Goal: Task Accomplishment & Management: Manage account settings

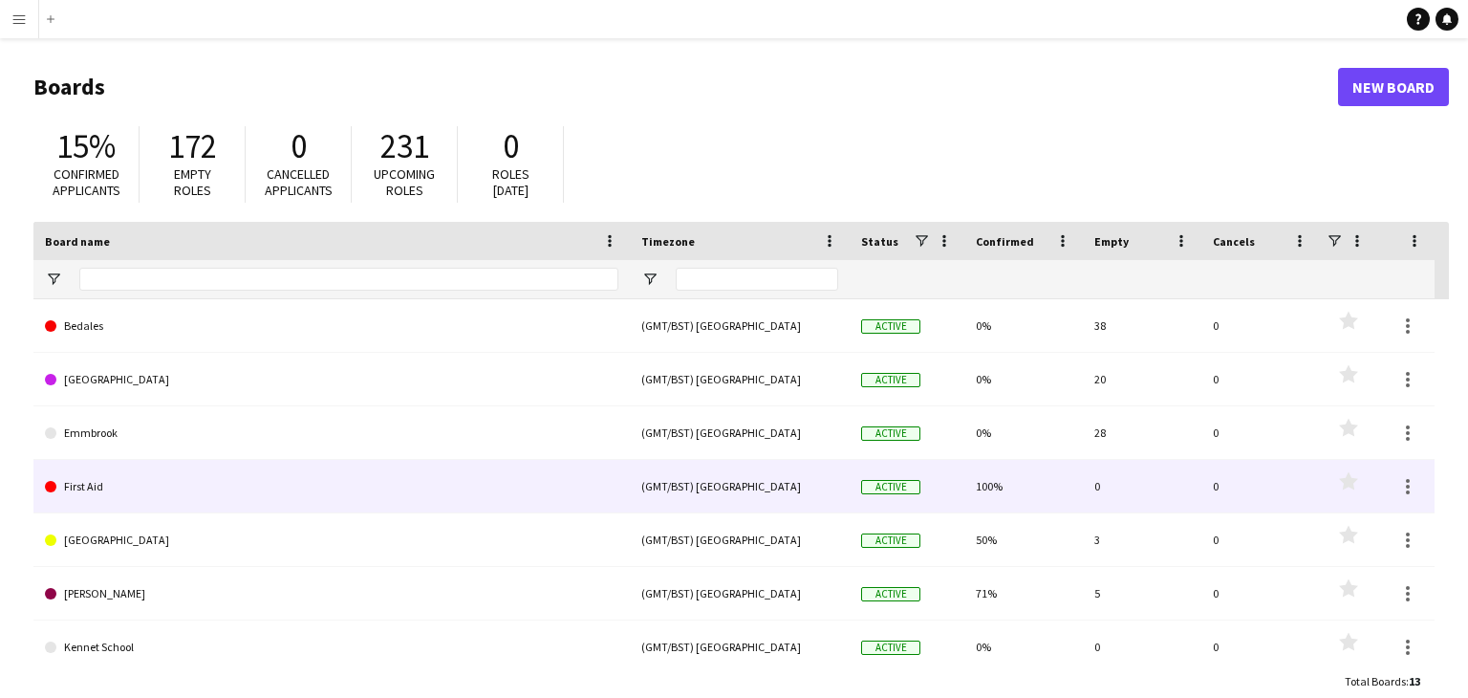
click at [188, 499] on link "First Aid" at bounding box center [331, 487] width 573 height 54
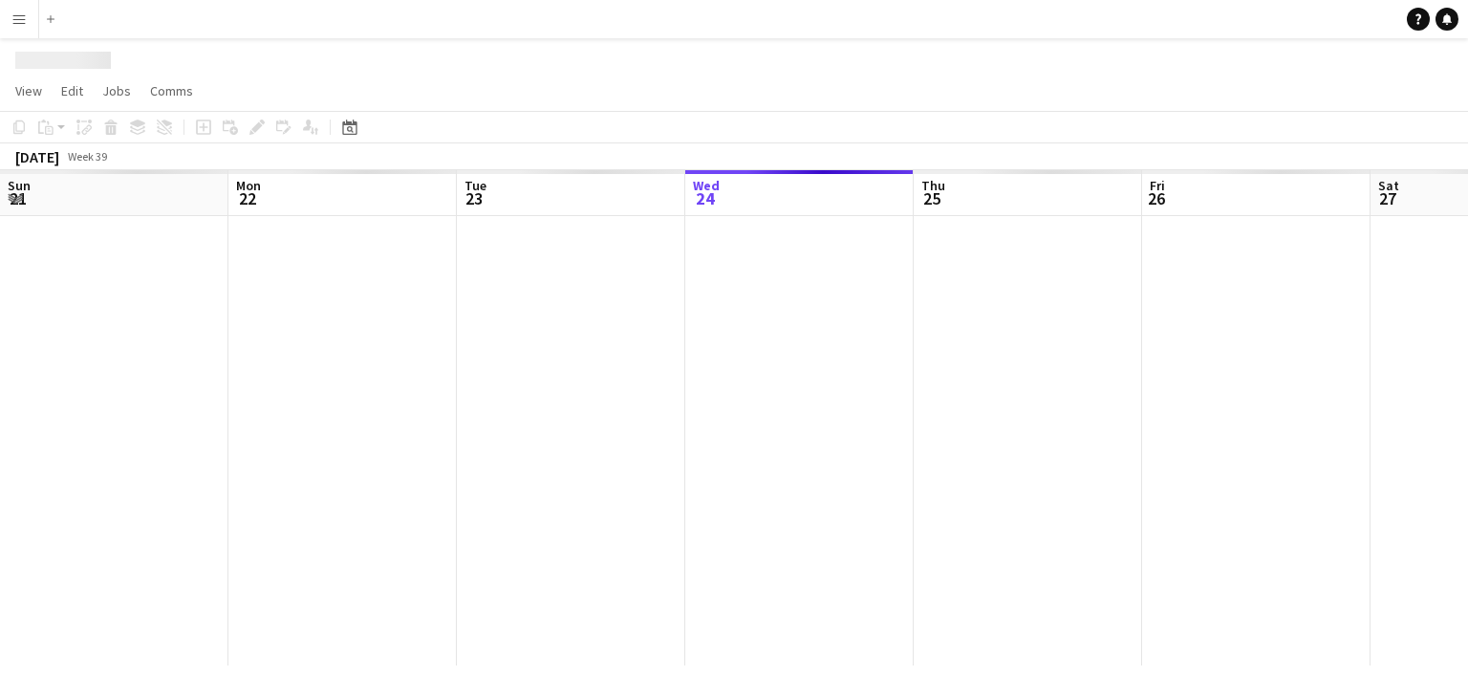
scroll to position [0, 457]
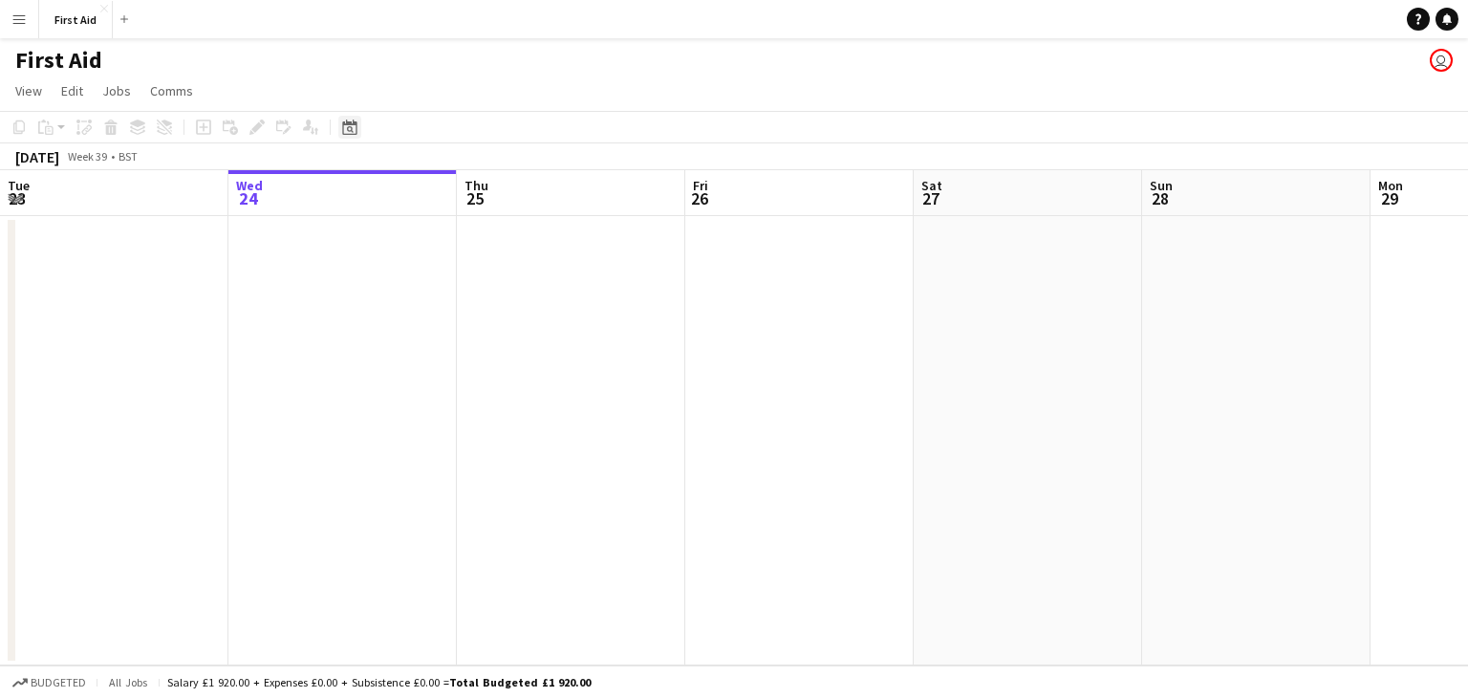
click at [355, 120] on icon "Date picker" at bounding box center [349, 126] width 15 height 15
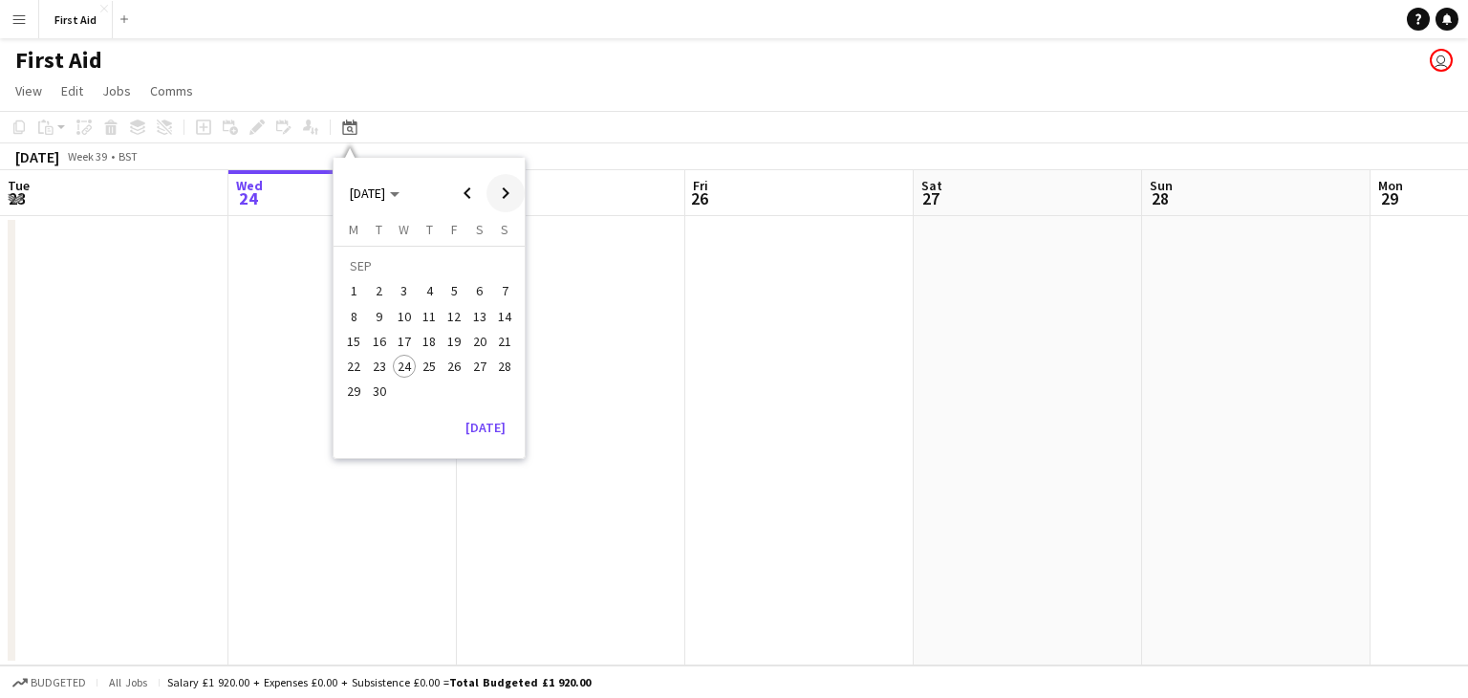
click at [507, 188] on span "Next month" at bounding box center [505, 193] width 38 height 38
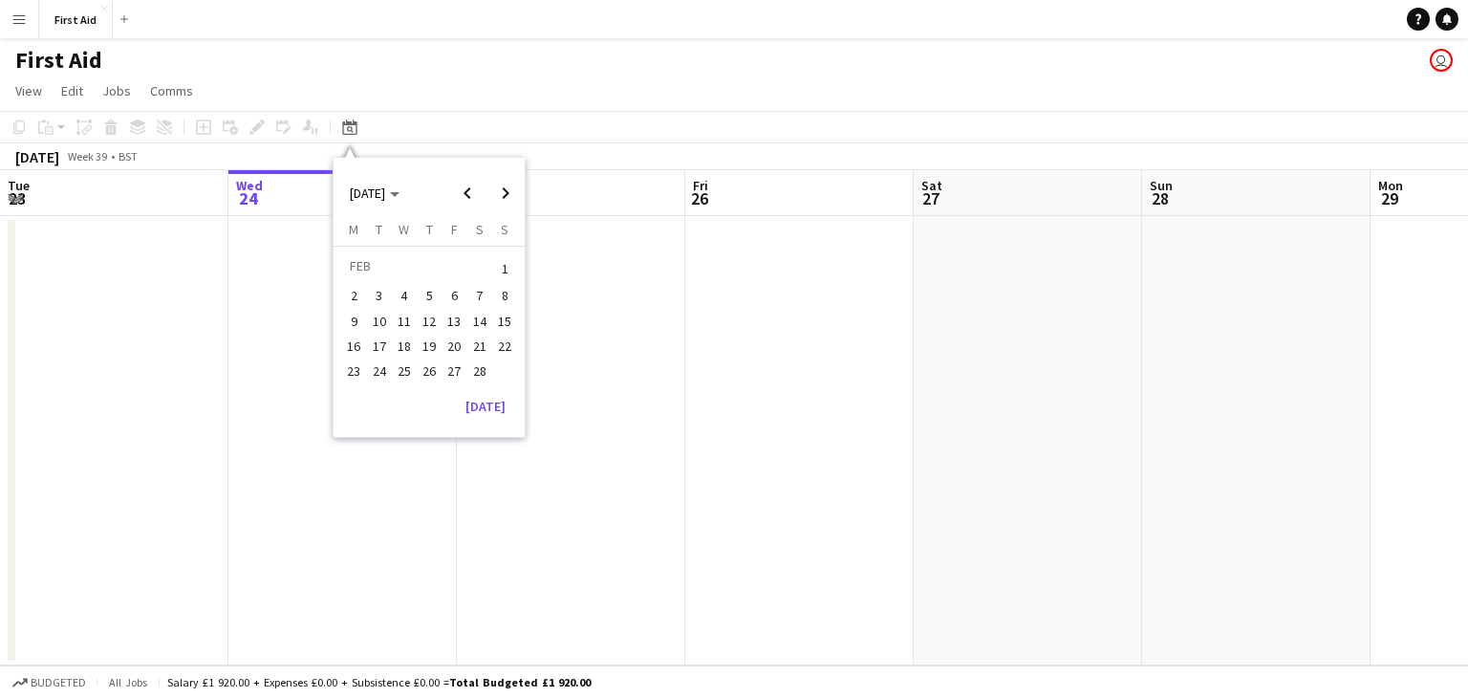
click at [483, 292] on span "7" at bounding box center [479, 296] width 23 height 23
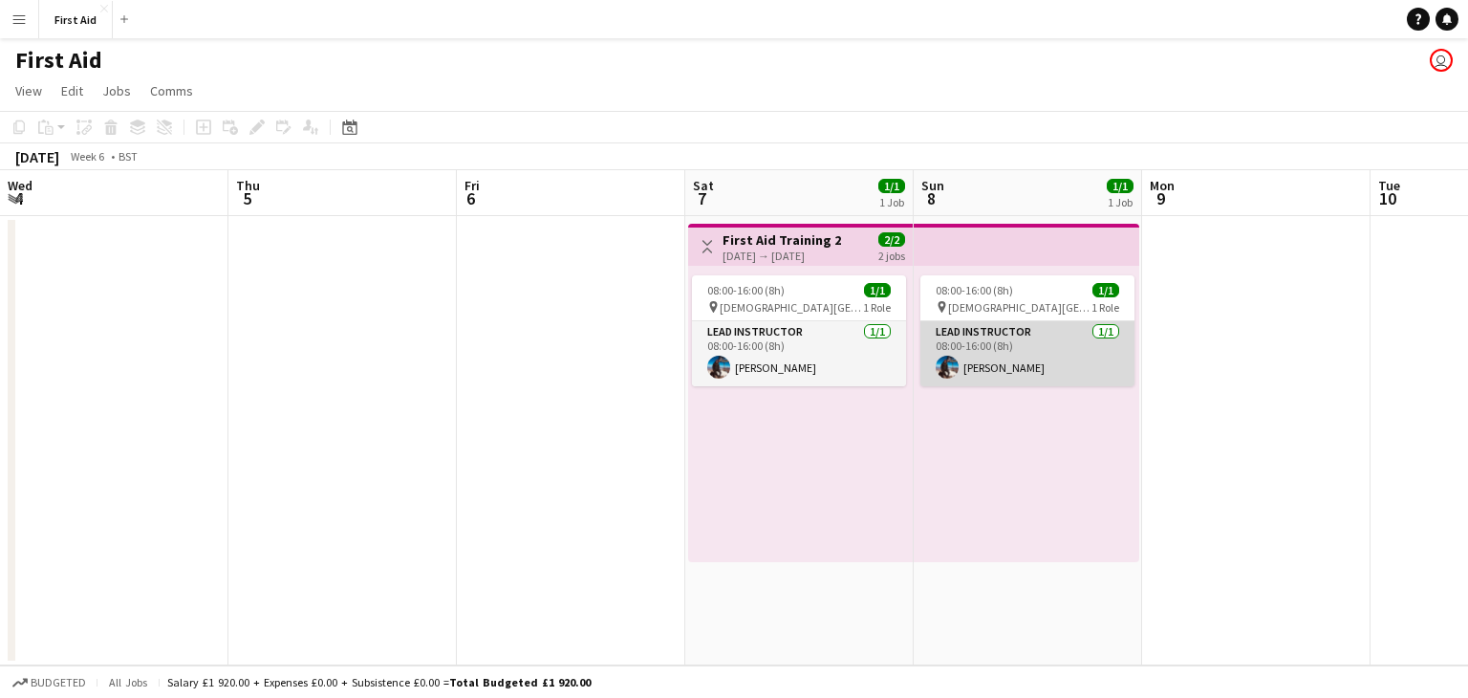
scroll to position [0, 658]
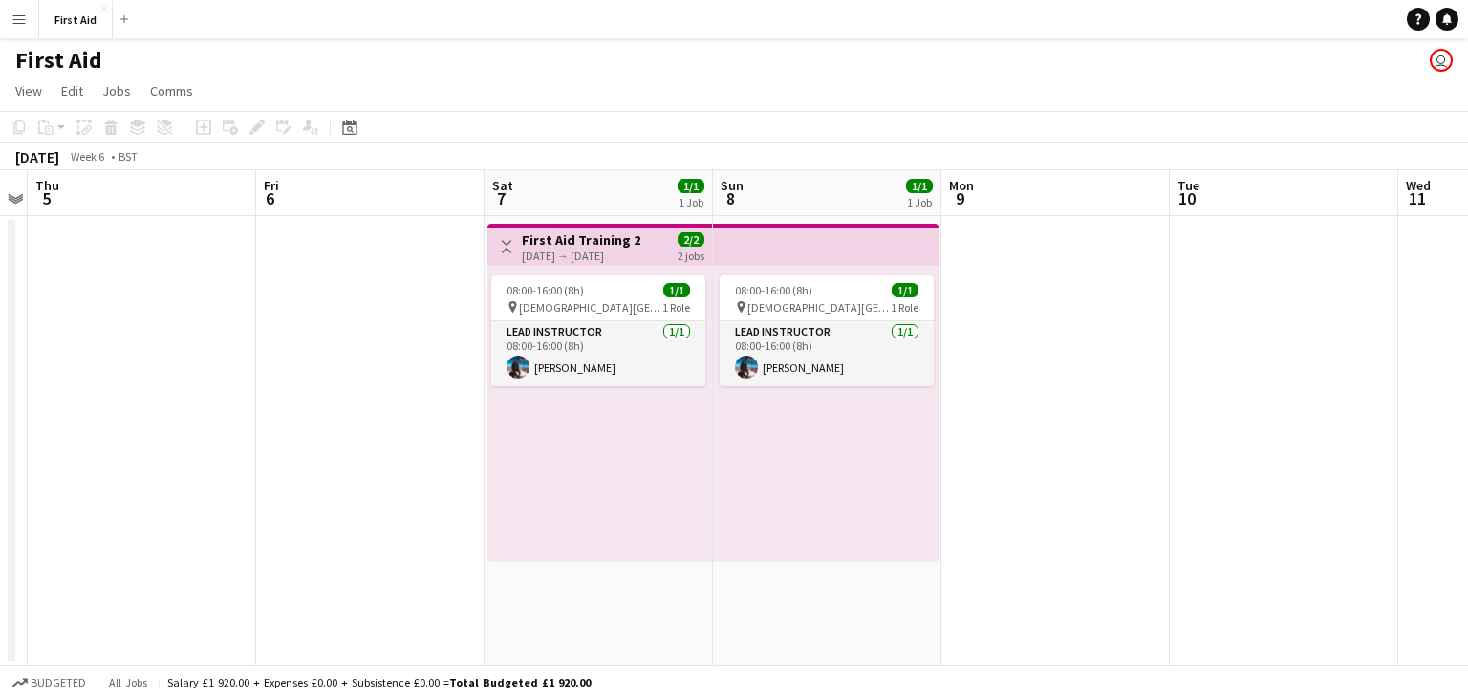
click at [390, 450] on app-date-cell at bounding box center [370, 440] width 228 height 449
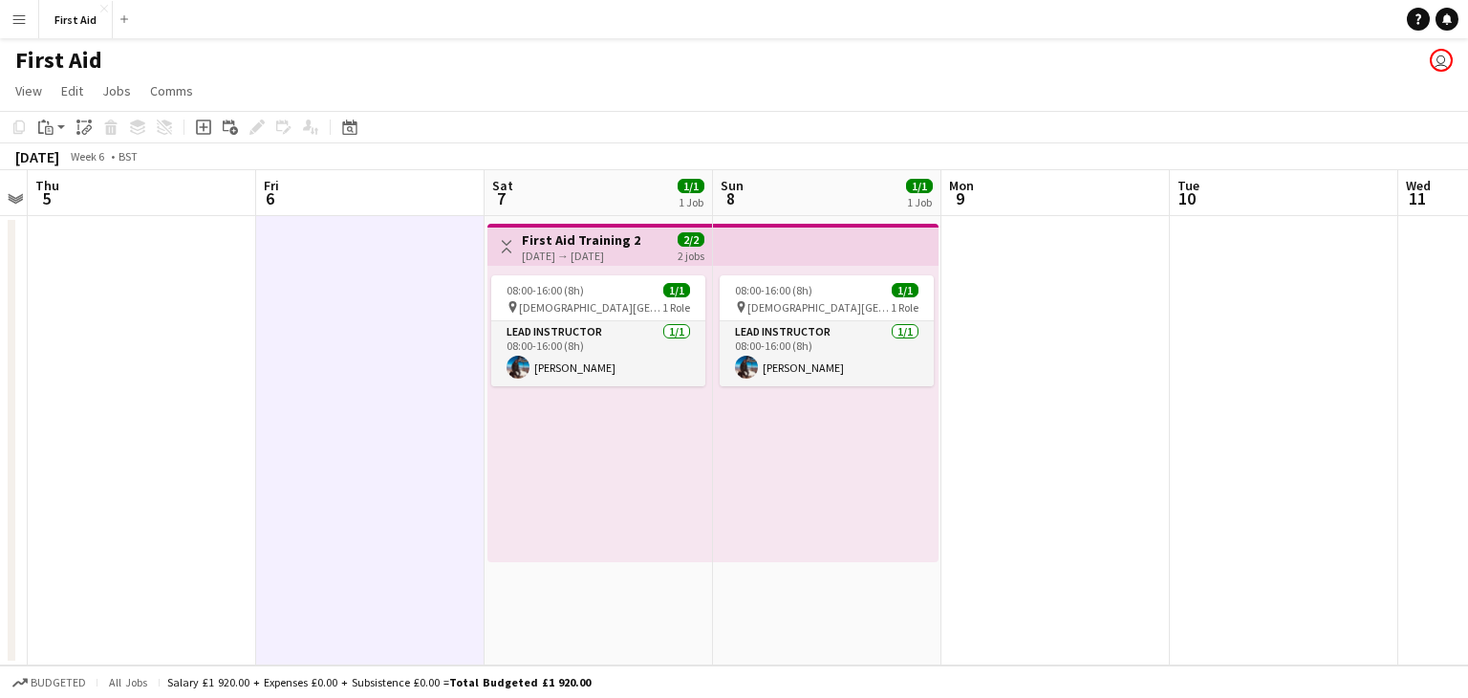
click at [1055, 370] on app-date-cell at bounding box center [1055, 440] width 228 height 449
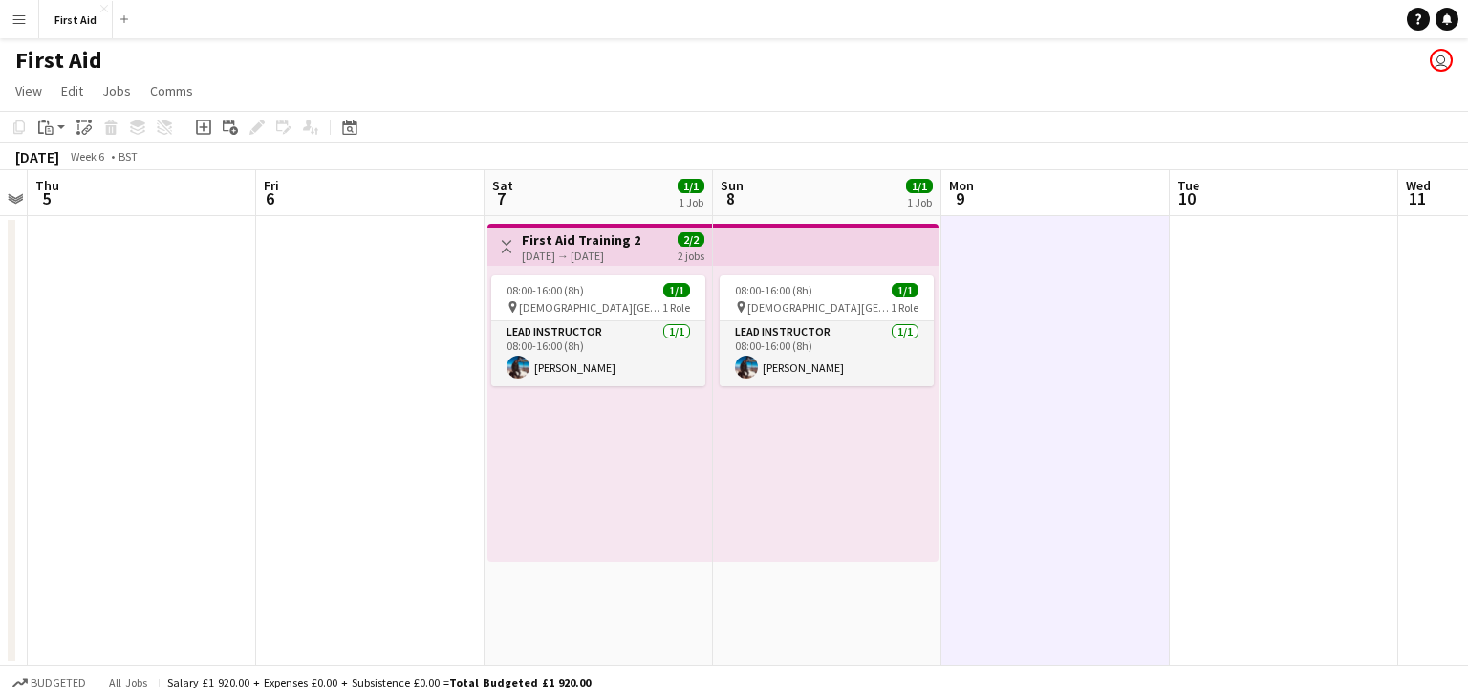
click at [399, 374] on app-date-cell at bounding box center [370, 440] width 228 height 449
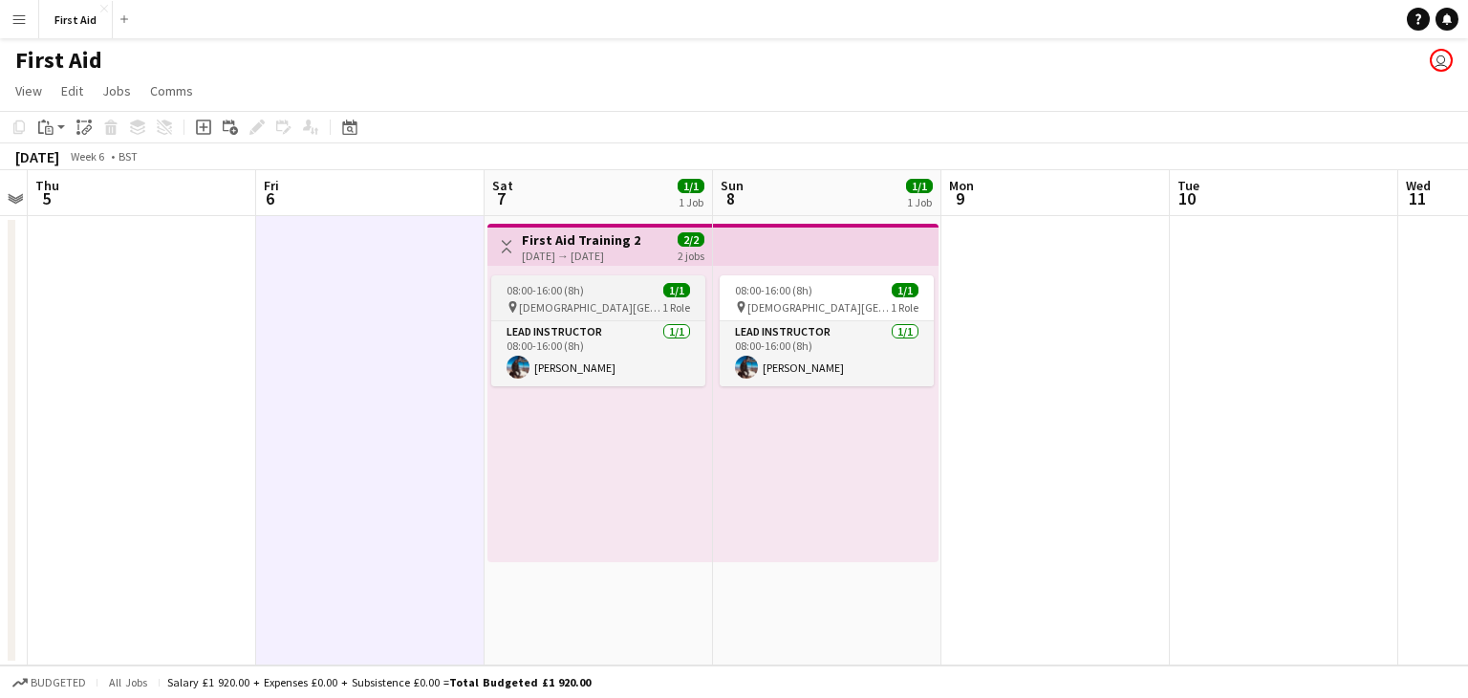
click at [578, 308] on span "[DEMOGRAPHIC_DATA][GEOGRAPHIC_DATA]" at bounding box center [590, 307] width 143 height 14
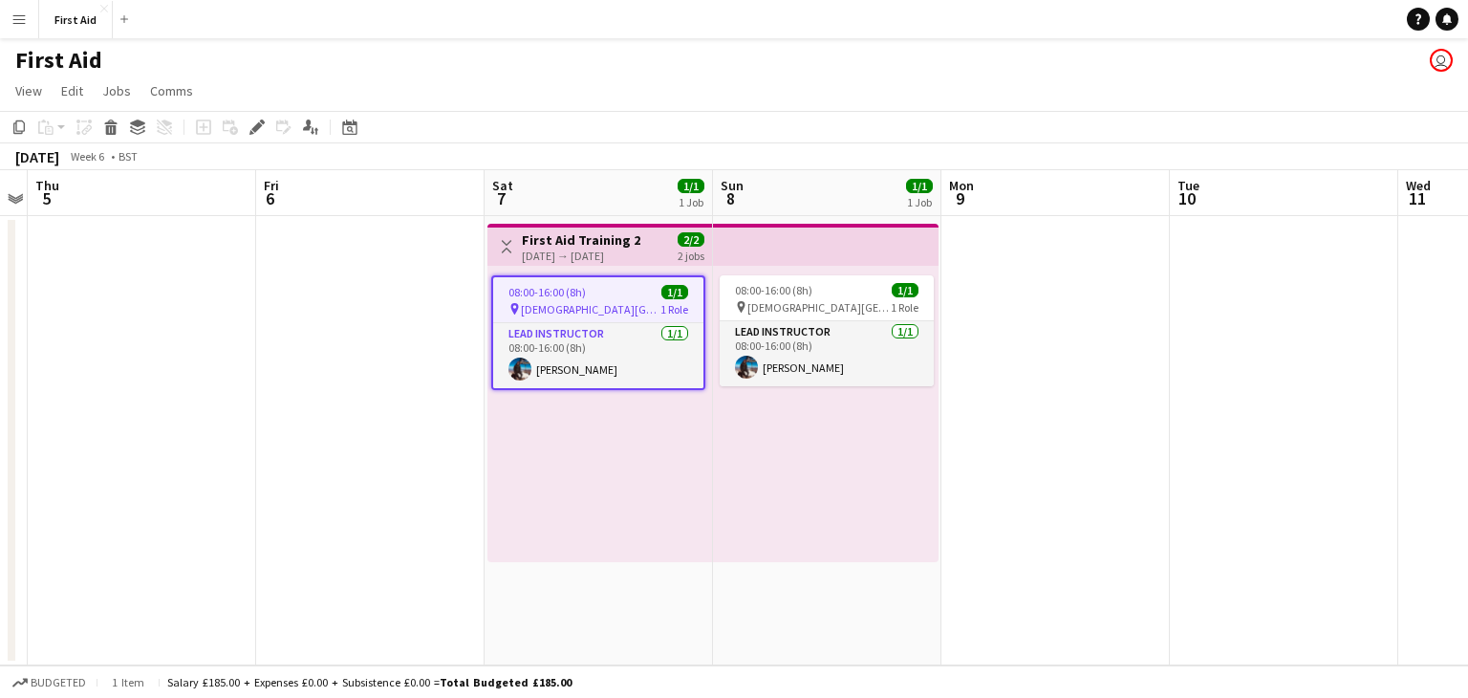
click at [611, 250] on div "[DATE] → [DATE]" at bounding box center [581, 255] width 119 height 14
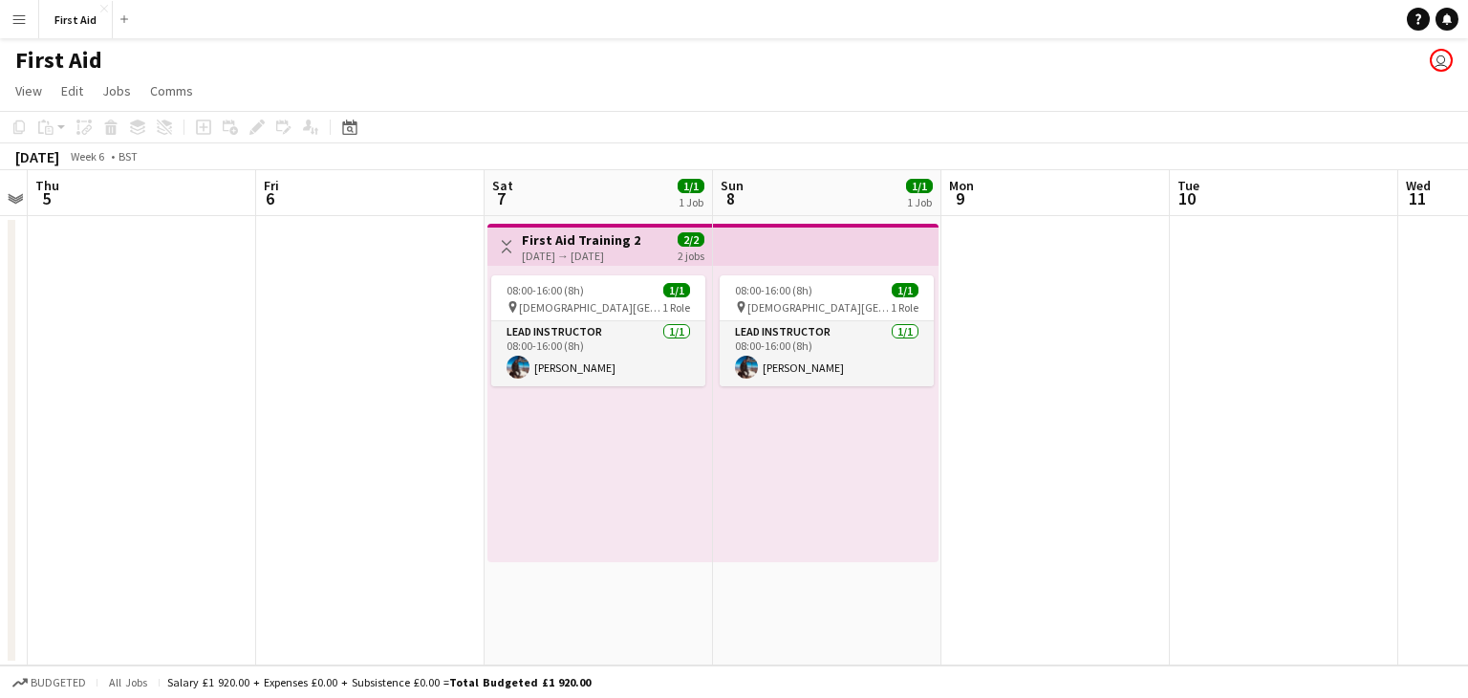
click at [546, 235] on h3 "First Aid Training 2" at bounding box center [581, 239] width 119 height 17
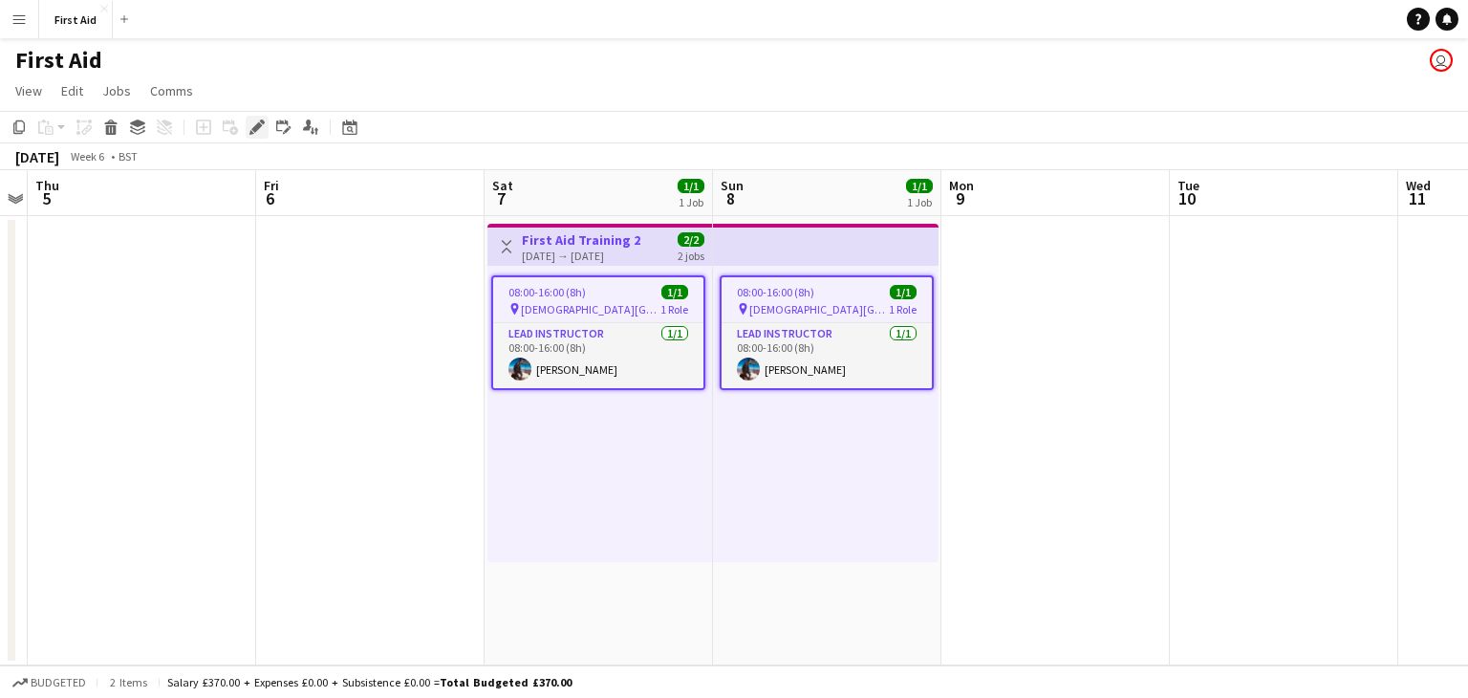
click at [264, 127] on icon "Edit" at bounding box center [256, 126] width 15 height 15
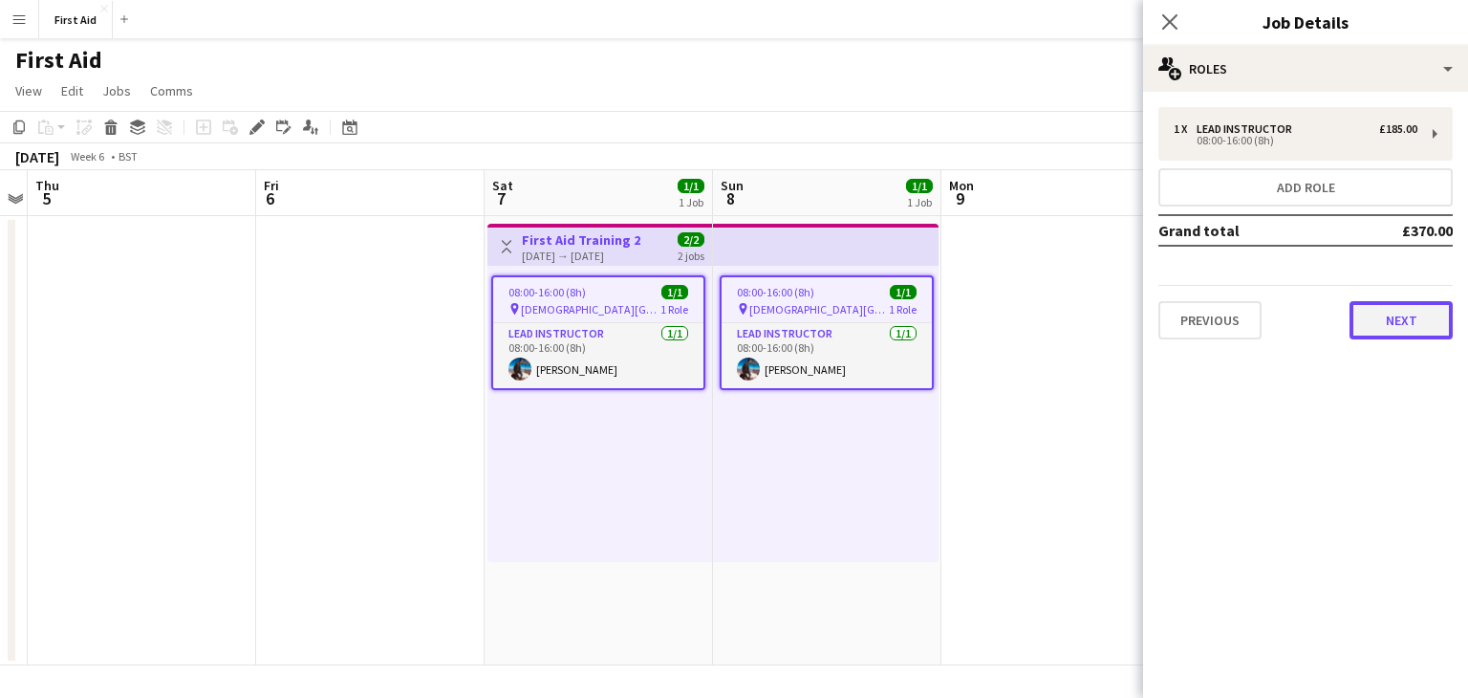
click at [1394, 325] on button "Next" at bounding box center [1401, 320] width 103 height 38
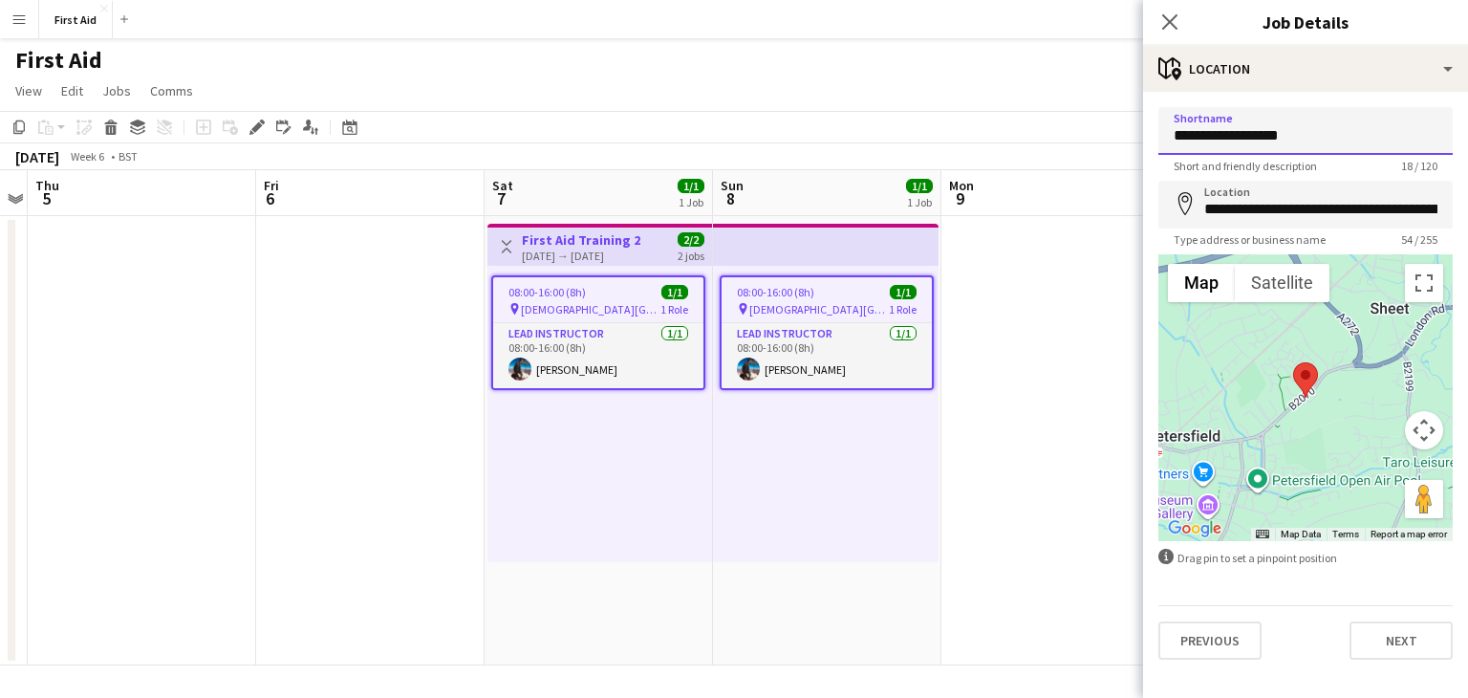
drag, startPoint x: 1307, startPoint y: 135, endPoint x: 1127, endPoint y: 139, distance: 180.7
click at [1127, 139] on body "Menu Boards Boards Boards All jobs Status Workforce Workforce My Workforce Recr…" at bounding box center [734, 349] width 1468 height 698
type input "**********"
click at [1351, 203] on input "**********" at bounding box center [1305, 205] width 294 height 48
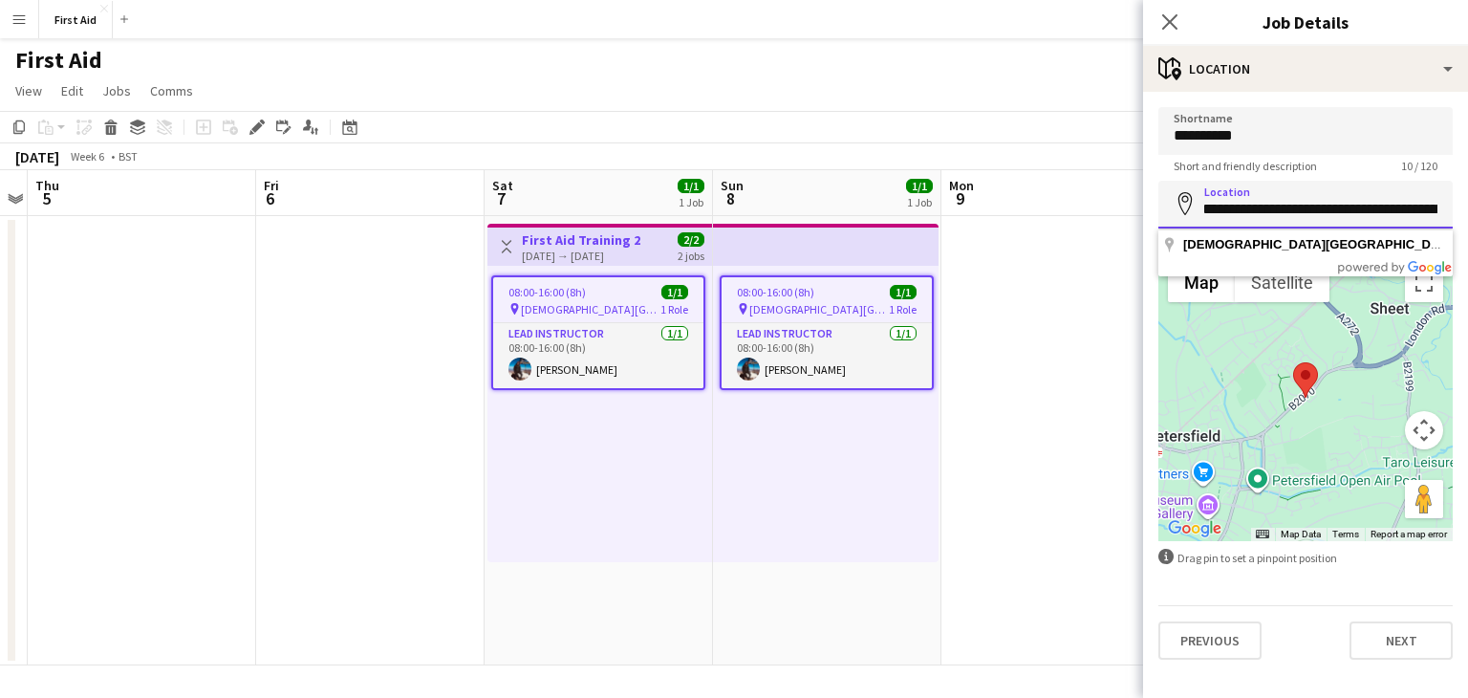
scroll to position [0, 0]
drag, startPoint x: 1438, startPoint y: 208, endPoint x: 1108, endPoint y: 218, distance: 330.8
click at [1108, 218] on body "Menu Boards Boards Boards All jobs Status Workforce Workforce My Workforce Recr…" at bounding box center [734, 349] width 1468 height 698
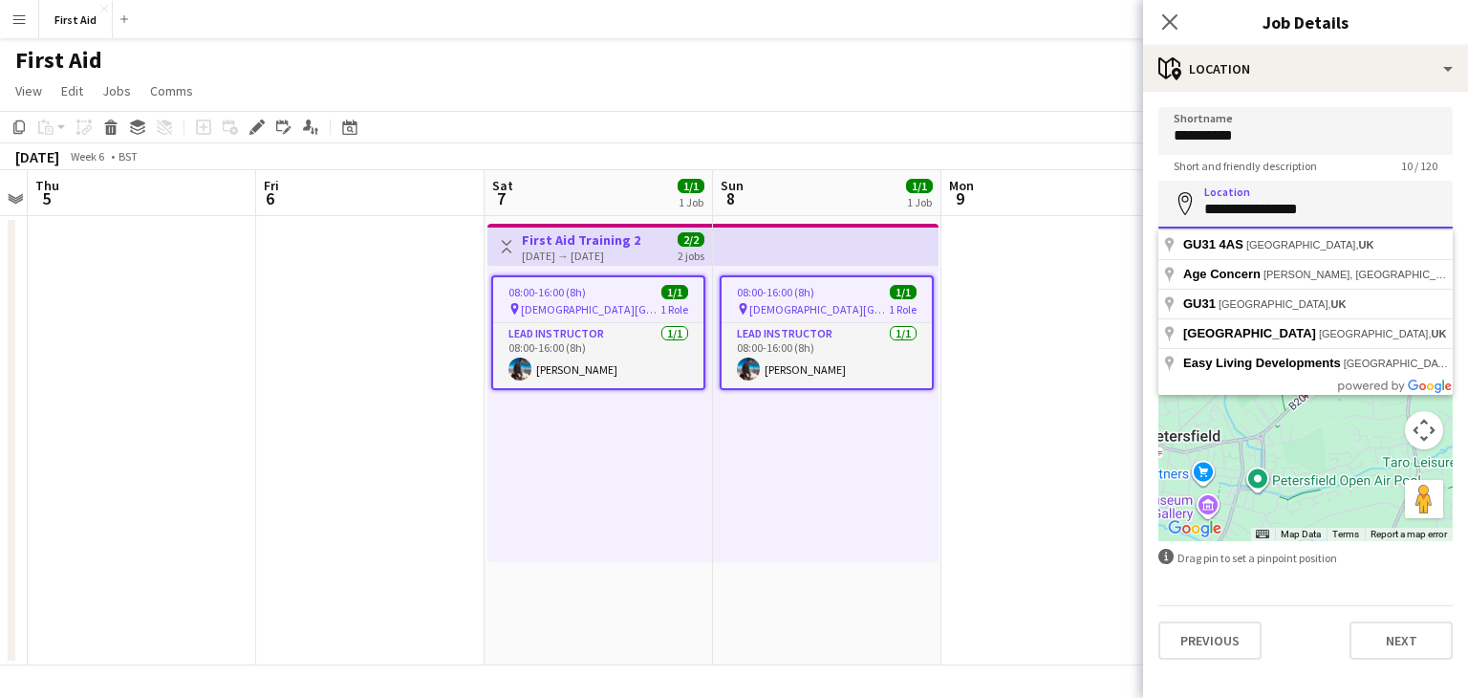
drag, startPoint x: 1338, startPoint y: 205, endPoint x: 1163, endPoint y: 218, distance: 175.3
click at [1163, 218] on input "**********" at bounding box center [1305, 205] width 294 height 48
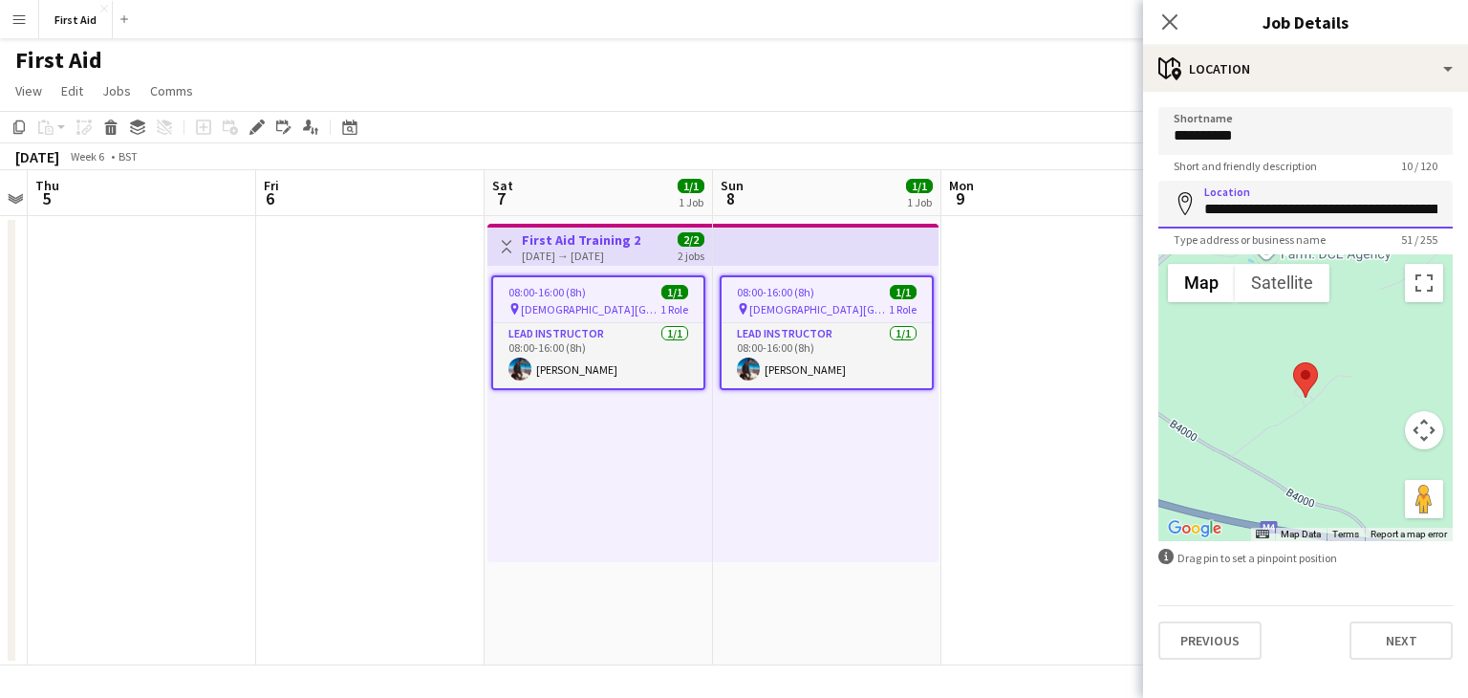
click at [1205, 210] on input "**********" at bounding box center [1305, 205] width 294 height 48
type input "**********"
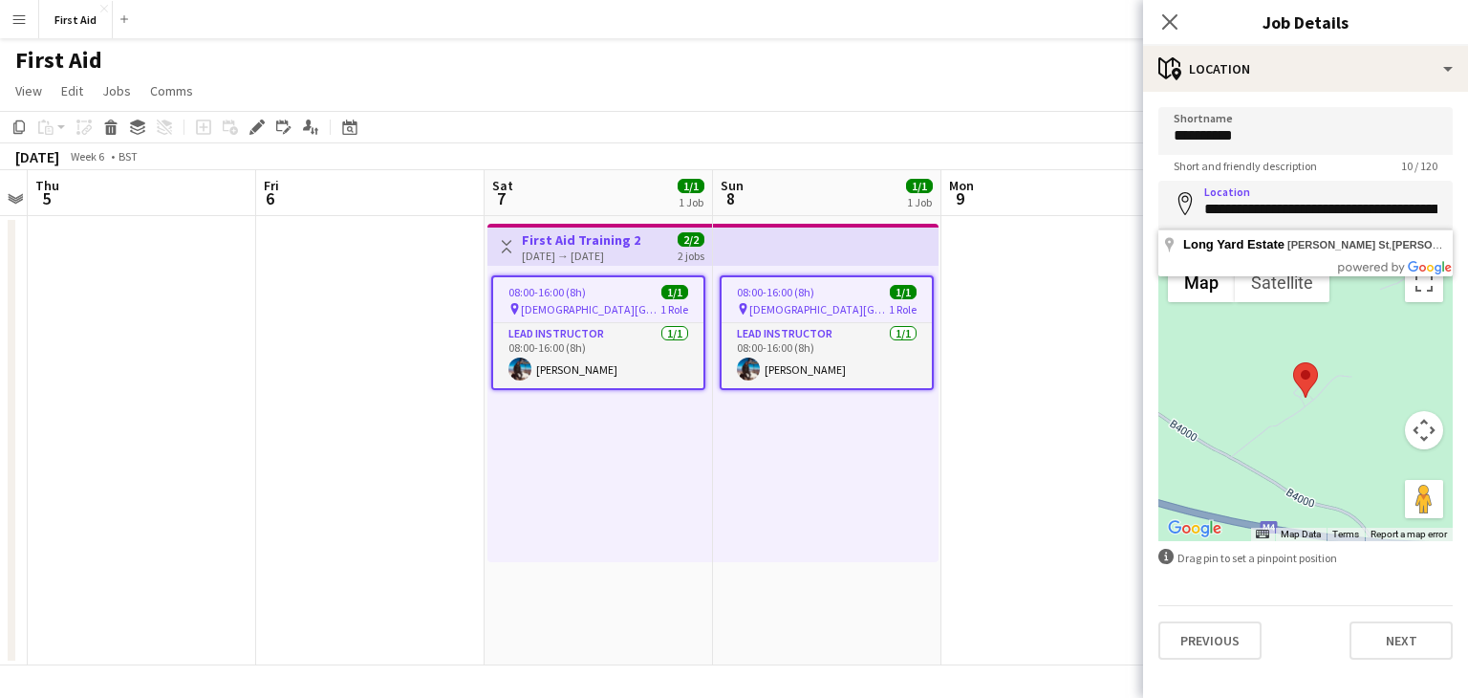
click at [1360, 166] on div "Short and friendly description 10 / 120" at bounding box center [1305, 166] width 294 height 14
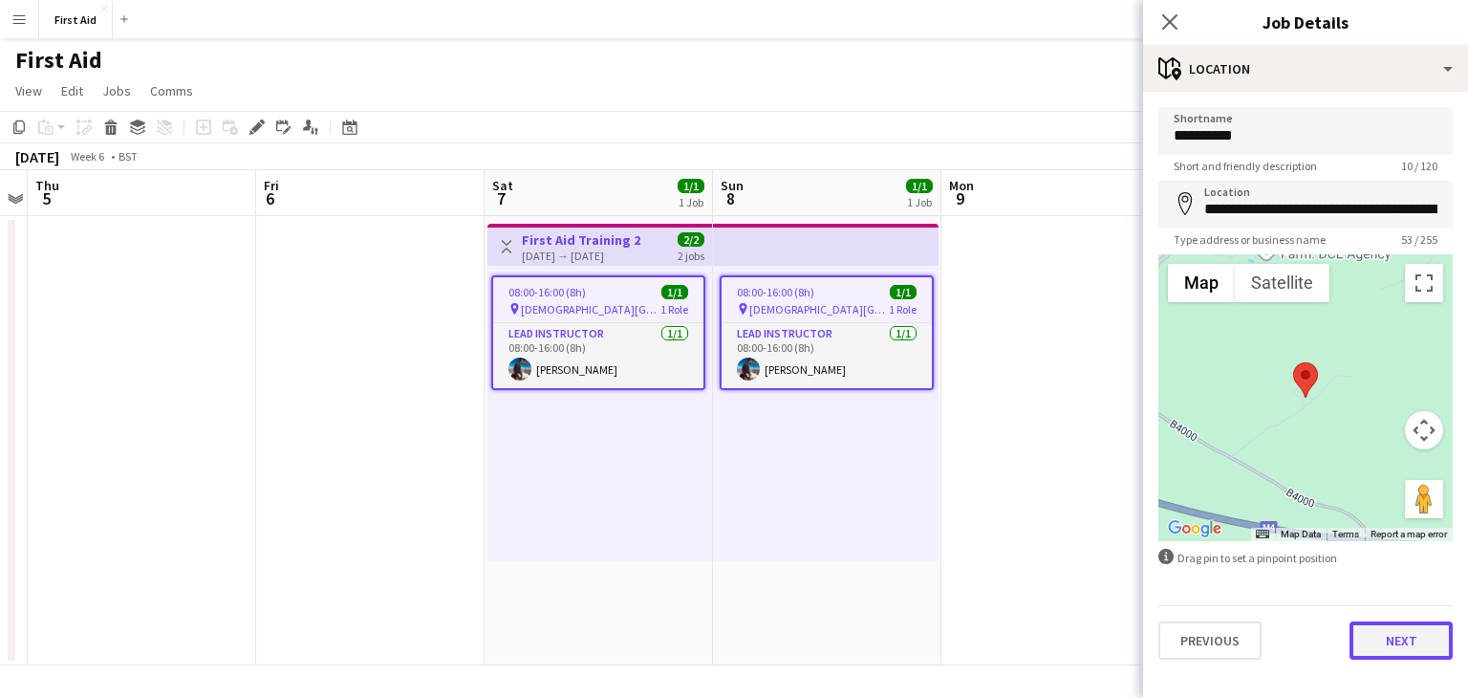
click at [1415, 645] on button "Next" at bounding box center [1401, 640] width 103 height 38
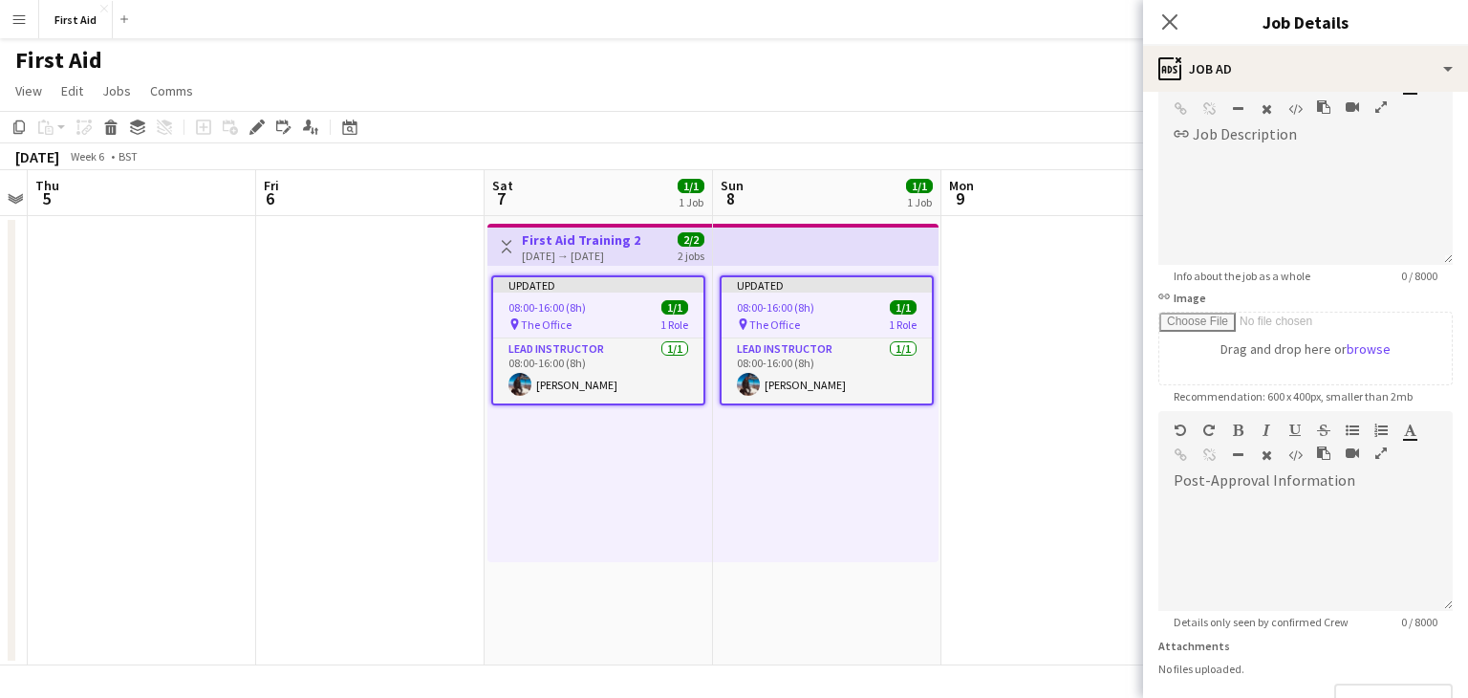
scroll to position [248, 0]
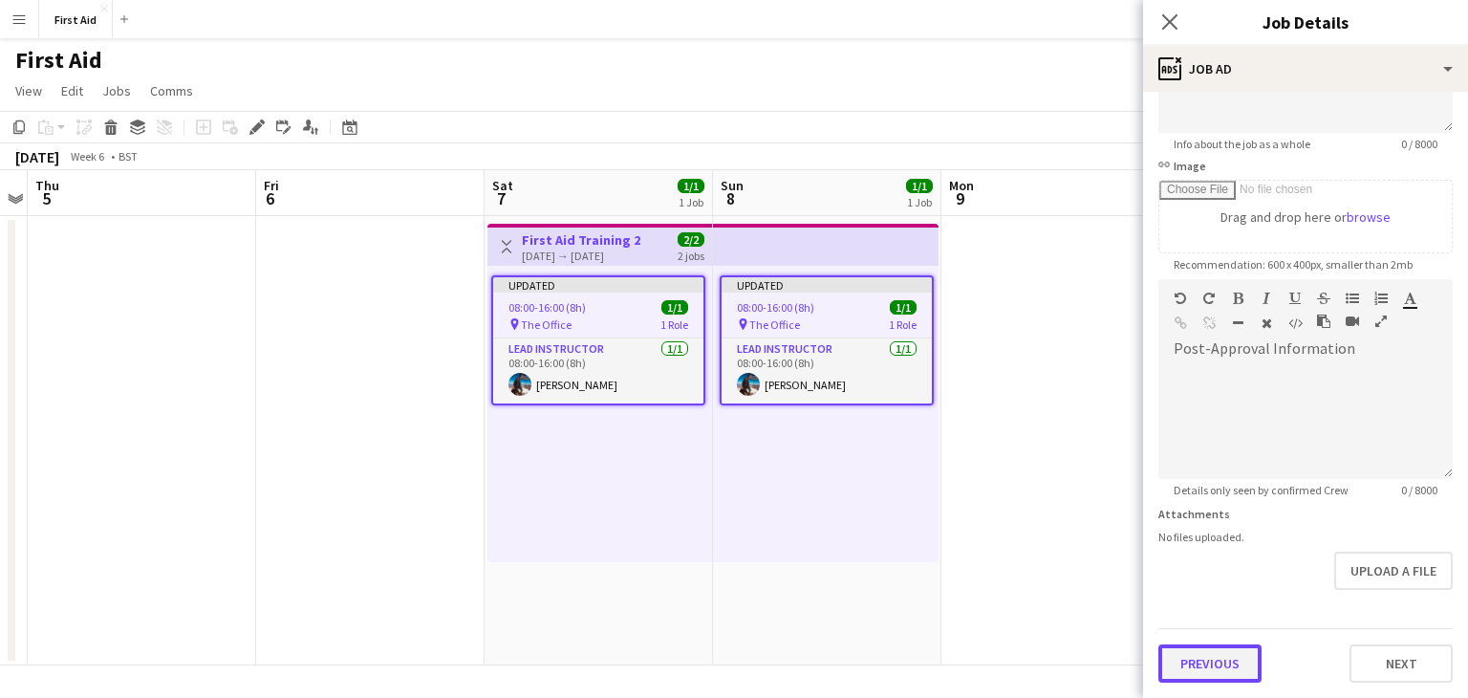
click at [1210, 669] on button "Previous" at bounding box center [1209, 663] width 103 height 38
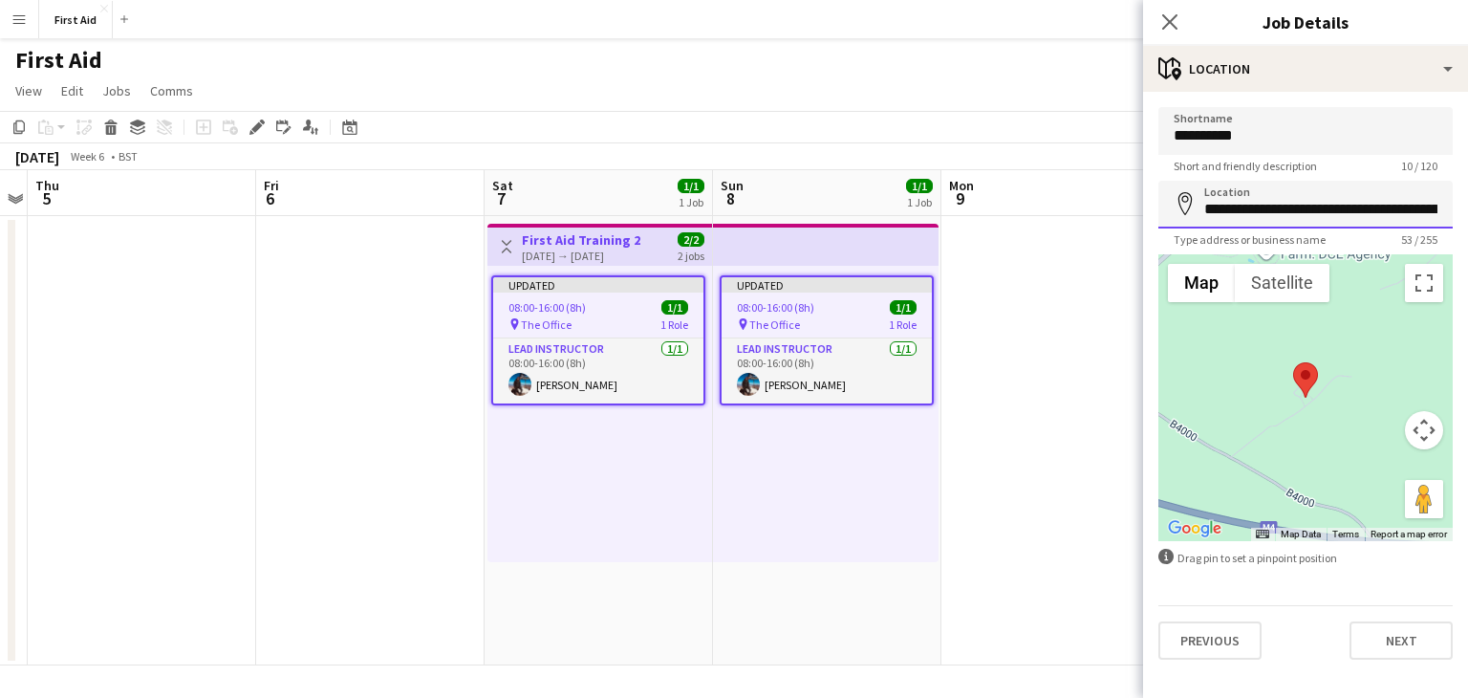
click at [1266, 216] on input "**********" at bounding box center [1305, 205] width 294 height 48
drag, startPoint x: 1209, startPoint y: 207, endPoint x: 1467, endPoint y: 193, distance: 258.5
click at [1467, 193] on form "**********" at bounding box center [1305, 383] width 325 height 552
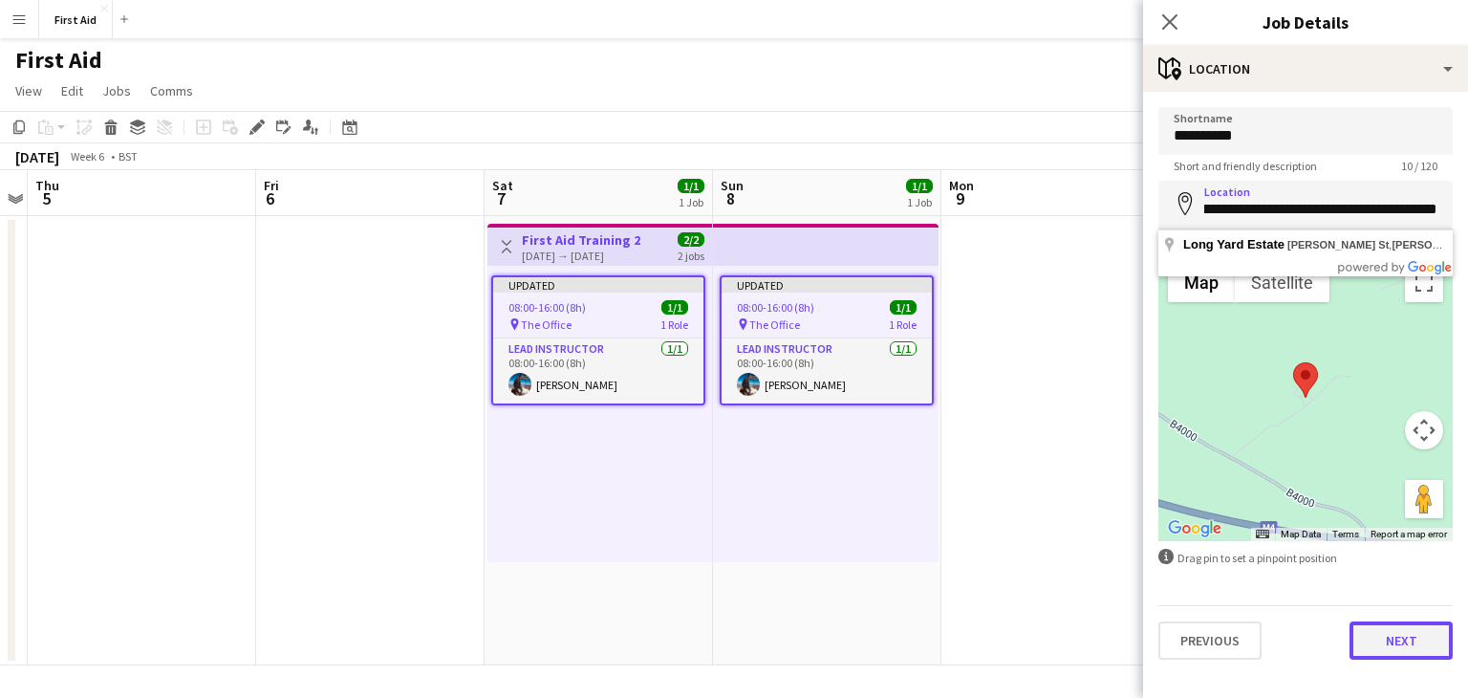
click at [1418, 646] on button "Next" at bounding box center [1401, 640] width 103 height 38
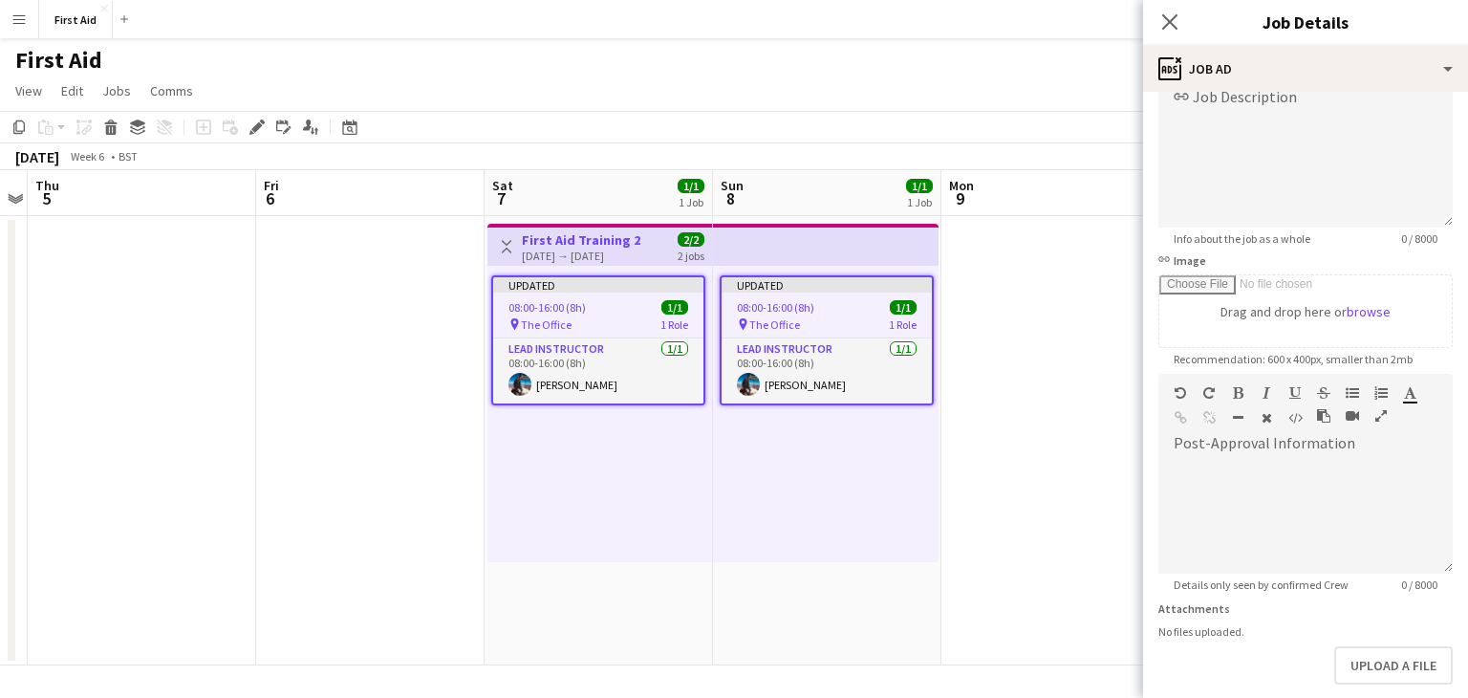
scroll to position [217, 0]
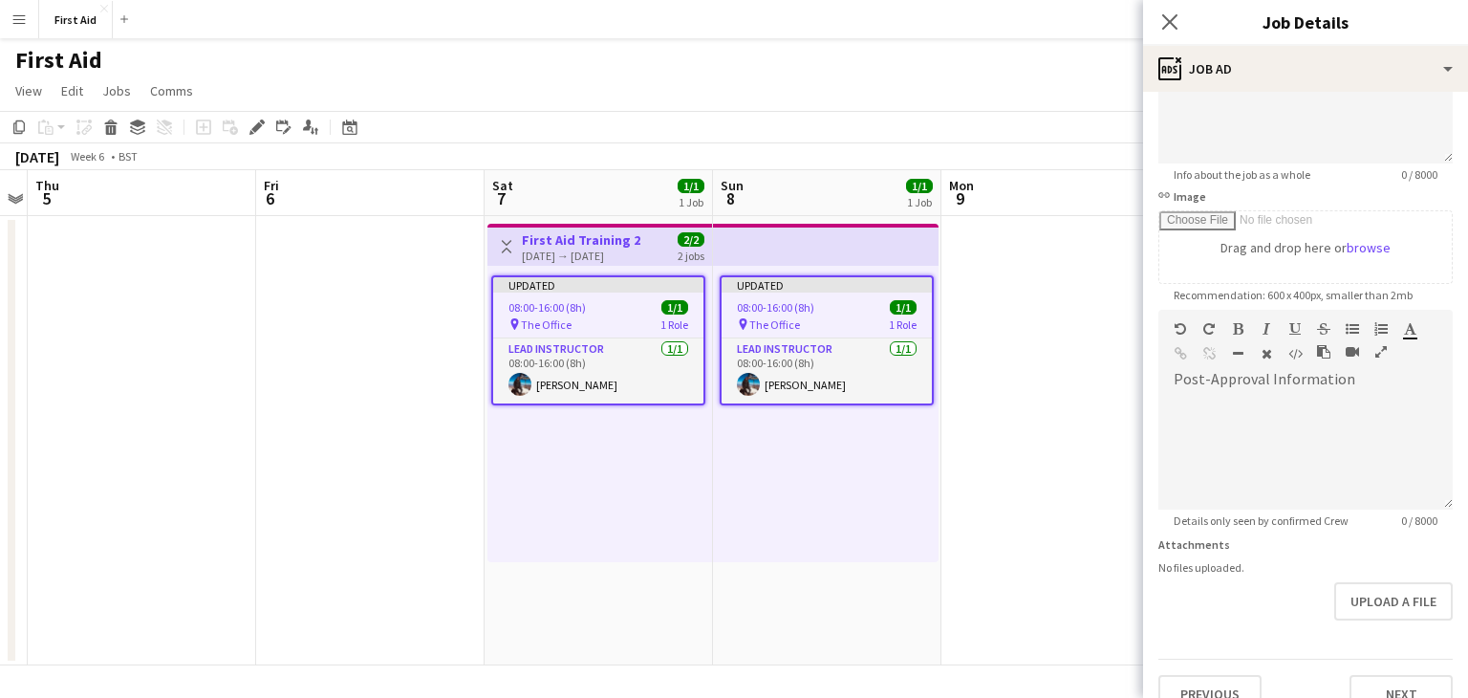
click at [1090, 372] on app-date-cell at bounding box center [1055, 440] width 228 height 449
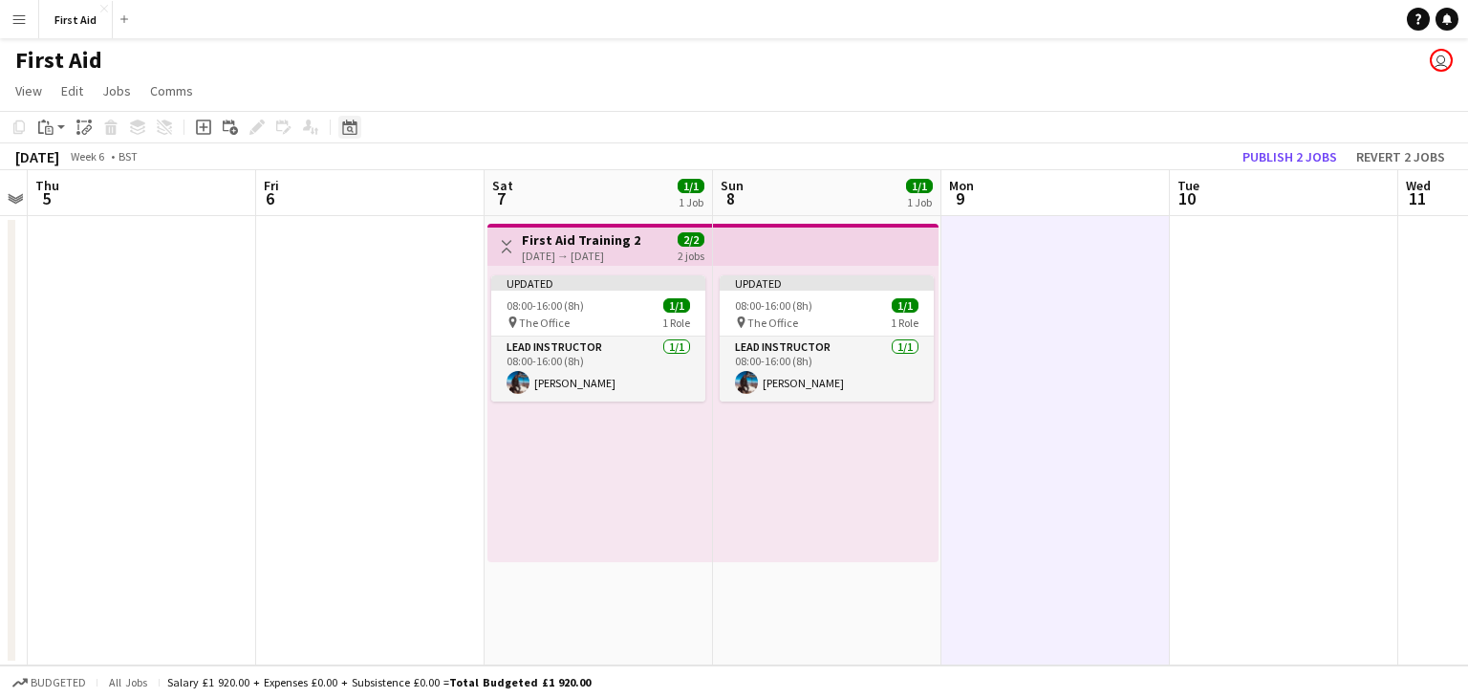
click at [359, 126] on div "Date picker" at bounding box center [349, 127] width 23 height 23
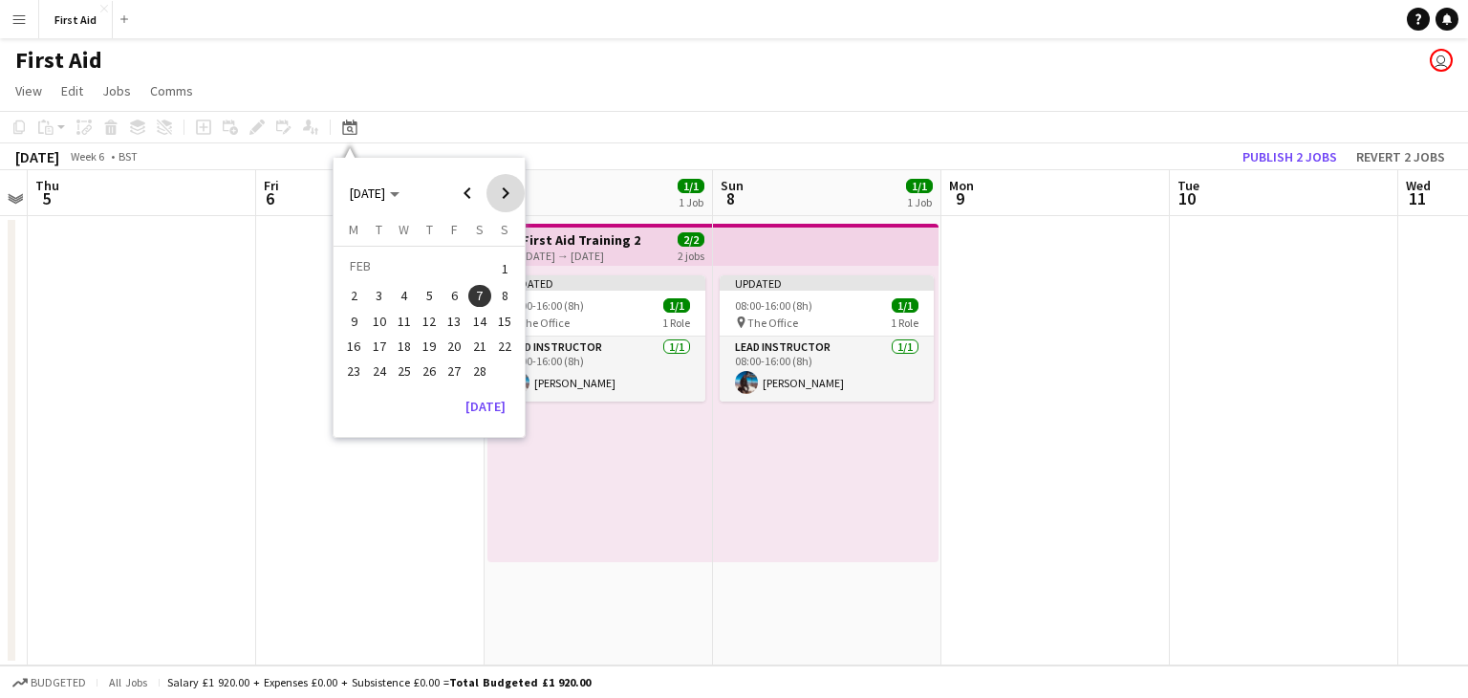
click at [507, 189] on span "Next month" at bounding box center [505, 193] width 38 height 38
click at [475, 322] on span "11" at bounding box center [479, 316] width 23 height 23
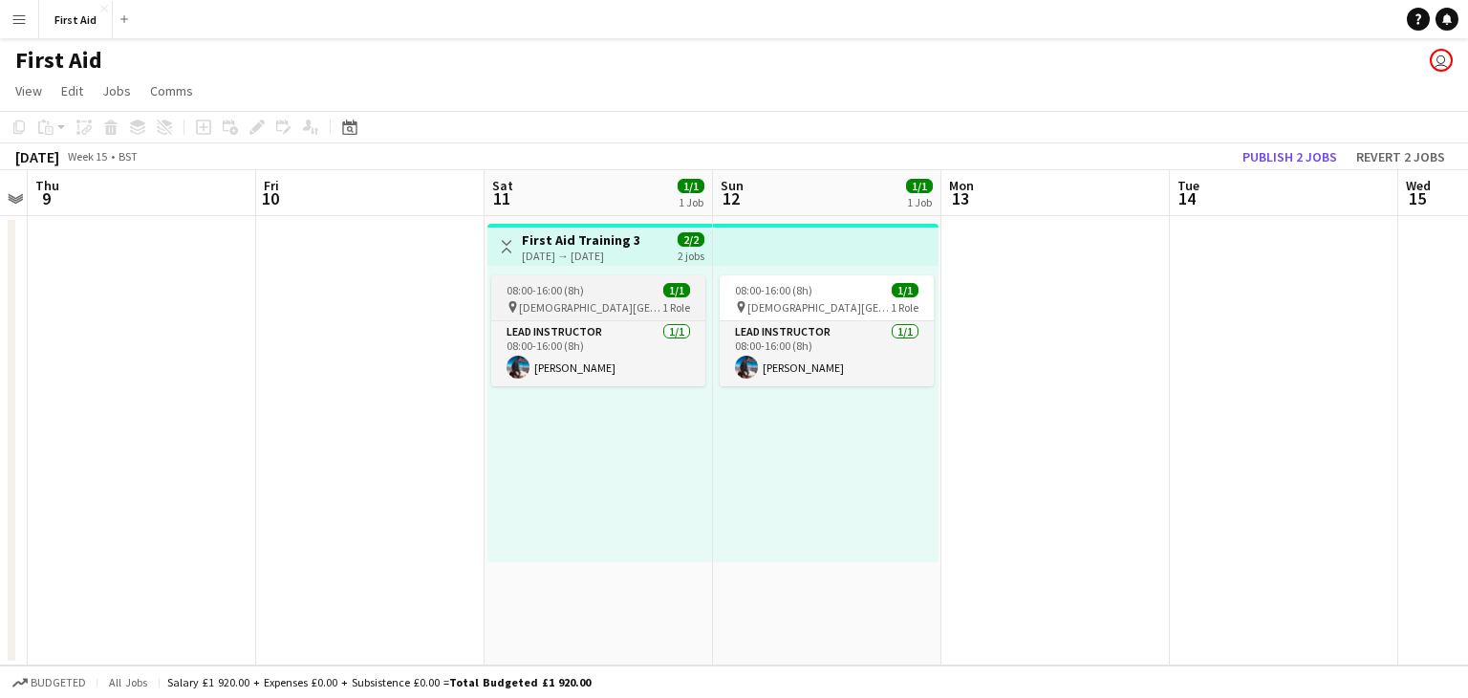
click at [568, 308] on span "[DEMOGRAPHIC_DATA][GEOGRAPHIC_DATA]" at bounding box center [590, 307] width 143 height 14
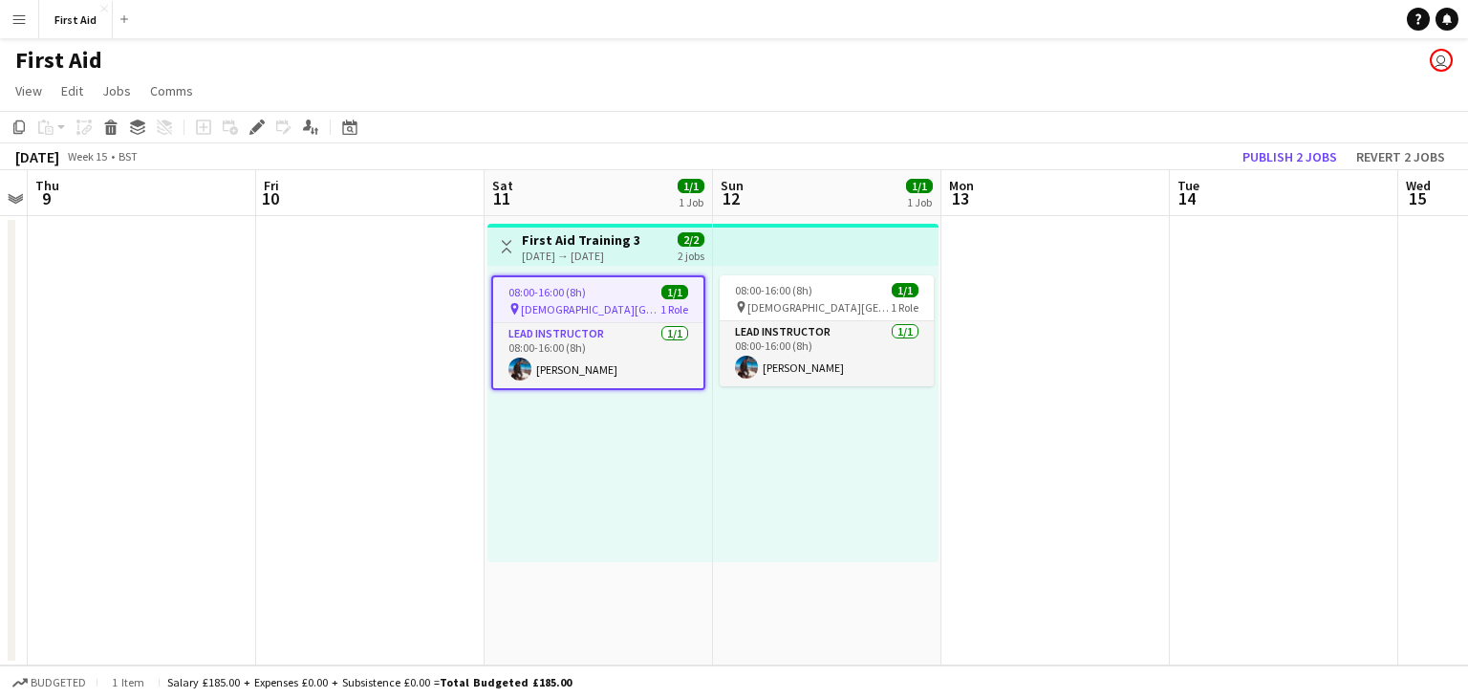
click at [597, 235] on h3 "First Aid Training 3" at bounding box center [581, 239] width 119 height 17
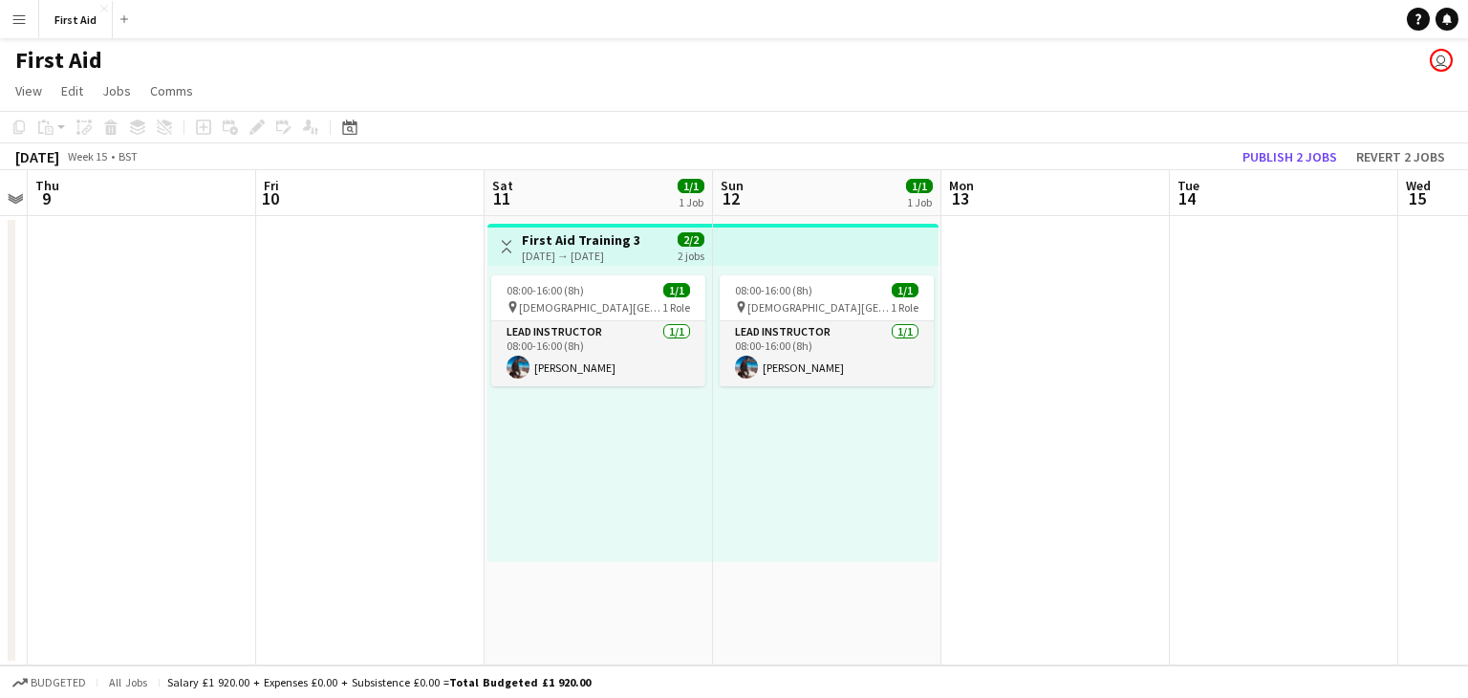
click at [593, 238] on h3 "First Aid Training 3" at bounding box center [581, 239] width 119 height 17
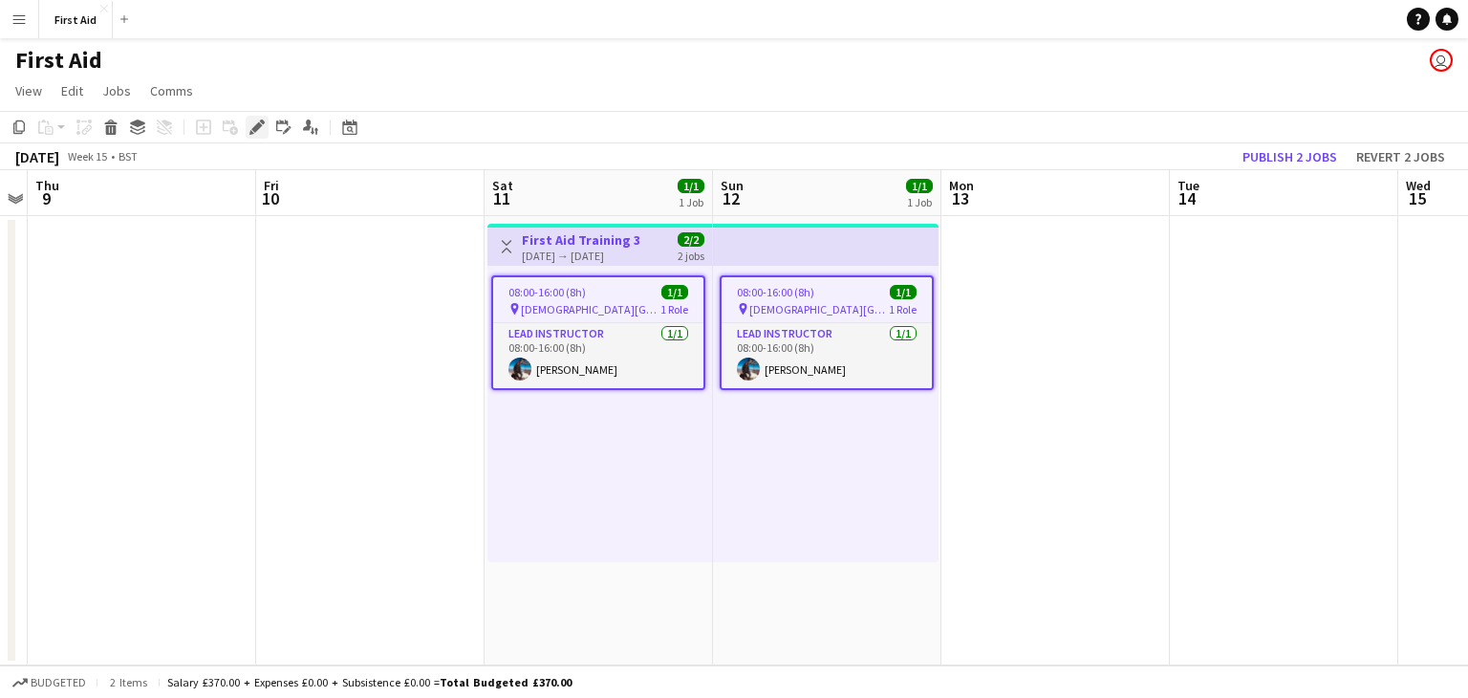
click at [258, 126] on icon at bounding box center [256, 127] width 11 height 11
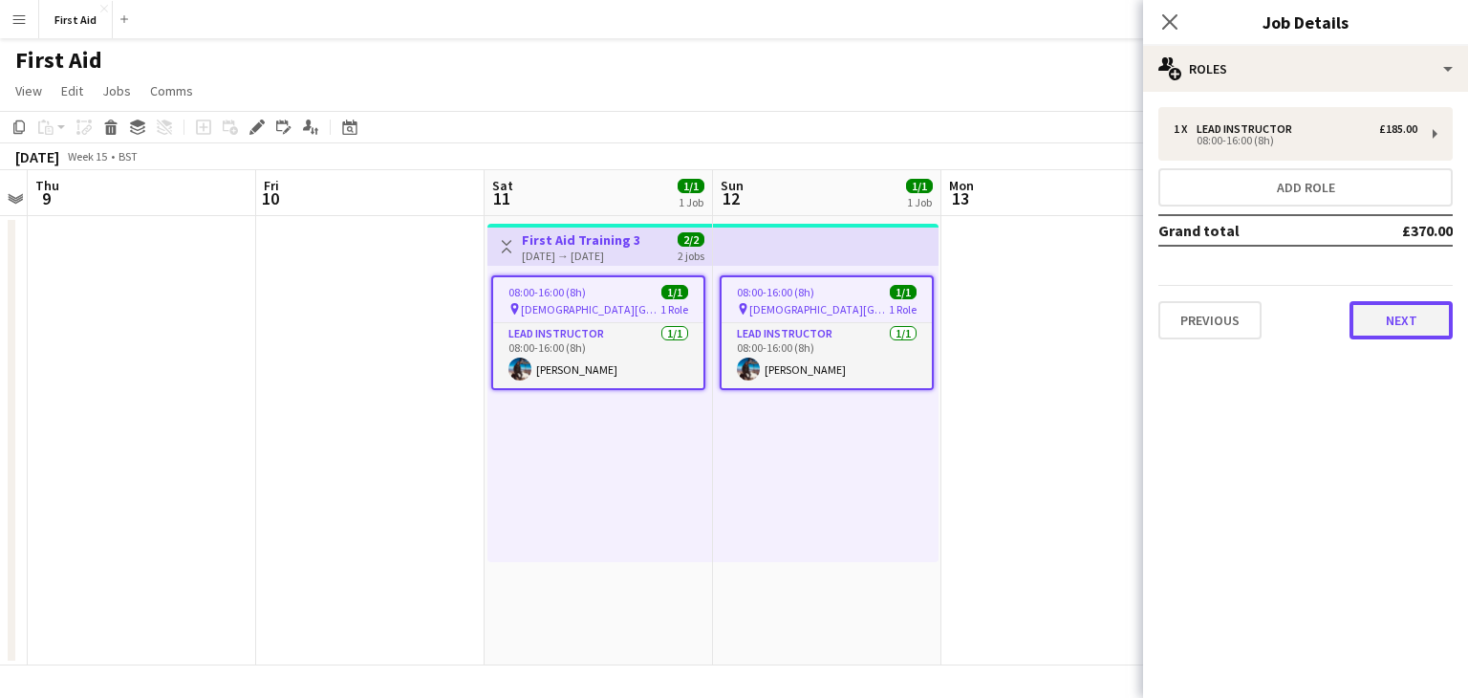
click at [1428, 321] on button "Next" at bounding box center [1401, 320] width 103 height 38
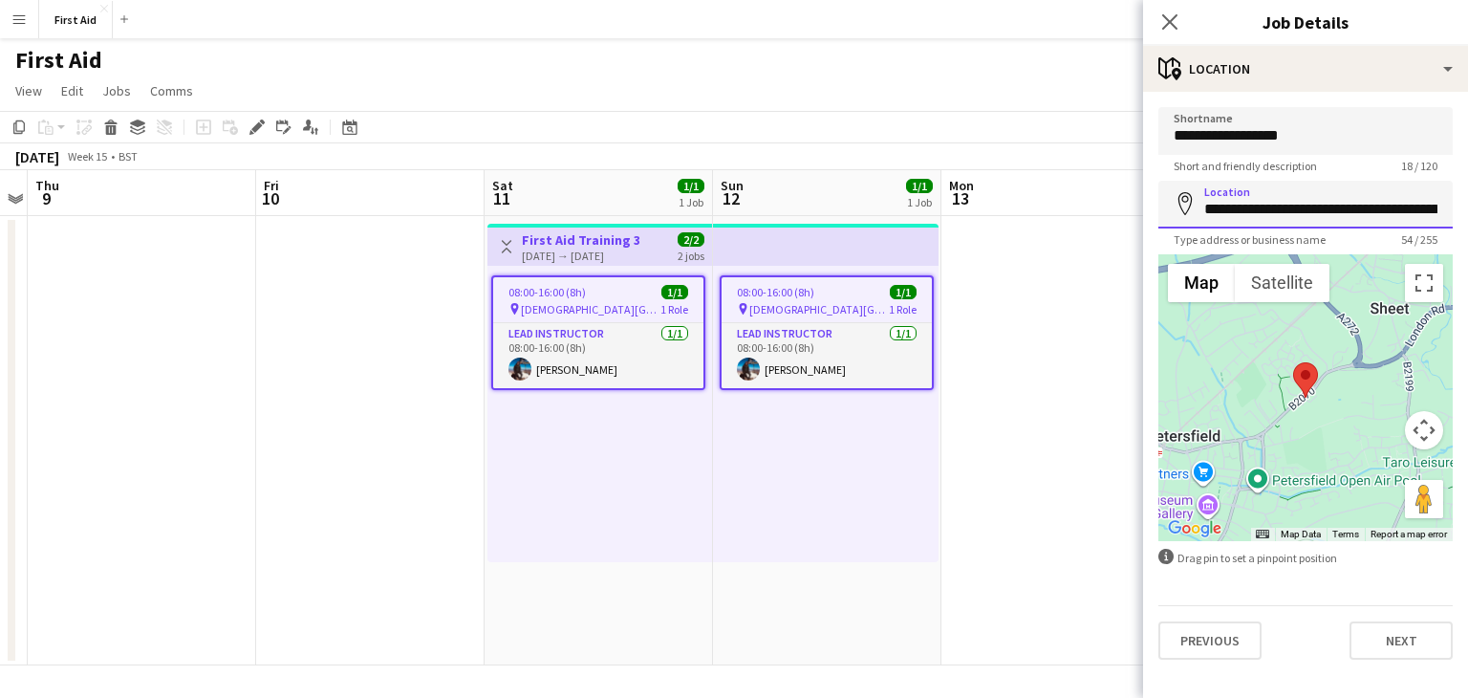
scroll to position [0, 0]
drag, startPoint x: 1432, startPoint y: 210, endPoint x: 1050, endPoint y: 219, distance: 381.4
click at [1053, 217] on body "Menu Boards Boards Boards All jobs Status Workforce Workforce My Workforce Recr…" at bounding box center [734, 349] width 1468 height 698
type input "**********"
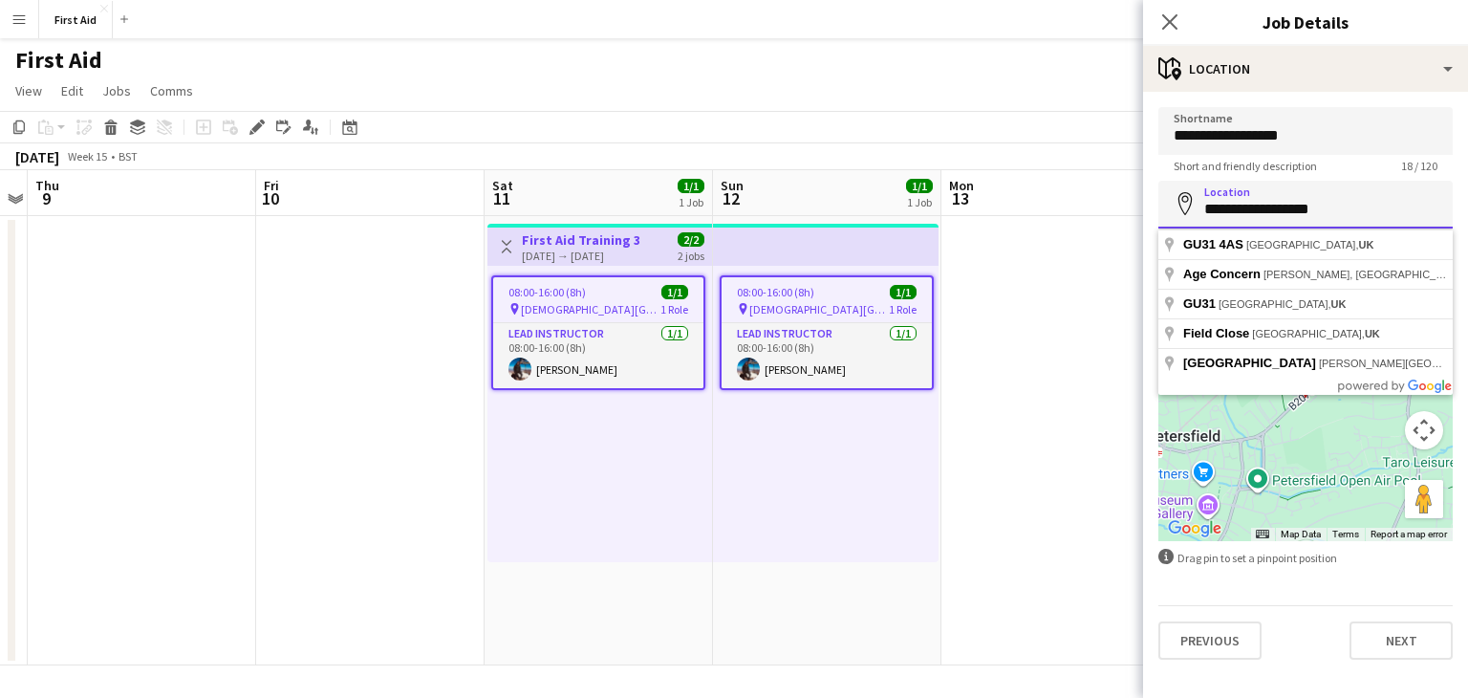
drag, startPoint x: 1337, startPoint y: 212, endPoint x: 1047, endPoint y: 216, distance: 290.6
click at [1048, 215] on body "Menu Boards Boards Boards All jobs Status Workforce Workforce My Workforce Recr…" at bounding box center [734, 349] width 1468 height 698
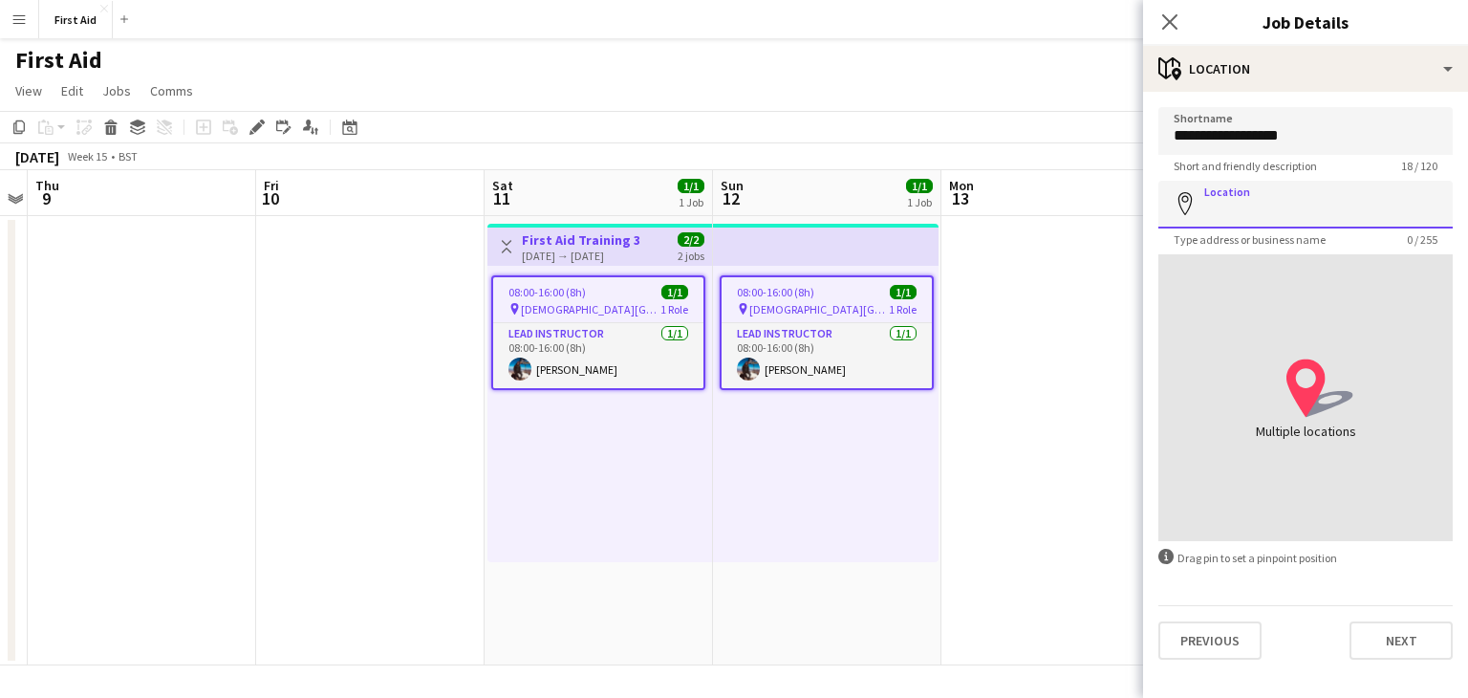
paste input "**********"
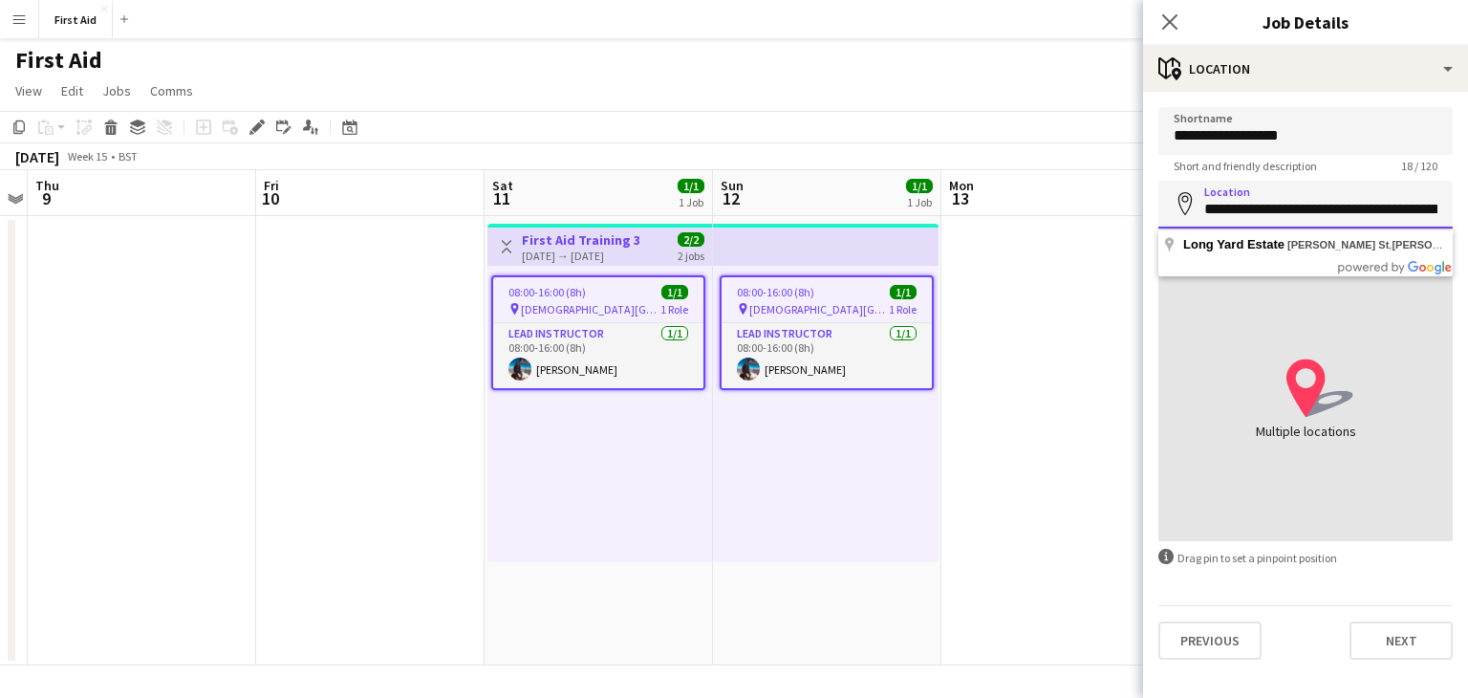
type input "**********"
click at [1328, 137] on input "**********" at bounding box center [1305, 131] width 294 height 48
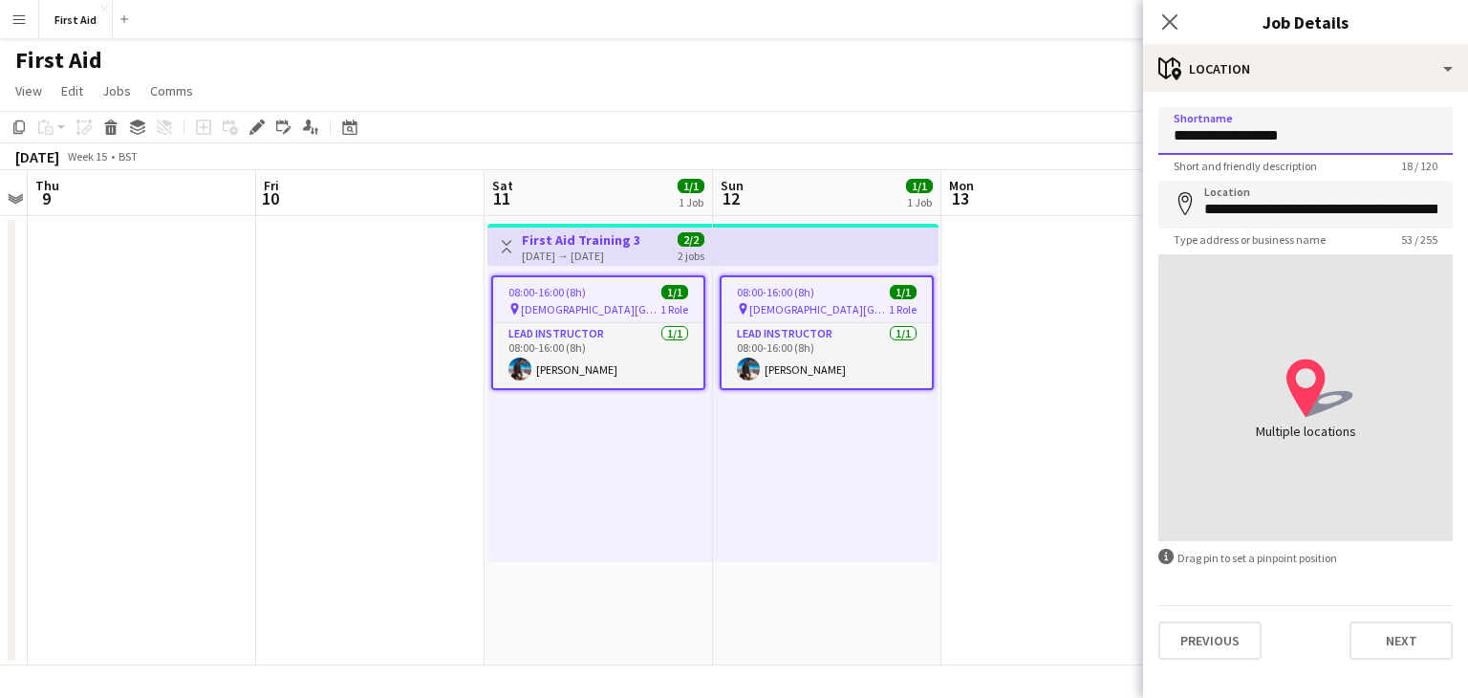
drag, startPoint x: 1328, startPoint y: 137, endPoint x: 1104, endPoint y: 139, distance: 224.6
click at [1104, 139] on body "Menu Boards Boards Boards All jobs Status Workforce Workforce My Workforce Recr…" at bounding box center [734, 349] width 1468 height 698
type input "**********"
click at [1206, 212] on input "**********" at bounding box center [1305, 205] width 294 height 48
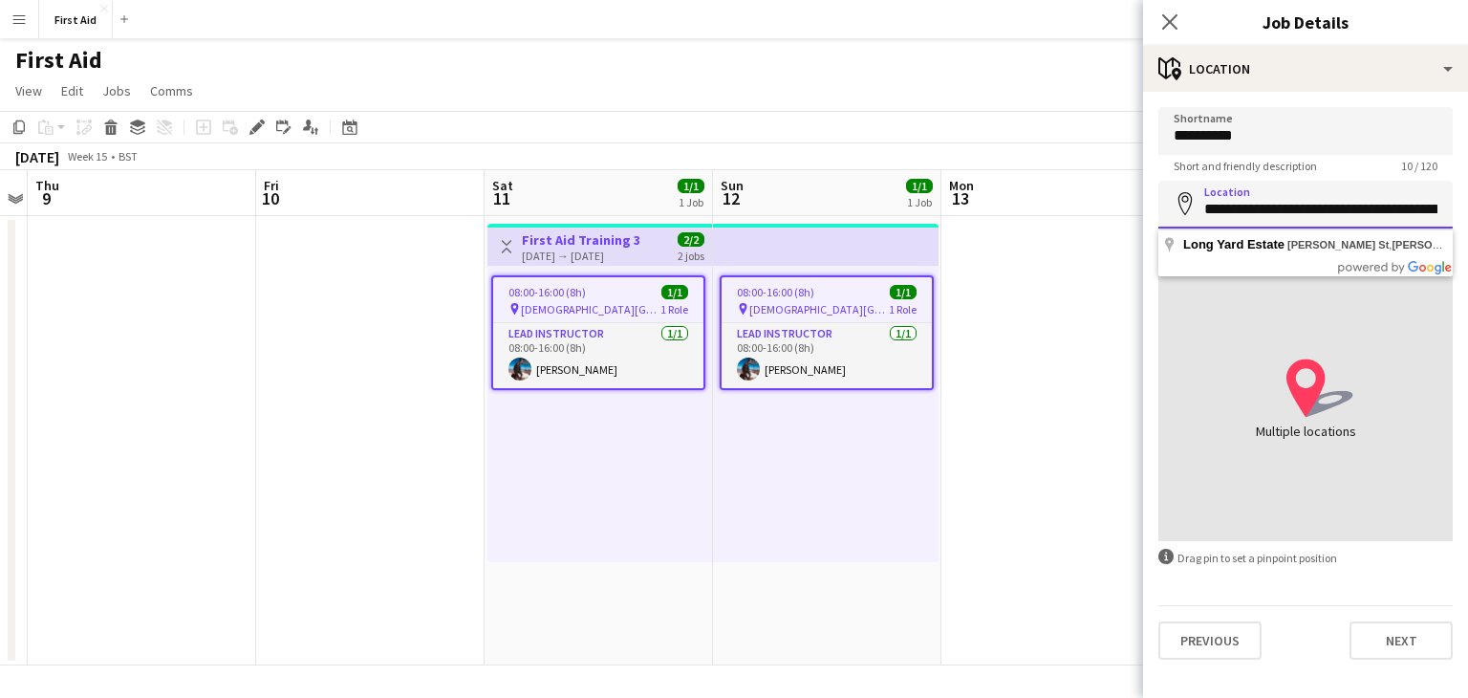
scroll to position [0, 114]
drag, startPoint x: 1206, startPoint y: 212, endPoint x: 1467, endPoint y: 205, distance: 261.0
click at [1467, 205] on form "**********" at bounding box center [1305, 383] width 325 height 552
click at [1297, 586] on form "**********" at bounding box center [1305, 383] width 325 height 552
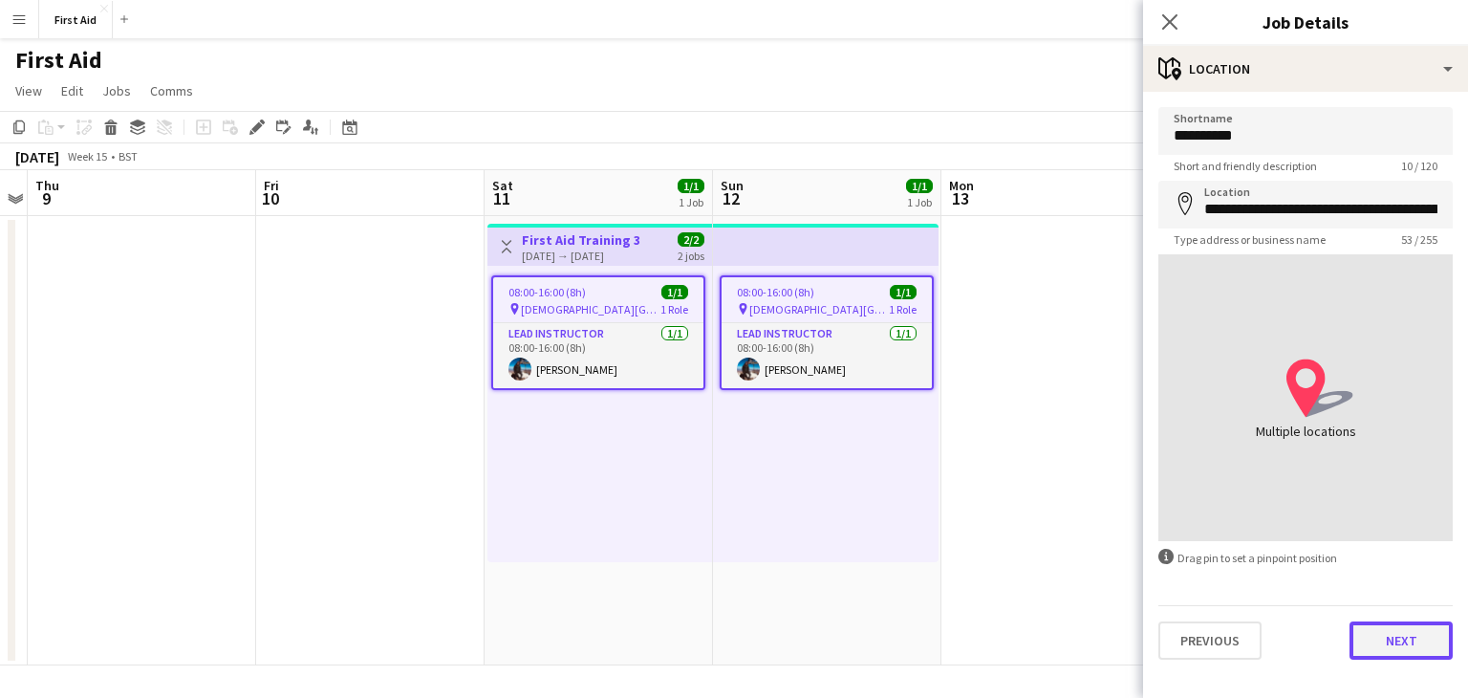
click at [1394, 635] on button "Next" at bounding box center [1401, 640] width 103 height 38
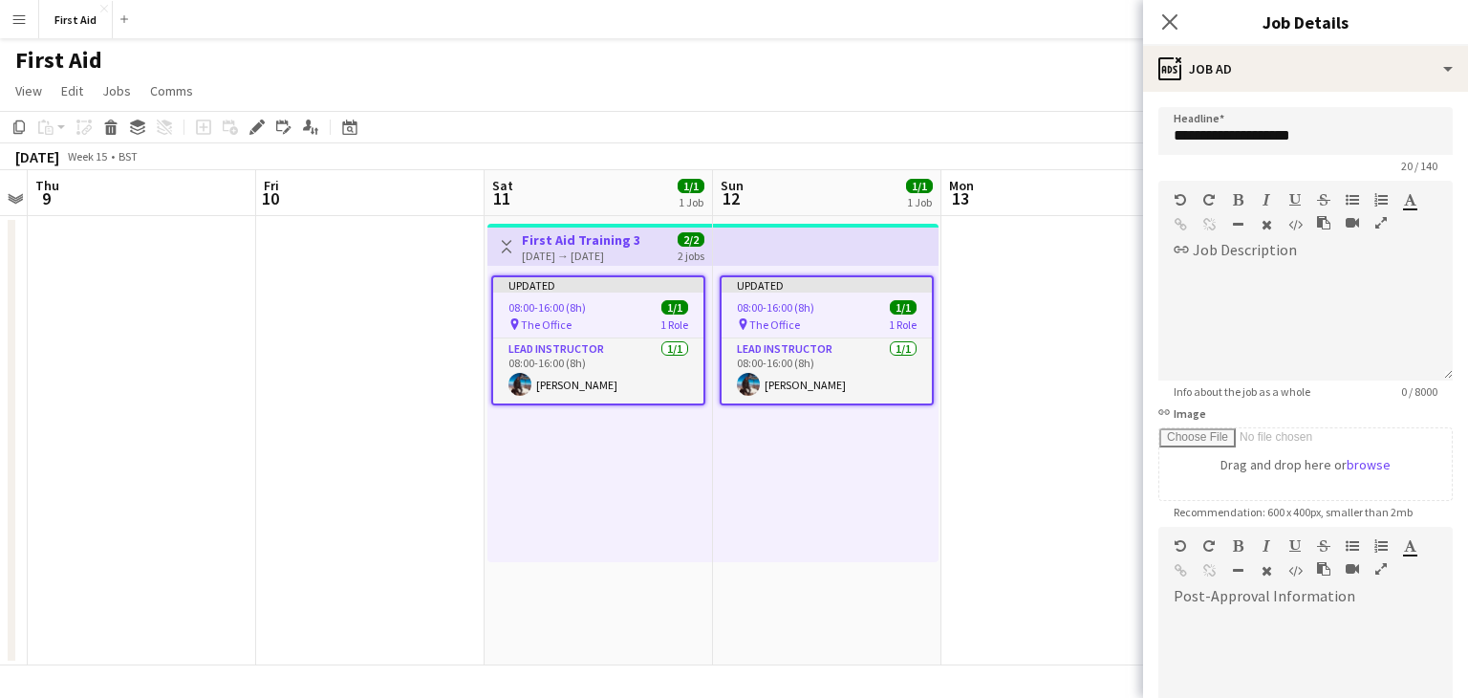
click at [1067, 395] on app-date-cell at bounding box center [1055, 440] width 228 height 449
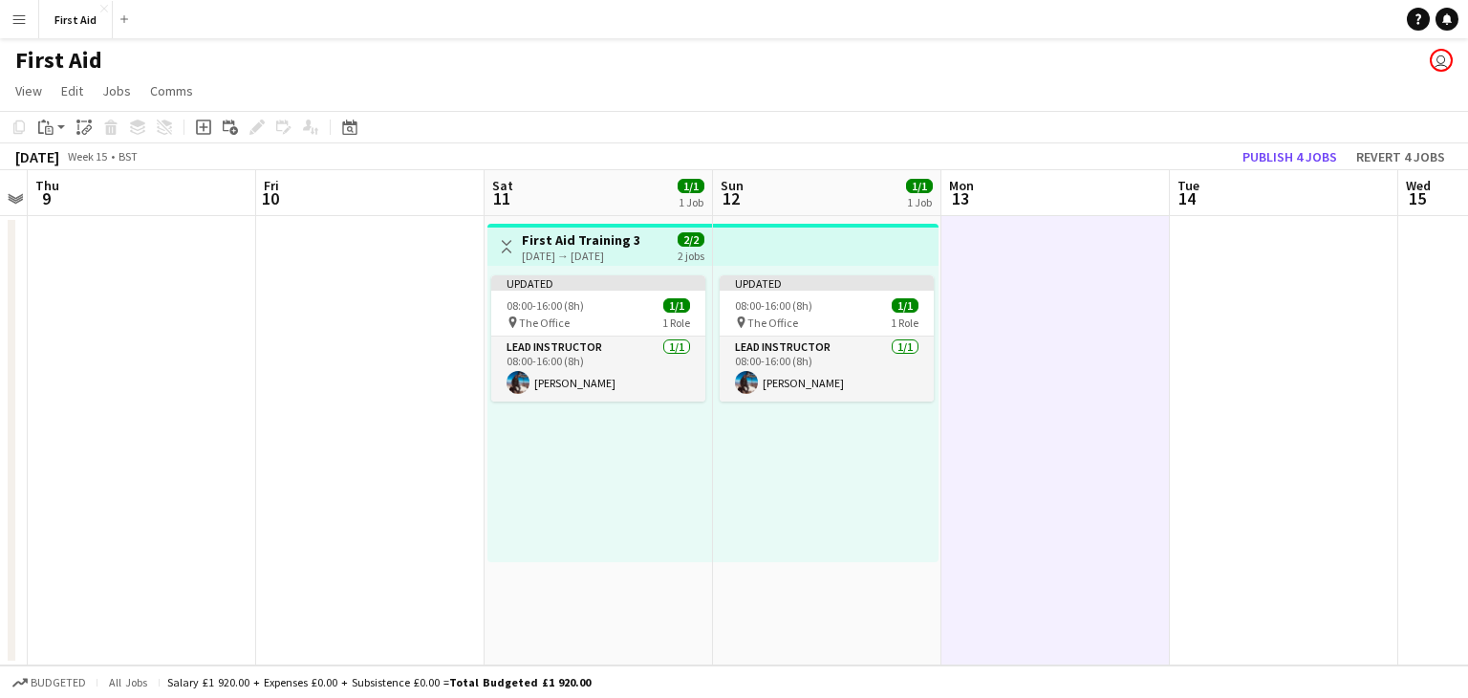
click at [332, 127] on div "Date picker [DATE] [DATE] [DATE] M [DATE] T [DATE] W [DATE] T [DATE] F [DATE] S…" at bounding box center [343, 127] width 43 height 23
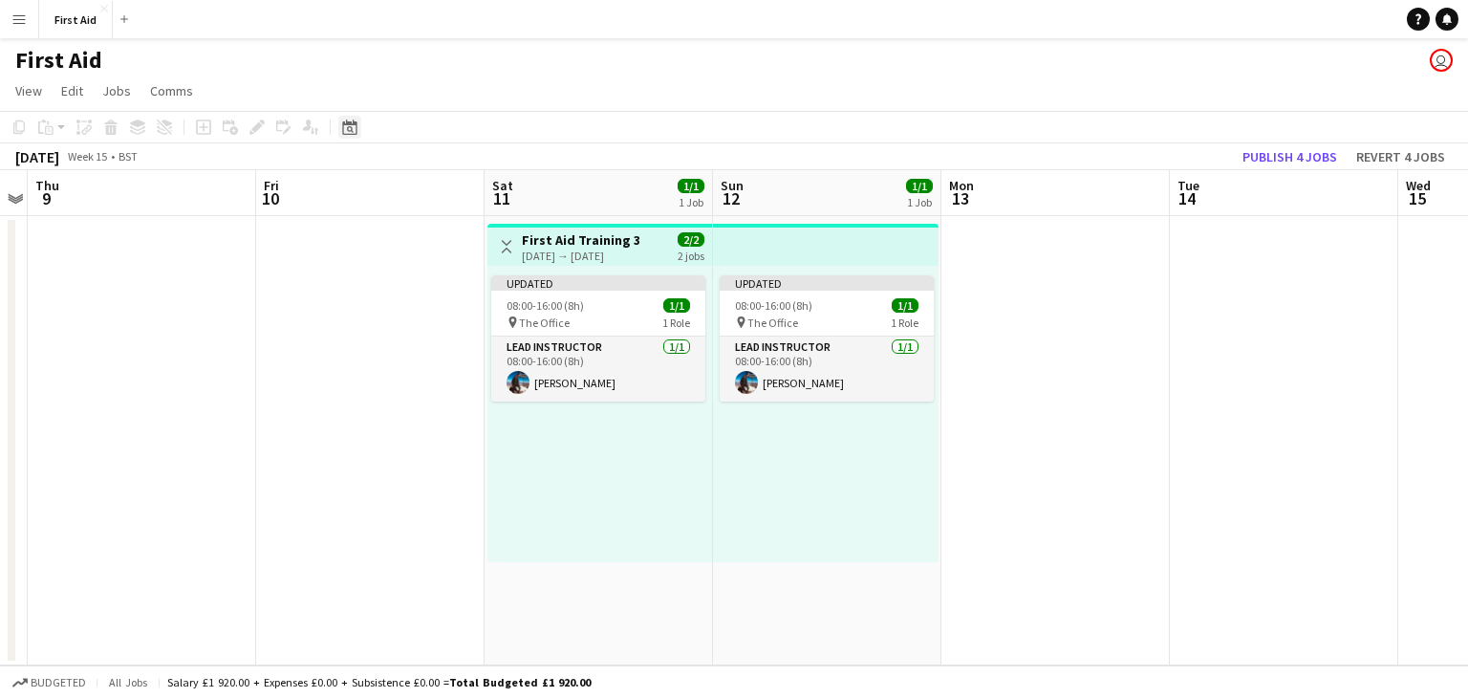
click at [350, 127] on icon at bounding box center [350, 129] width 7 height 7
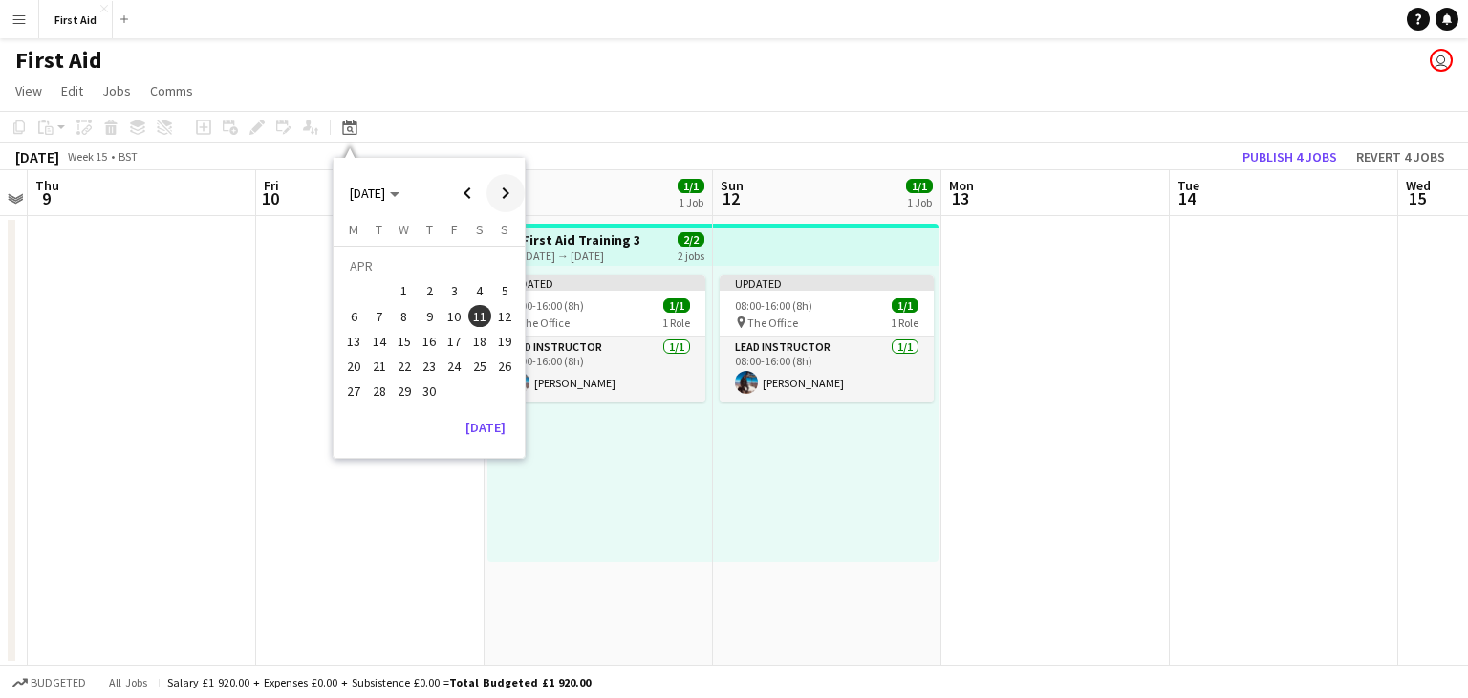
click at [502, 185] on span "Next month" at bounding box center [505, 193] width 38 height 38
click at [486, 338] on span "18" at bounding box center [479, 341] width 23 height 23
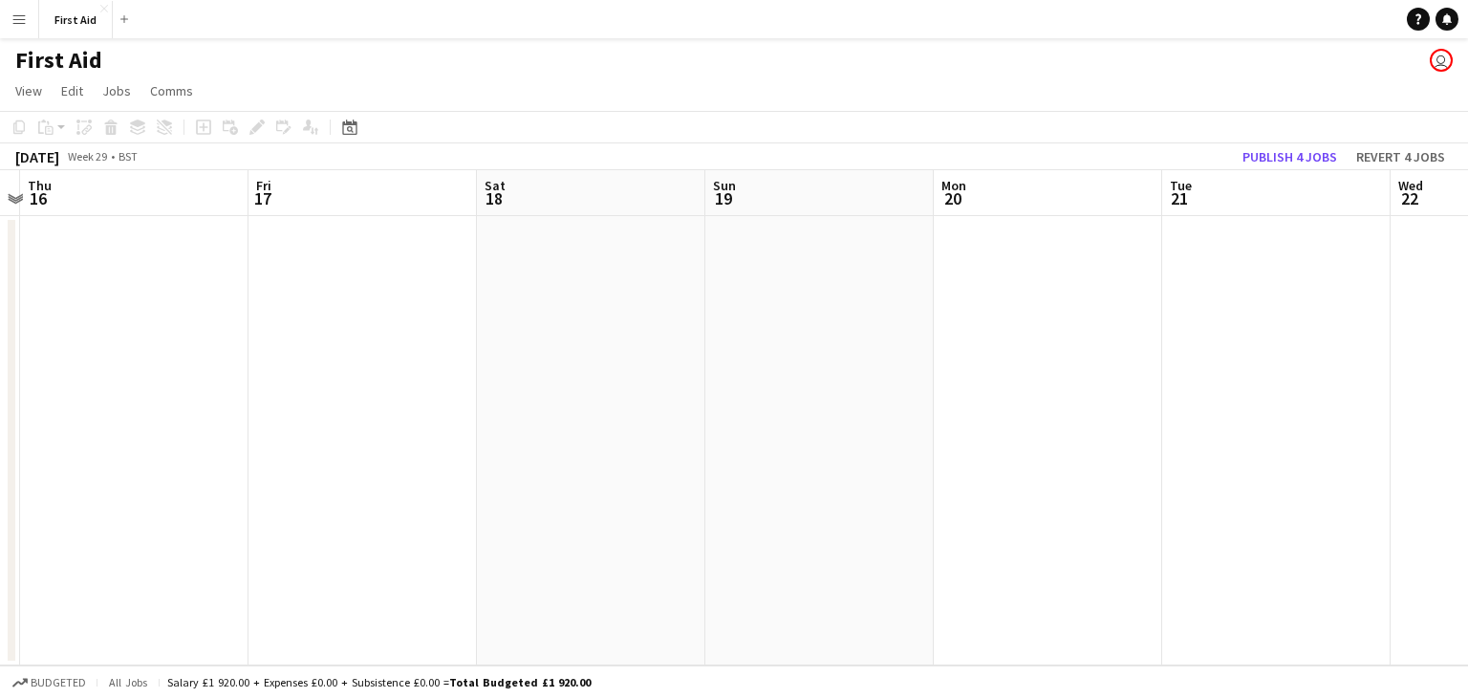
drag, startPoint x: 929, startPoint y: 349, endPoint x: 304, endPoint y: 371, distance: 625.4
click at [304, 371] on app-calendar-viewport "Mon 13 Tue 14 Wed 15 Thu 16 Fri 17 Sat 18 Sun 19 Mon 20 Tue 21 Wed 22 Thu 23 Fr…" at bounding box center [734, 417] width 1468 height 495
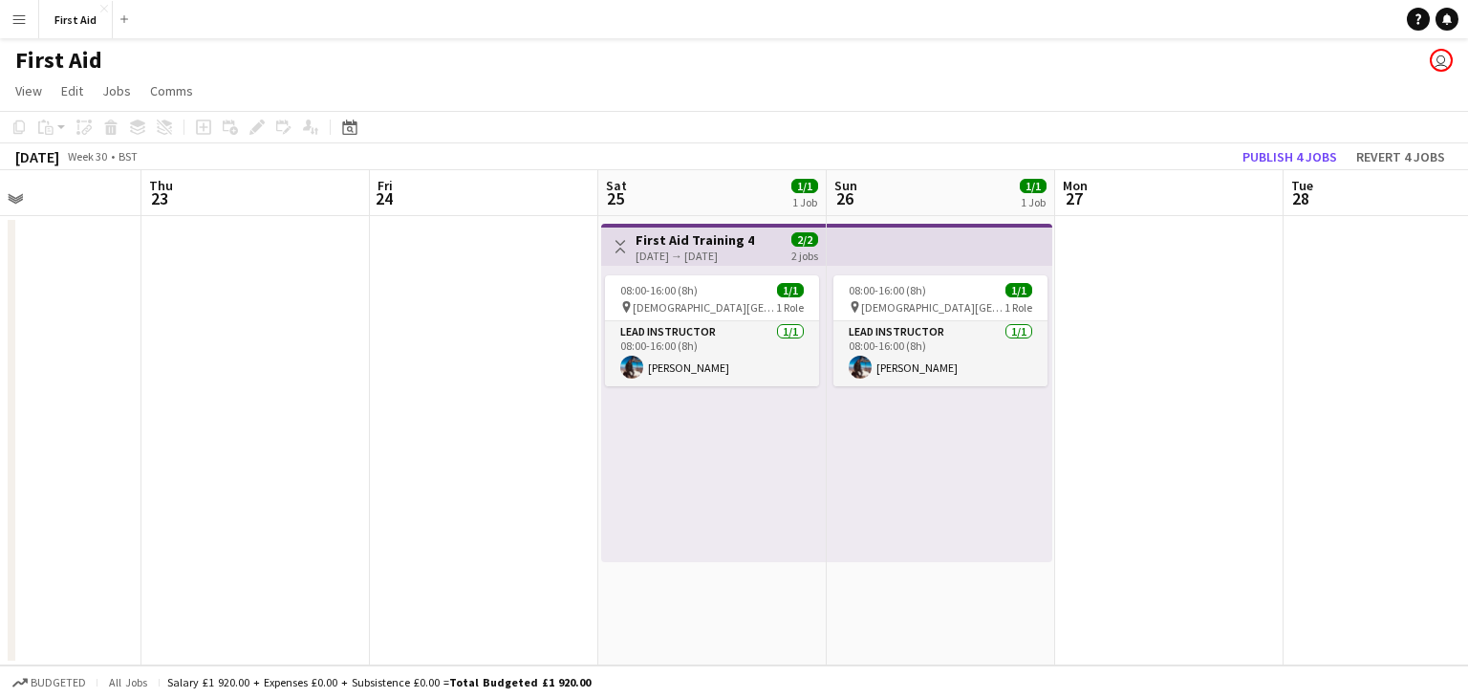
scroll to position [0, 885]
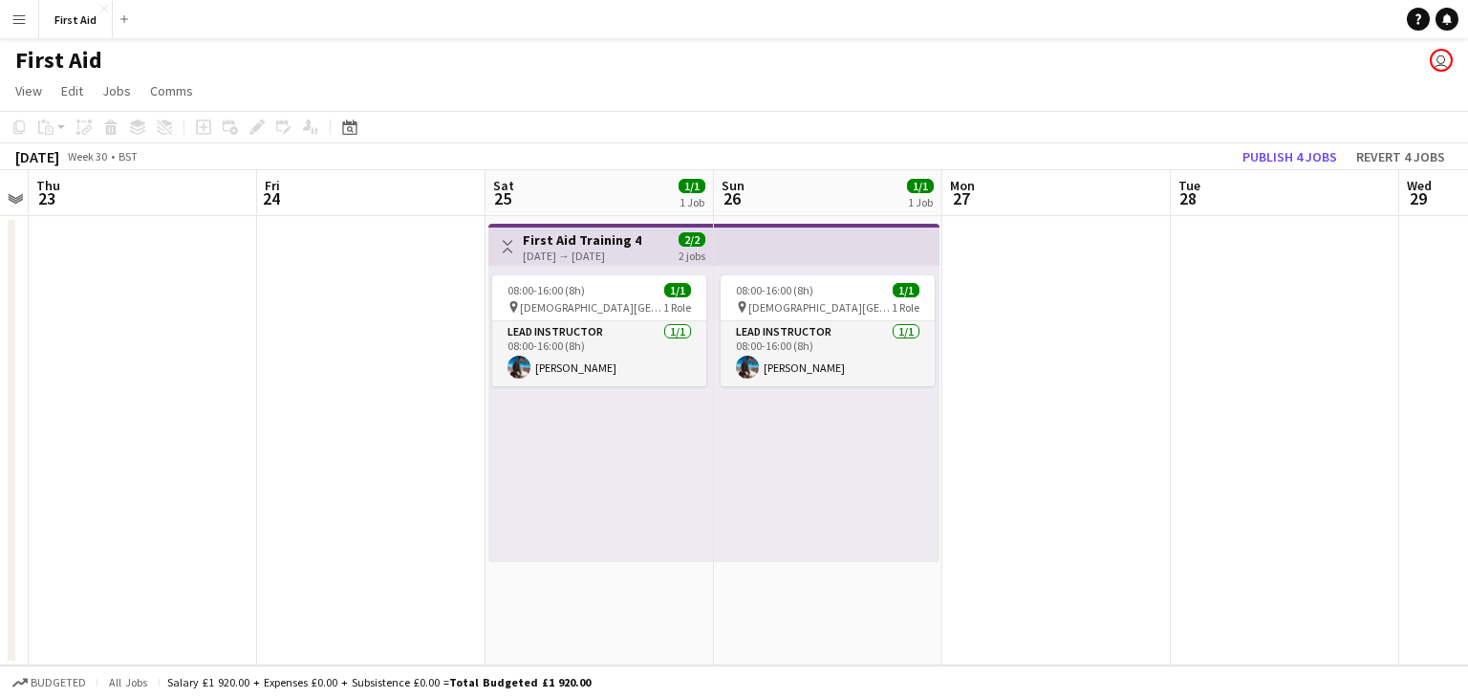
drag, startPoint x: 1173, startPoint y: 427, endPoint x: 200, endPoint y: 470, distance: 973.9
click at [200, 470] on app-calendar-viewport "Sun 19 Mon 20 Tue 21 Wed 22 Thu 23 Fri 24 Sat 25 1/1 1 Job Sun 26 1/1 1 Job Mon…" at bounding box center [734, 417] width 1468 height 495
click at [613, 253] on div "[DATE] → [DATE]" at bounding box center [582, 255] width 119 height 14
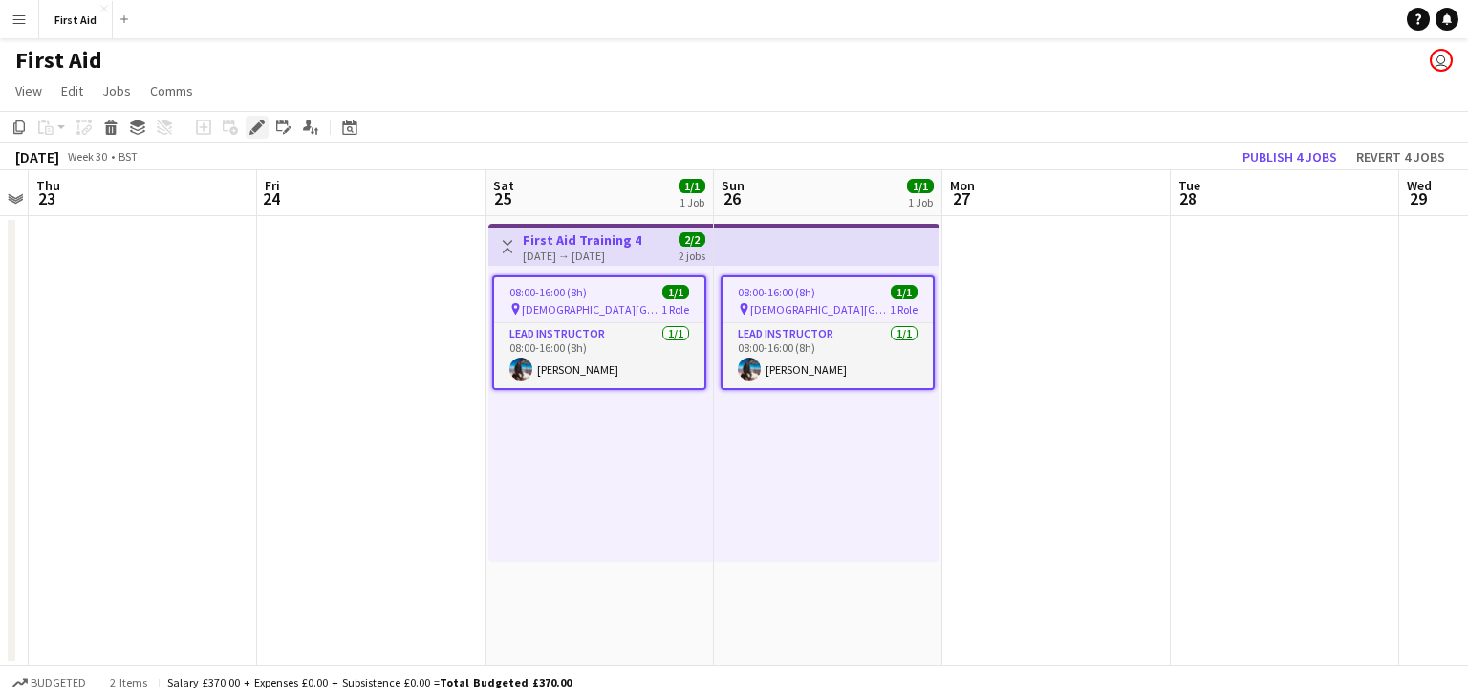
click at [255, 130] on icon at bounding box center [256, 127] width 11 height 11
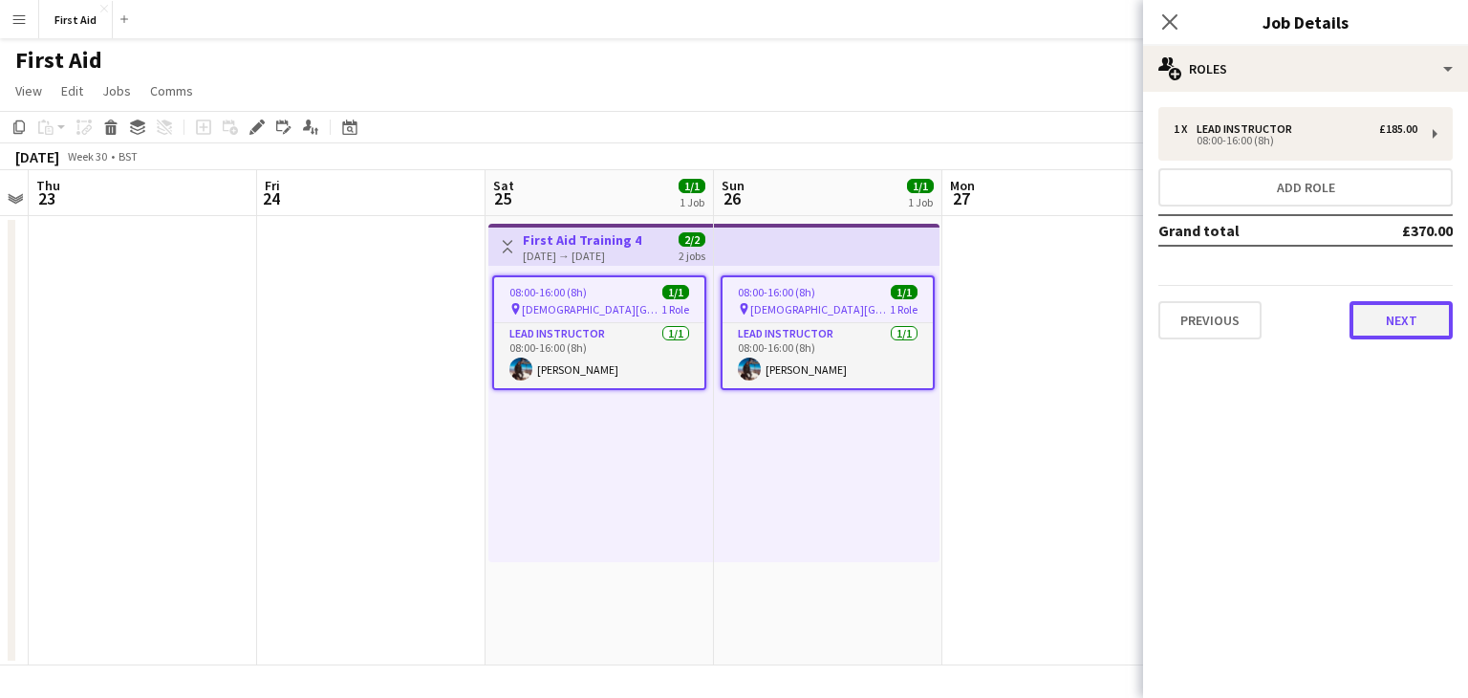
click at [1393, 331] on button "Next" at bounding box center [1401, 320] width 103 height 38
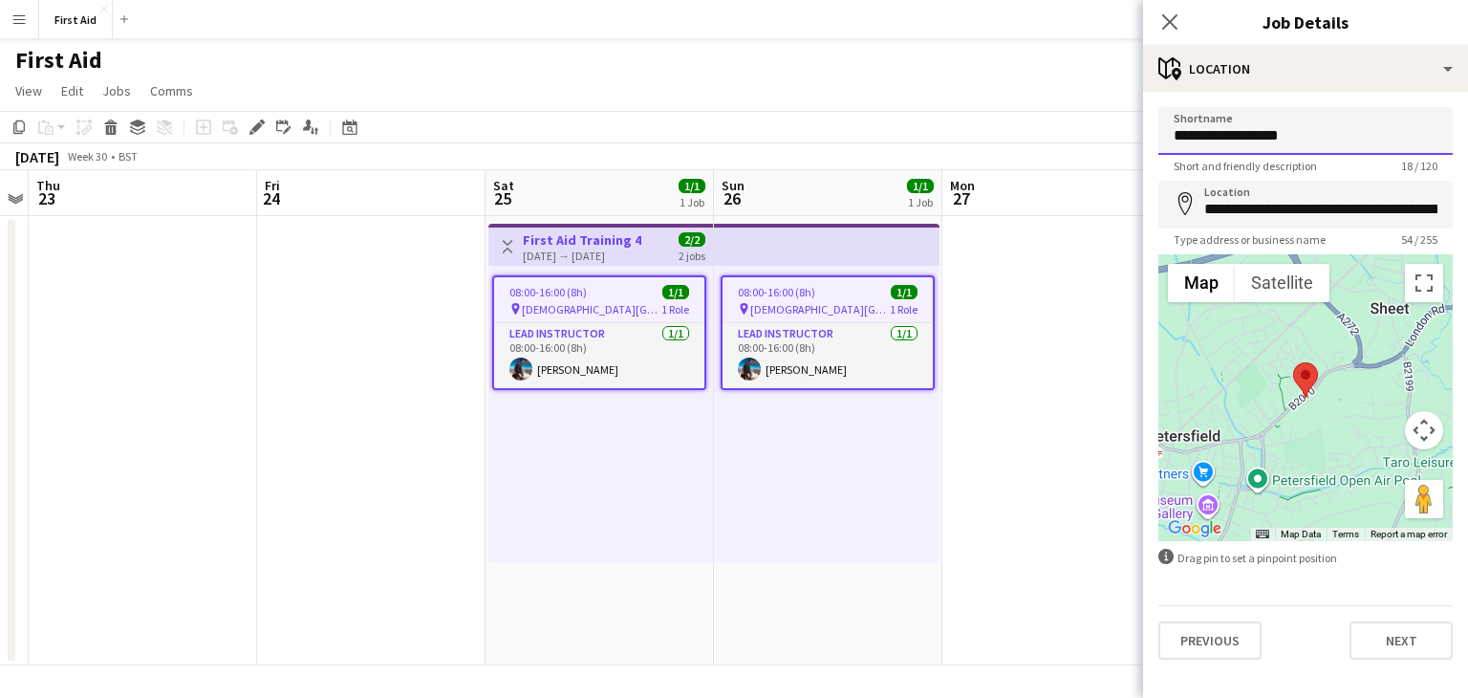
drag, startPoint x: 1311, startPoint y: 138, endPoint x: 1092, endPoint y: 155, distance: 219.5
click at [1098, 153] on body "Menu Boards Boards Boards All jobs Status Workforce Workforce My Workforce Recr…" at bounding box center [734, 349] width 1468 height 698
type input "**********"
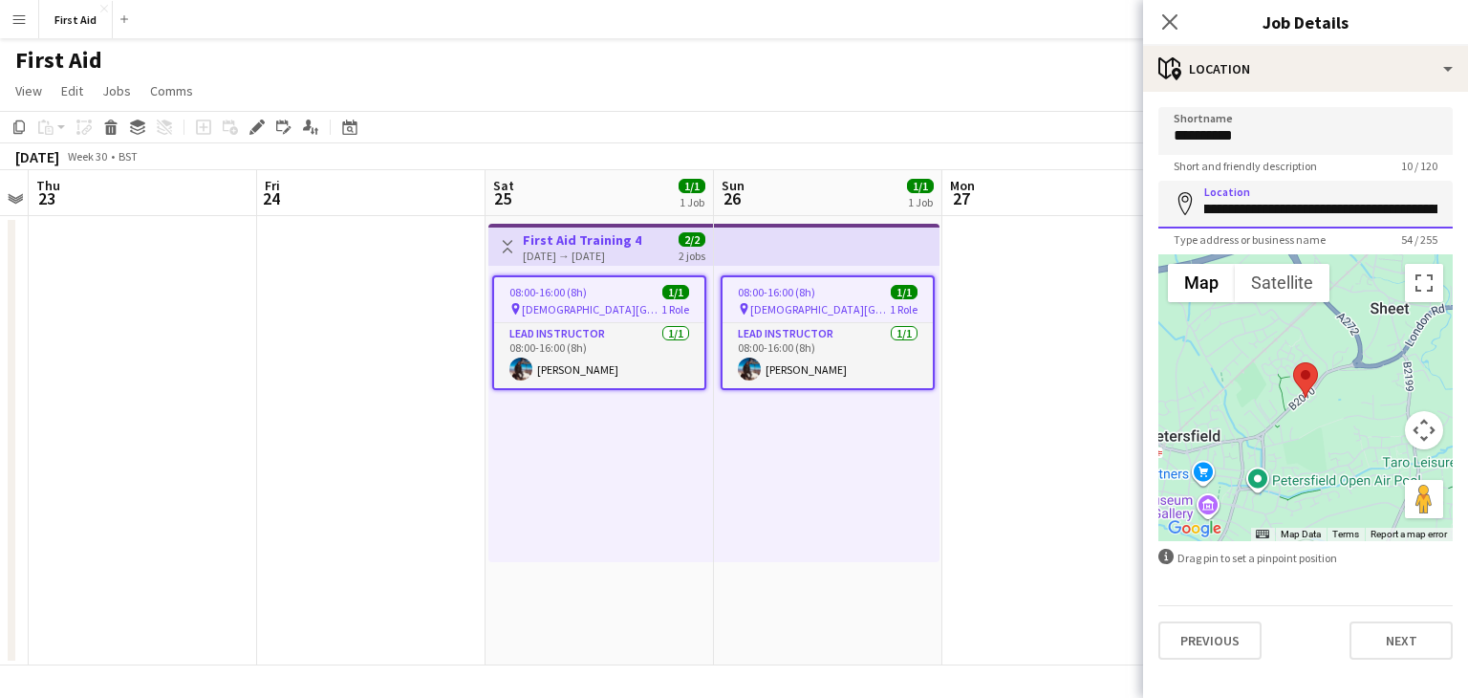
scroll to position [0, 0]
drag, startPoint x: 1429, startPoint y: 211, endPoint x: 1001, endPoint y: 210, distance: 428.2
click at [1001, 210] on body "Menu Boards Boards Boards All jobs Status Workforce Workforce My Workforce Recr…" at bounding box center [734, 349] width 1468 height 698
type input "**********"
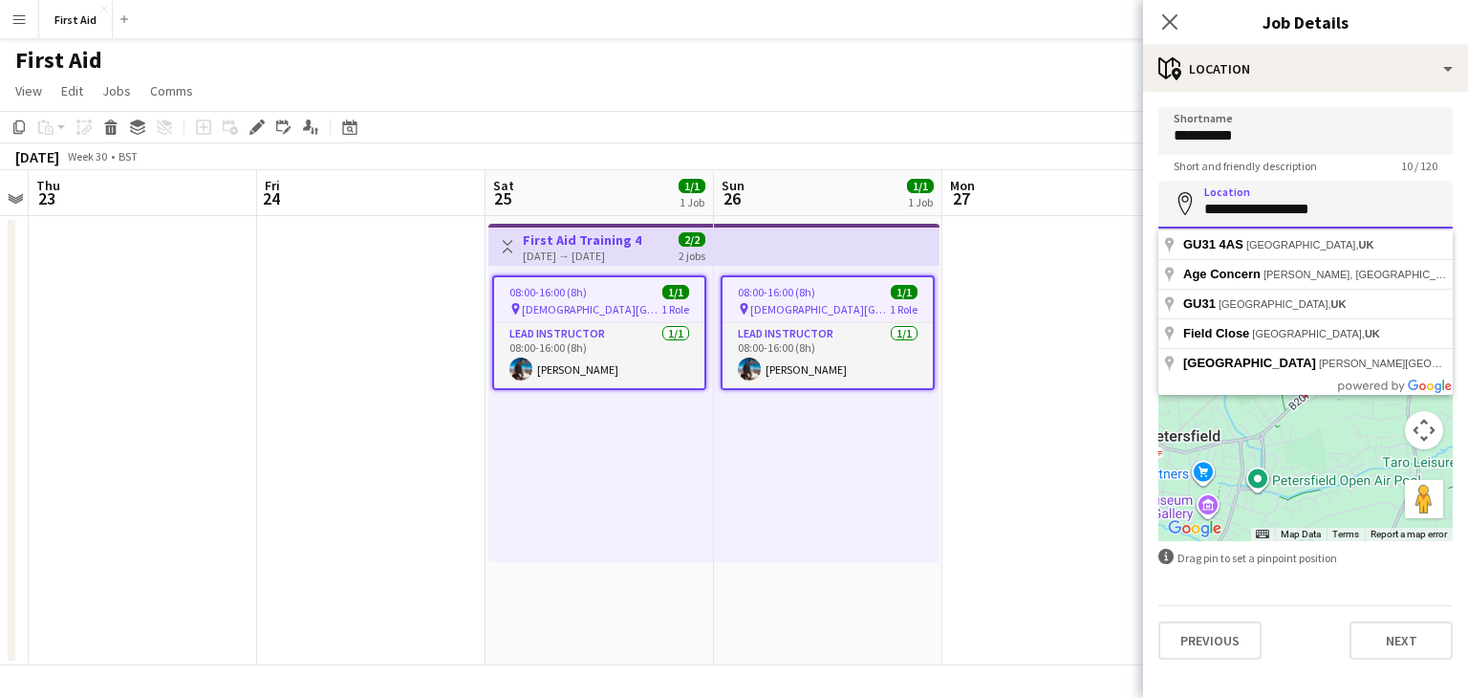
drag, startPoint x: 1331, startPoint y: 209, endPoint x: 1132, endPoint y: 215, distance: 199.8
click at [1132, 215] on body "Menu Boards Boards Boards All jobs Status Workforce Workforce My Workforce Recr…" at bounding box center [734, 349] width 1468 height 698
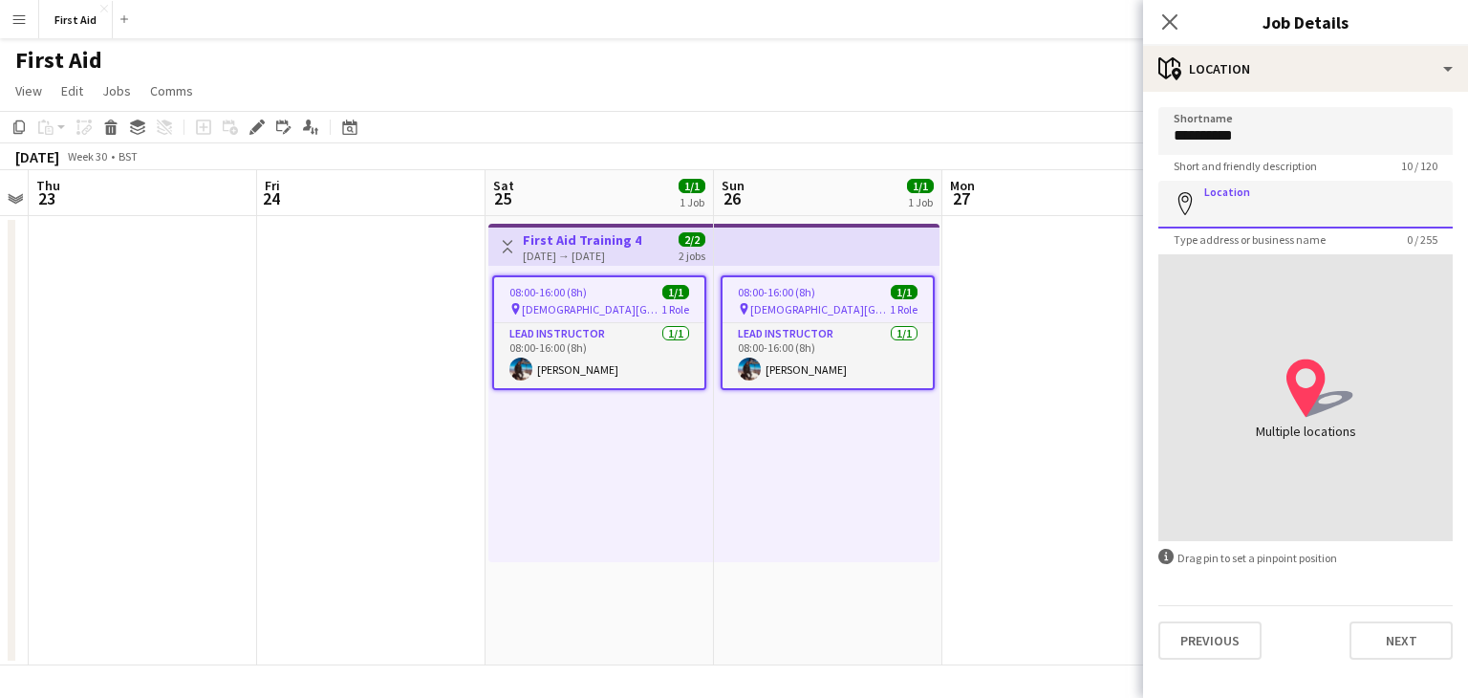
paste input "**********"
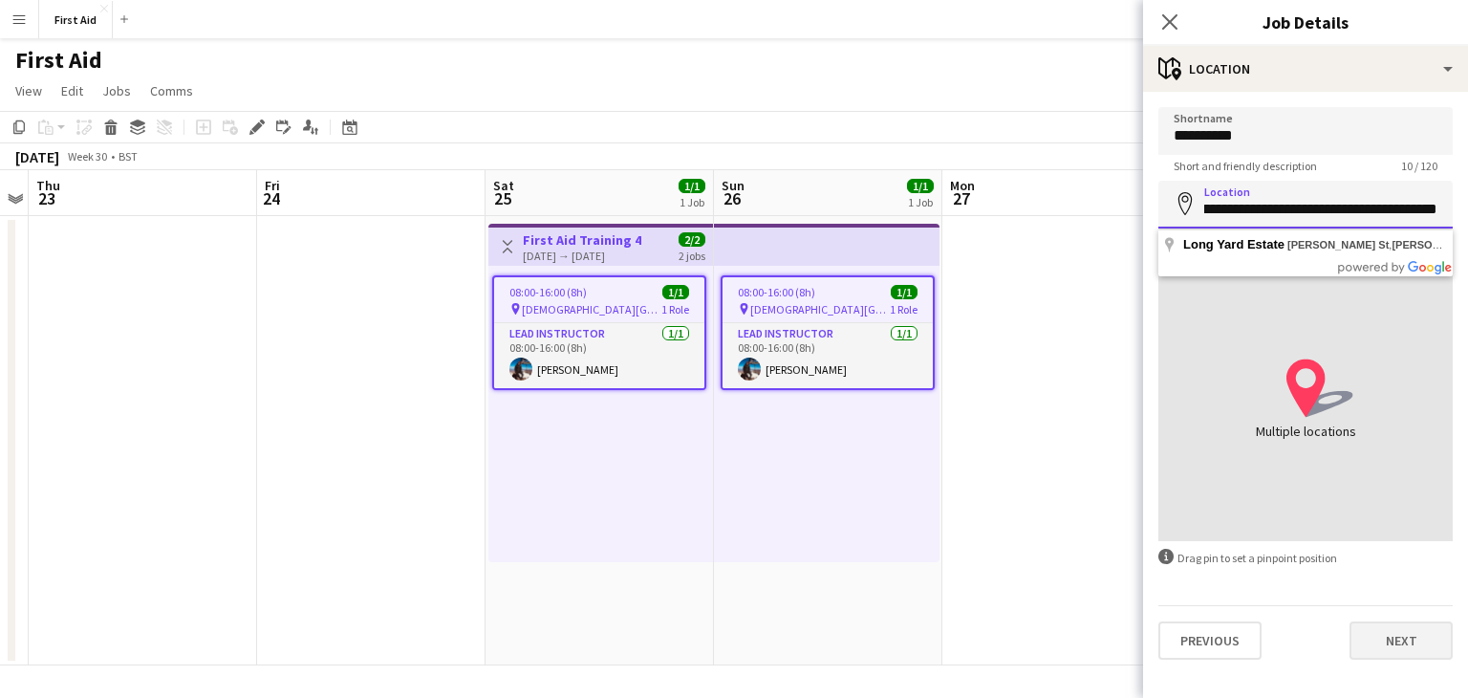
type input "**********"
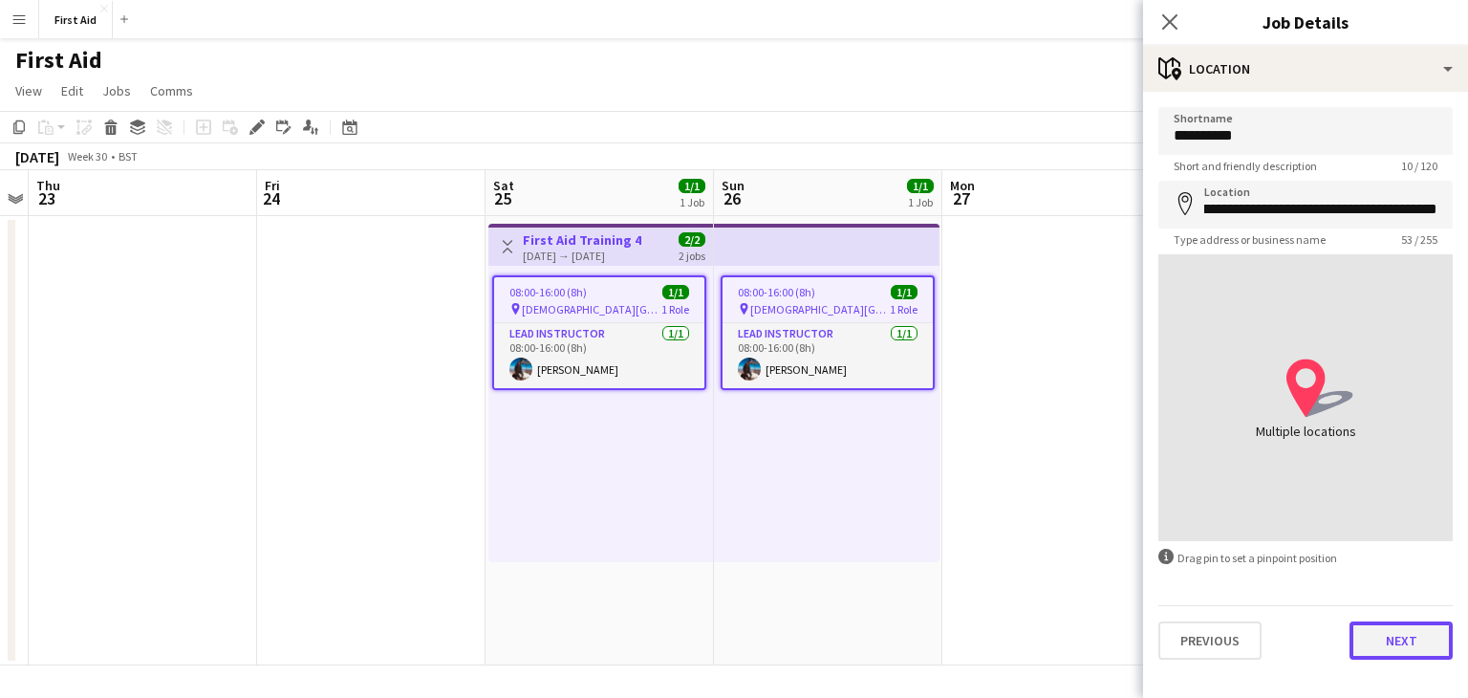
click at [1415, 643] on button "Next" at bounding box center [1401, 640] width 103 height 38
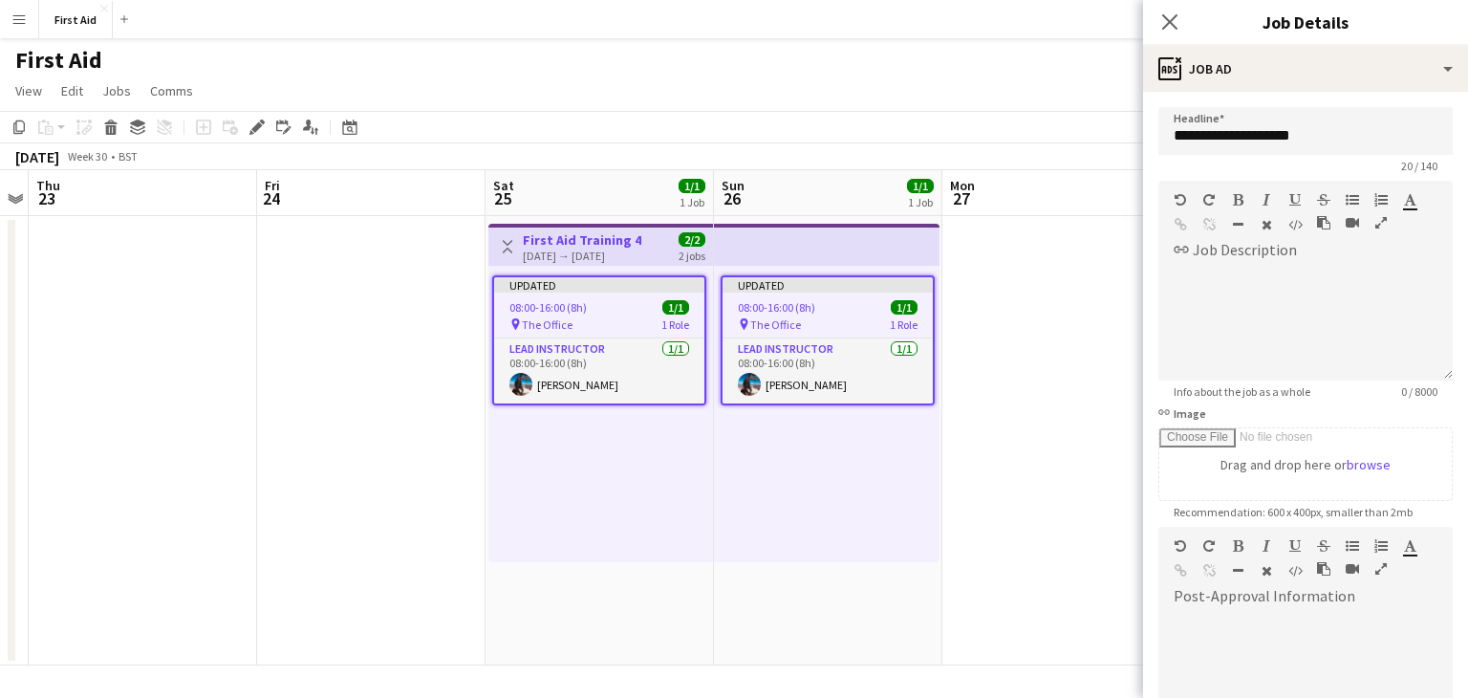
click at [1084, 339] on app-date-cell at bounding box center [1056, 440] width 228 height 449
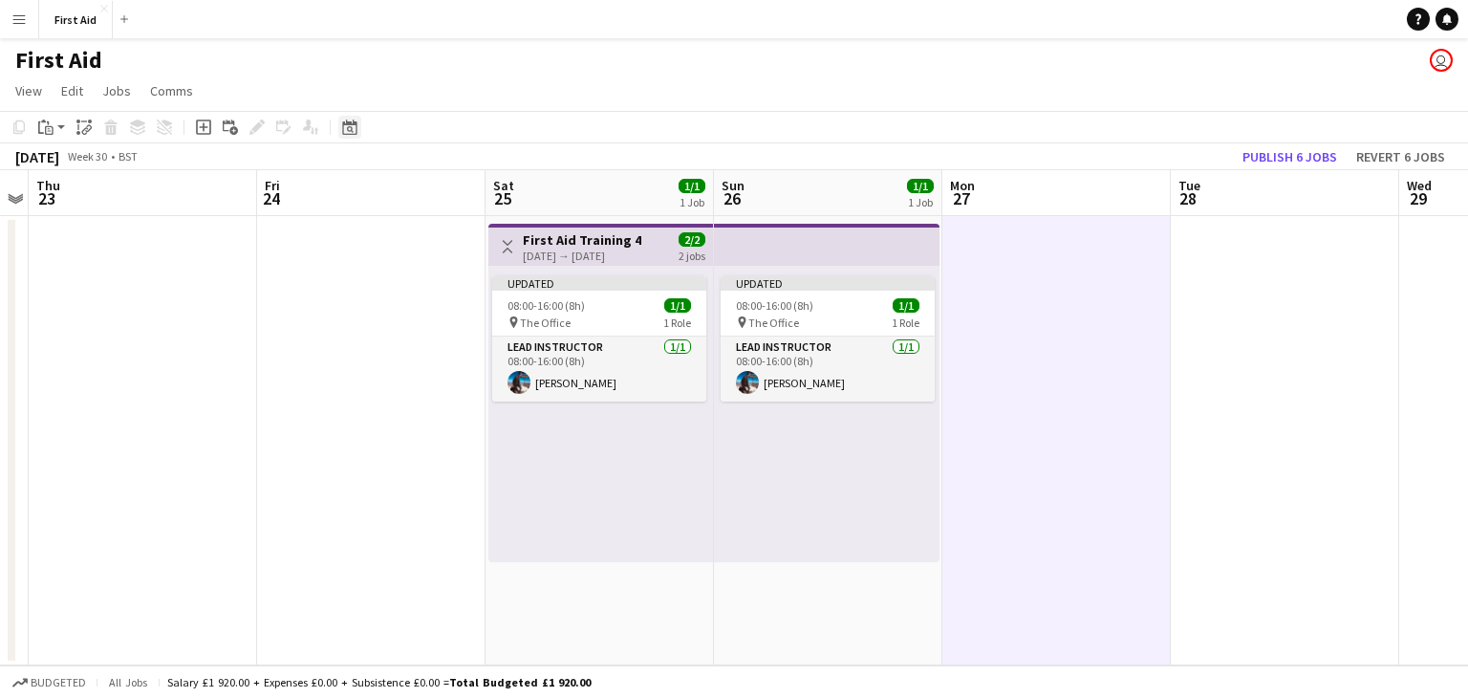
click at [353, 126] on icon "Date picker" at bounding box center [349, 126] width 15 height 15
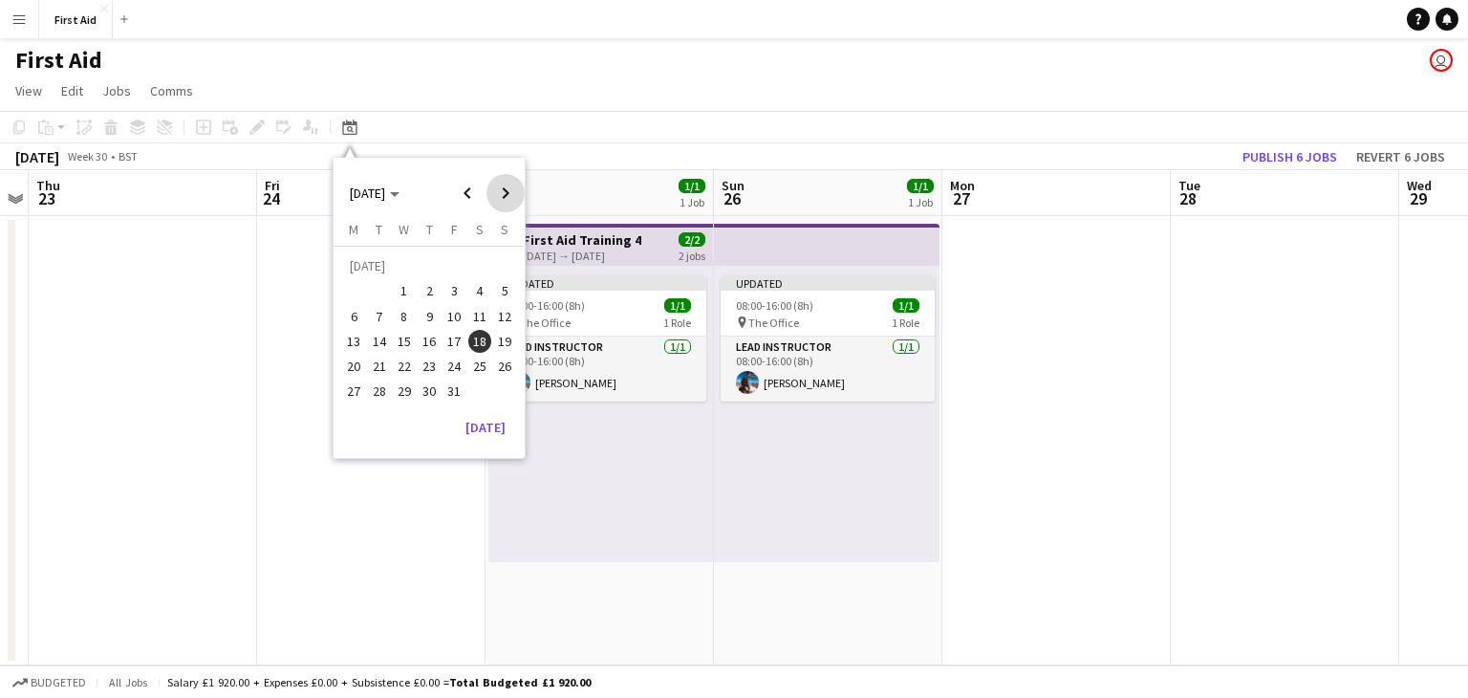
click at [510, 186] on span "Next month" at bounding box center [505, 193] width 38 height 38
click at [484, 323] on span "14" at bounding box center [479, 321] width 23 height 23
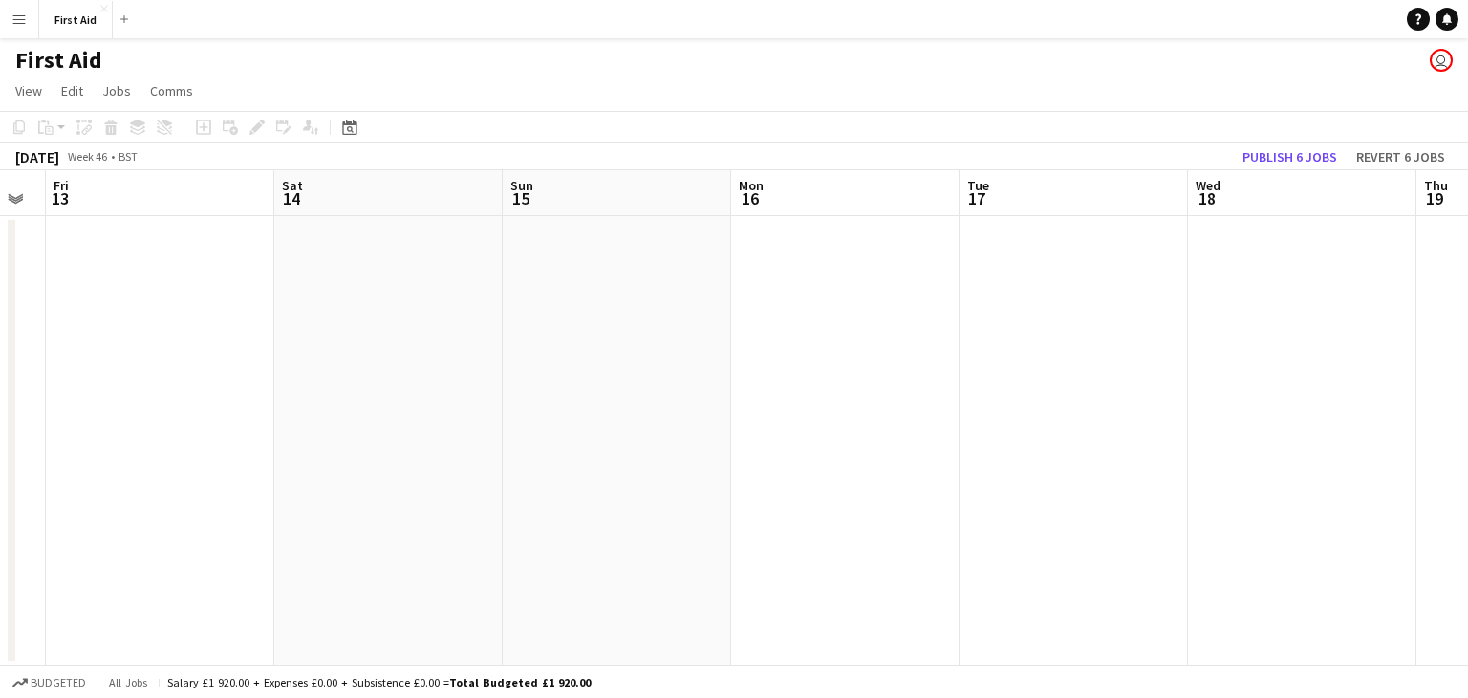
drag, startPoint x: 986, startPoint y: 357, endPoint x: 258, endPoint y: 371, distance: 728.4
click at [270, 371] on app-calendar-viewport "Mon 9 Tue 10 Wed 11 Thu 12 Fri 13 Sat 14 Sun 15 Mon 16 Tue 17 Wed 18 Thu 19 Fri…" at bounding box center [734, 417] width 1468 height 495
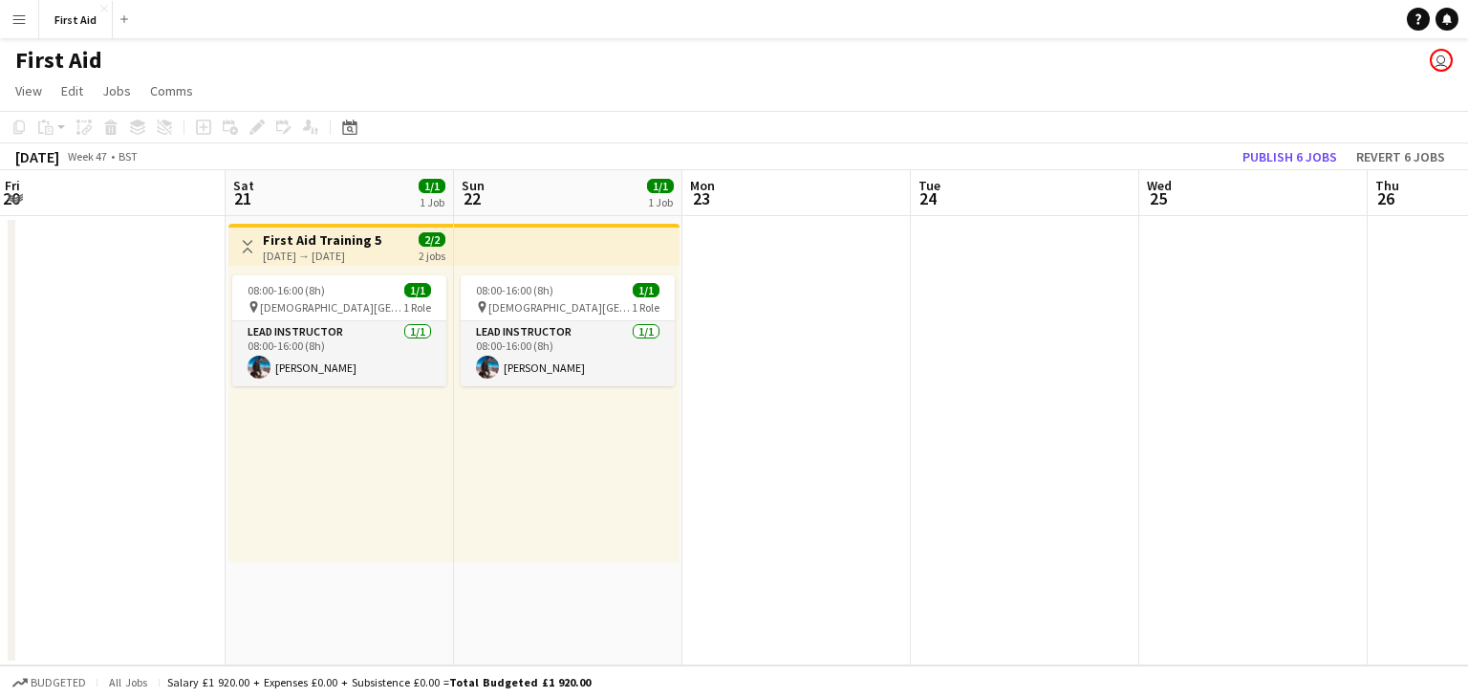
drag, startPoint x: 1170, startPoint y: 356, endPoint x: 57, endPoint y: 374, distance: 1112.6
click at [54, 382] on app-calendar-viewport "Tue 17 Wed 18 Thu 19 Fri 20 Sat 21 1/1 1 Job Sun 22 1/1 1 Job Mon 23 Tue 24 Wed…" at bounding box center [734, 417] width 1468 height 495
click at [317, 258] on div "[DATE] → [DATE]" at bounding box center [318, 255] width 119 height 14
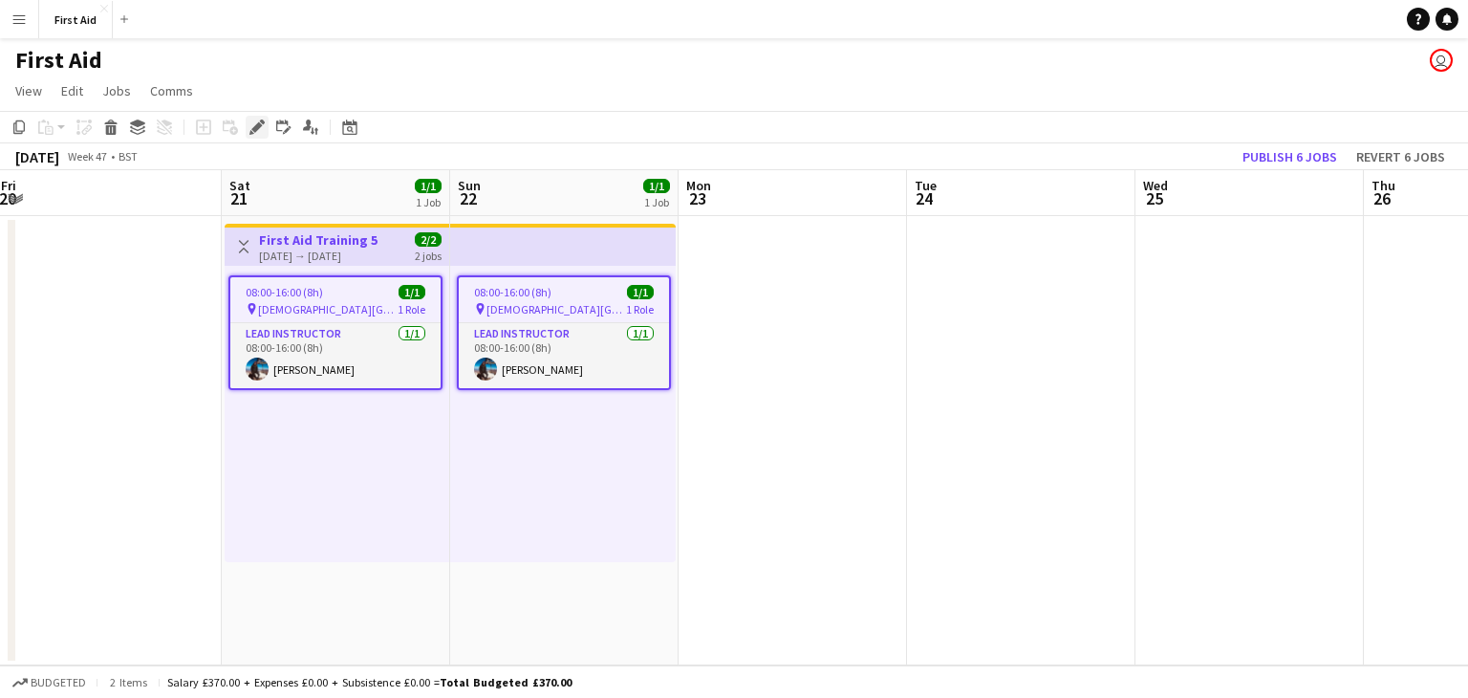
click at [261, 130] on icon "Edit" at bounding box center [256, 126] width 15 height 15
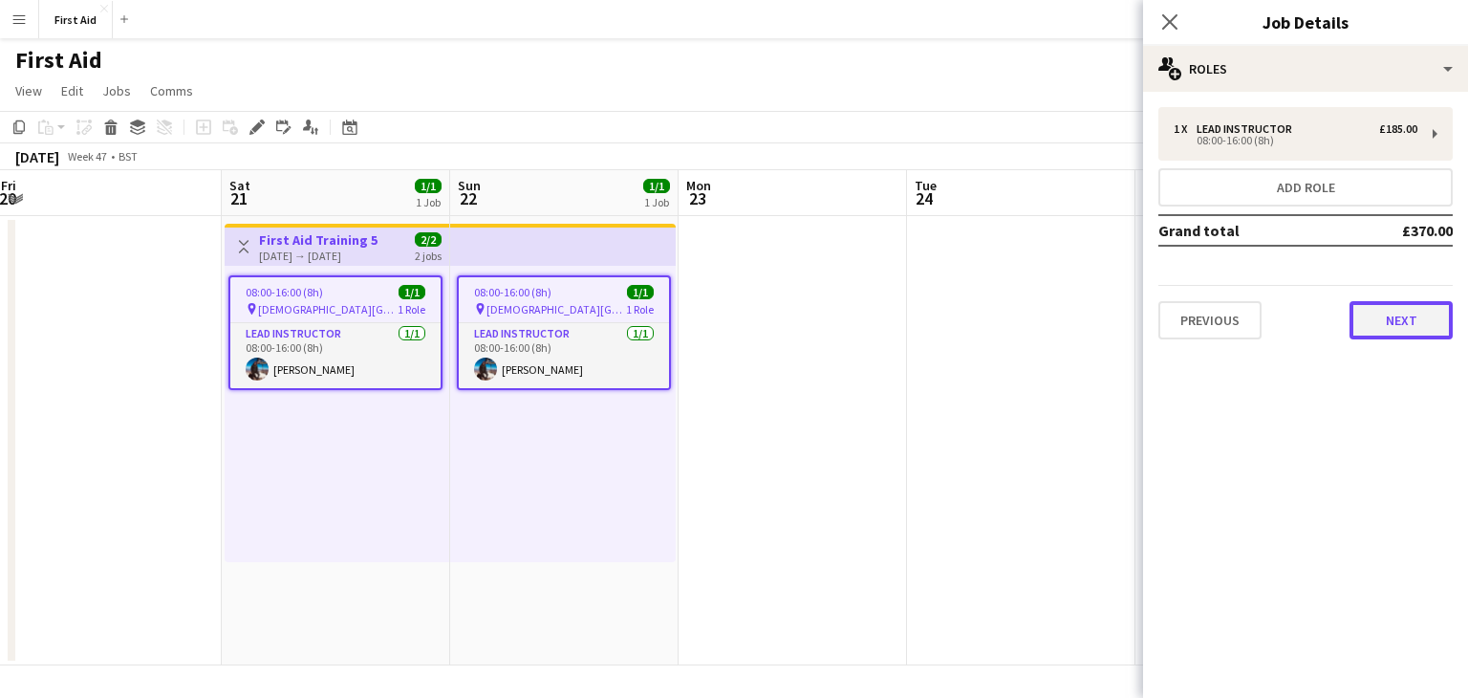
click at [1410, 317] on button "Next" at bounding box center [1401, 320] width 103 height 38
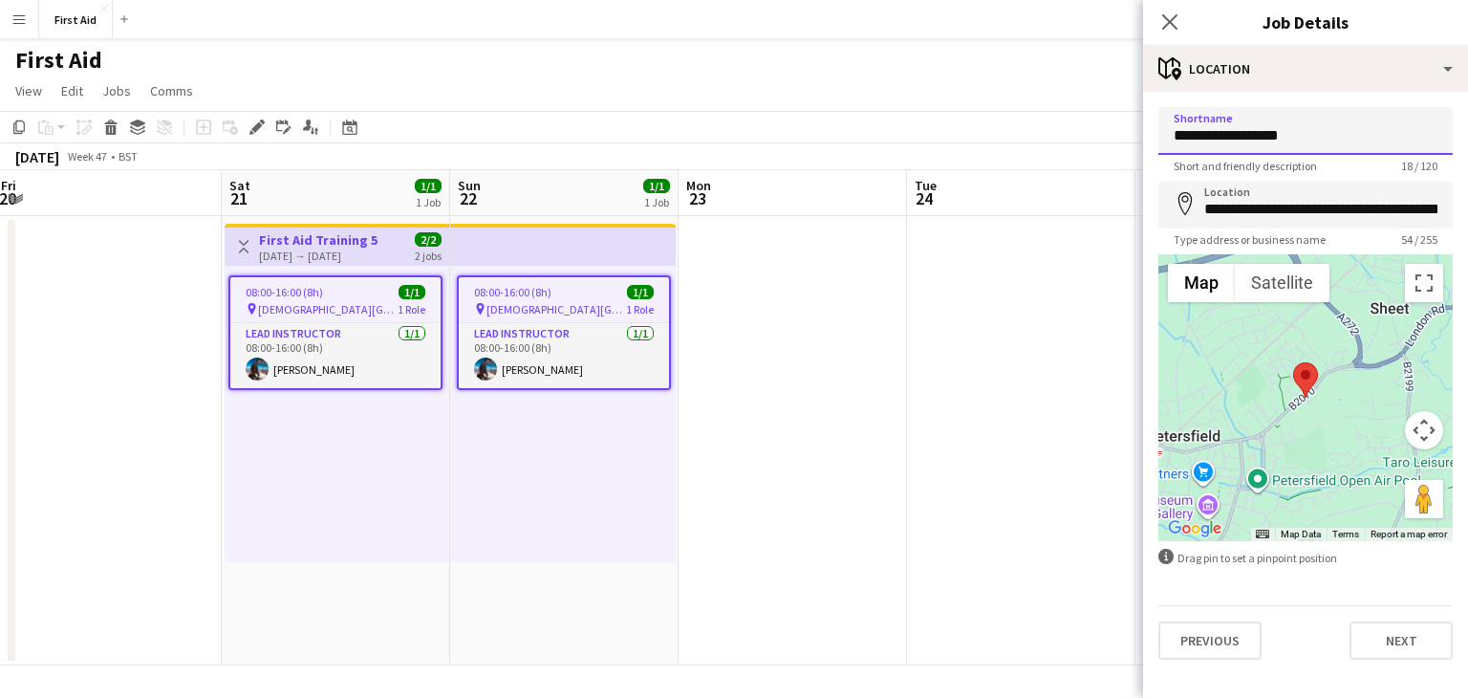
drag, startPoint x: 1289, startPoint y: 137, endPoint x: 1057, endPoint y: 154, distance: 232.9
click at [1057, 154] on body "Menu Boards Boards Boards All jobs Status Workforce Workforce My Workforce Recr…" at bounding box center [734, 349] width 1468 height 698
type input "**********"
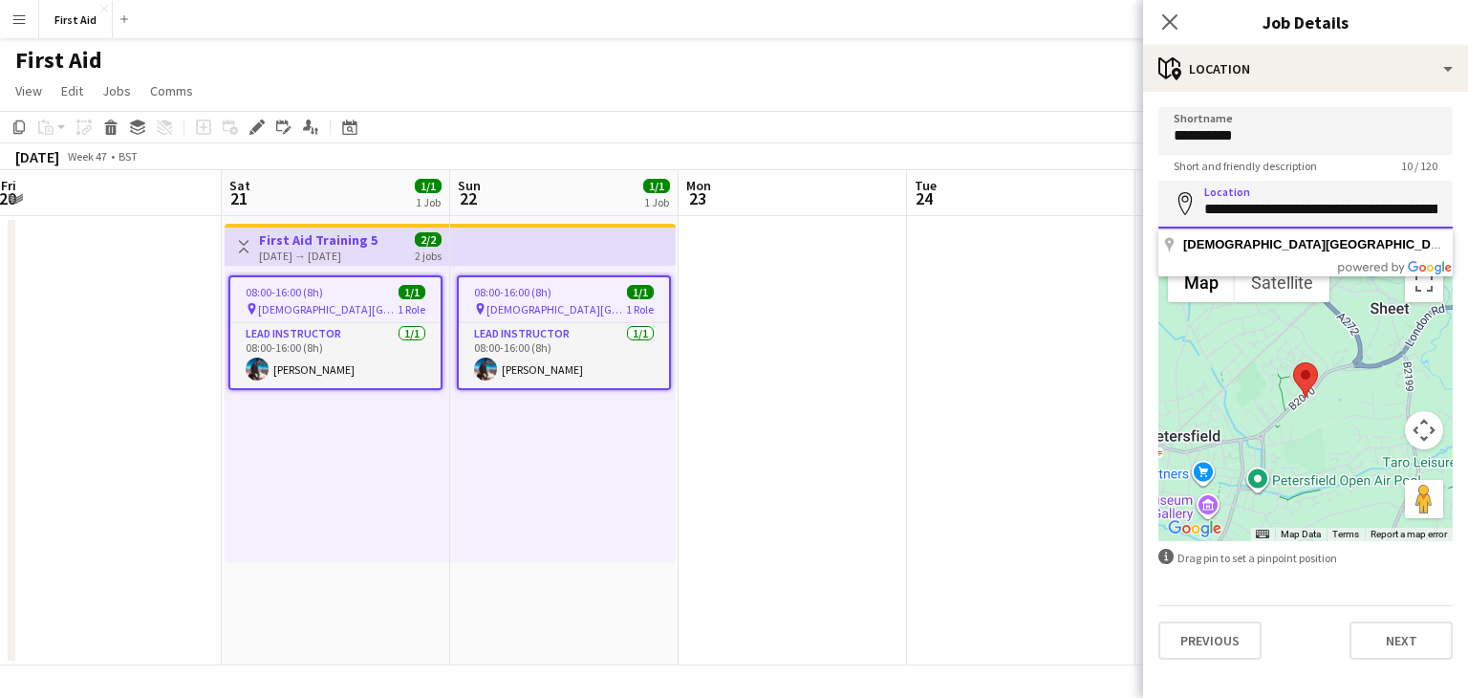
scroll to position [0, 113]
drag, startPoint x: 1205, startPoint y: 212, endPoint x: 1467, endPoint y: 197, distance: 262.3
click at [1467, 197] on form "**********" at bounding box center [1305, 383] width 325 height 552
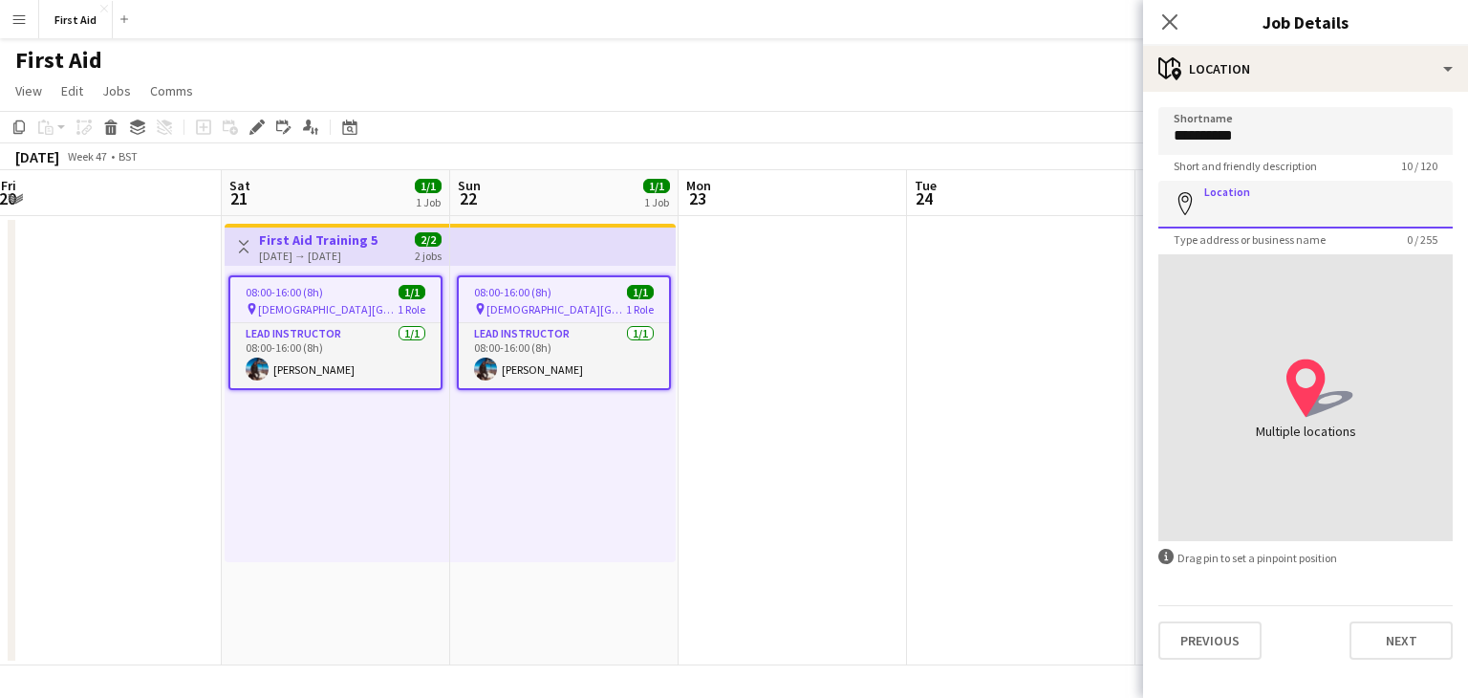
paste input "**********"
click at [1389, 574] on form "**********" at bounding box center [1305, 383] width 325 height 552
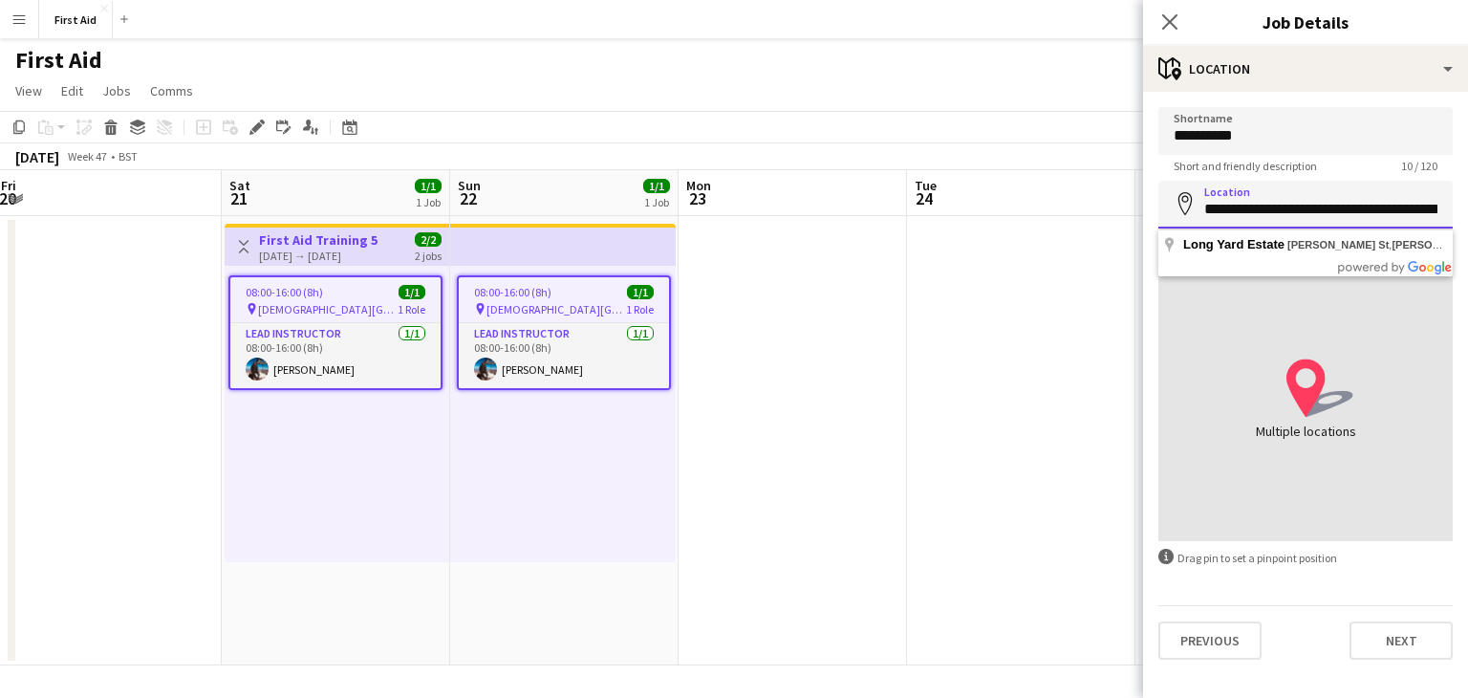
click at [1325, 207] on input "**********" at bounding box center [1305, 205] width 294 height 48
click button "Next" at bounding box center [1401, 640] width 103 height 38
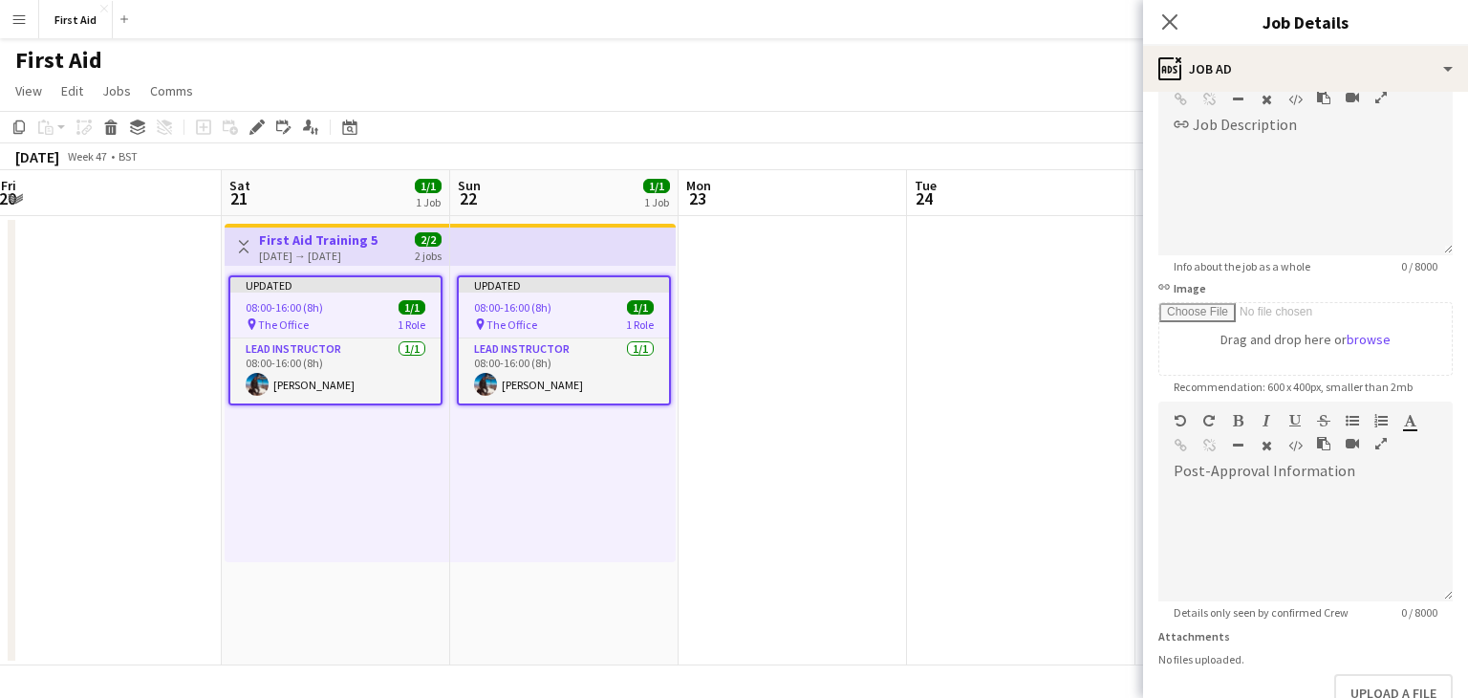
scroll to position [248, 0]
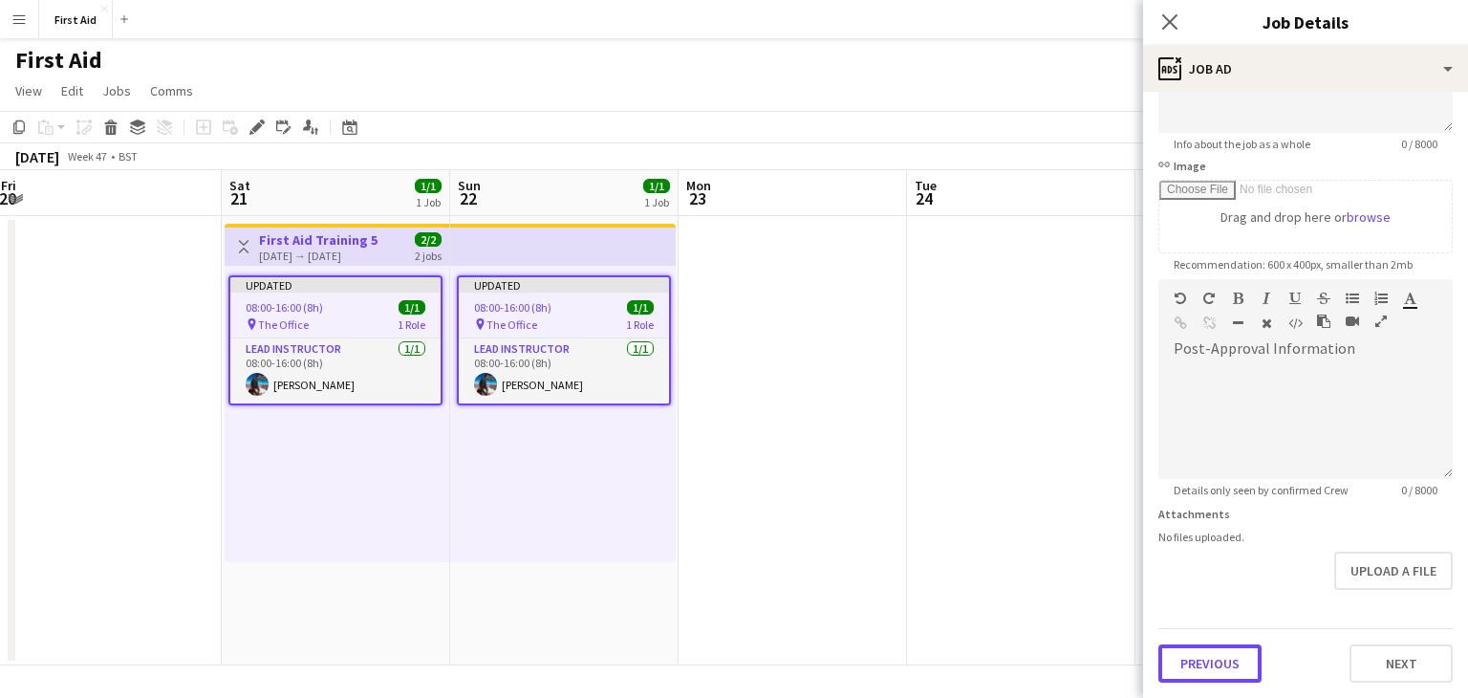
click at [1220, 661] on button "Previous" at bounding box center [1209, 663] width 103 height 38
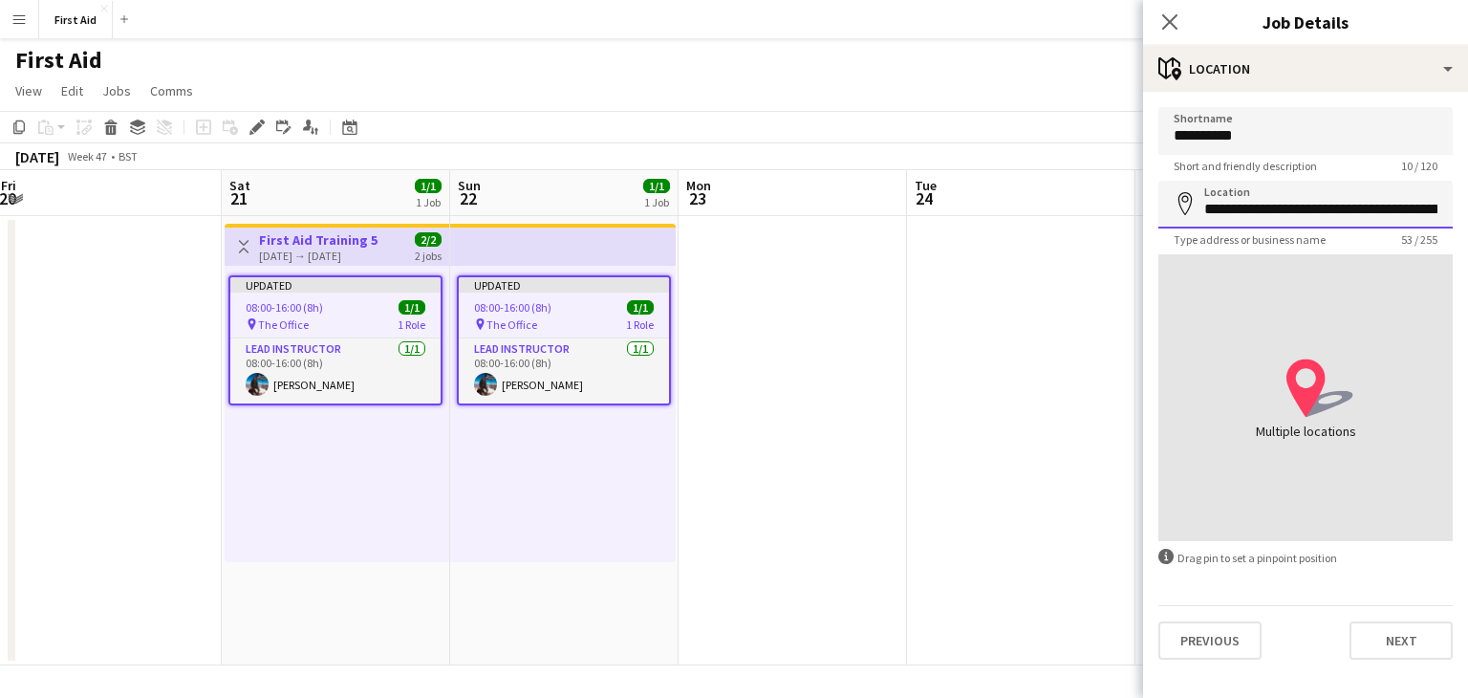
click at [1291, 209] on input "**********" at bounding box center [1305, 205] width 294 height 48
type input "**********"
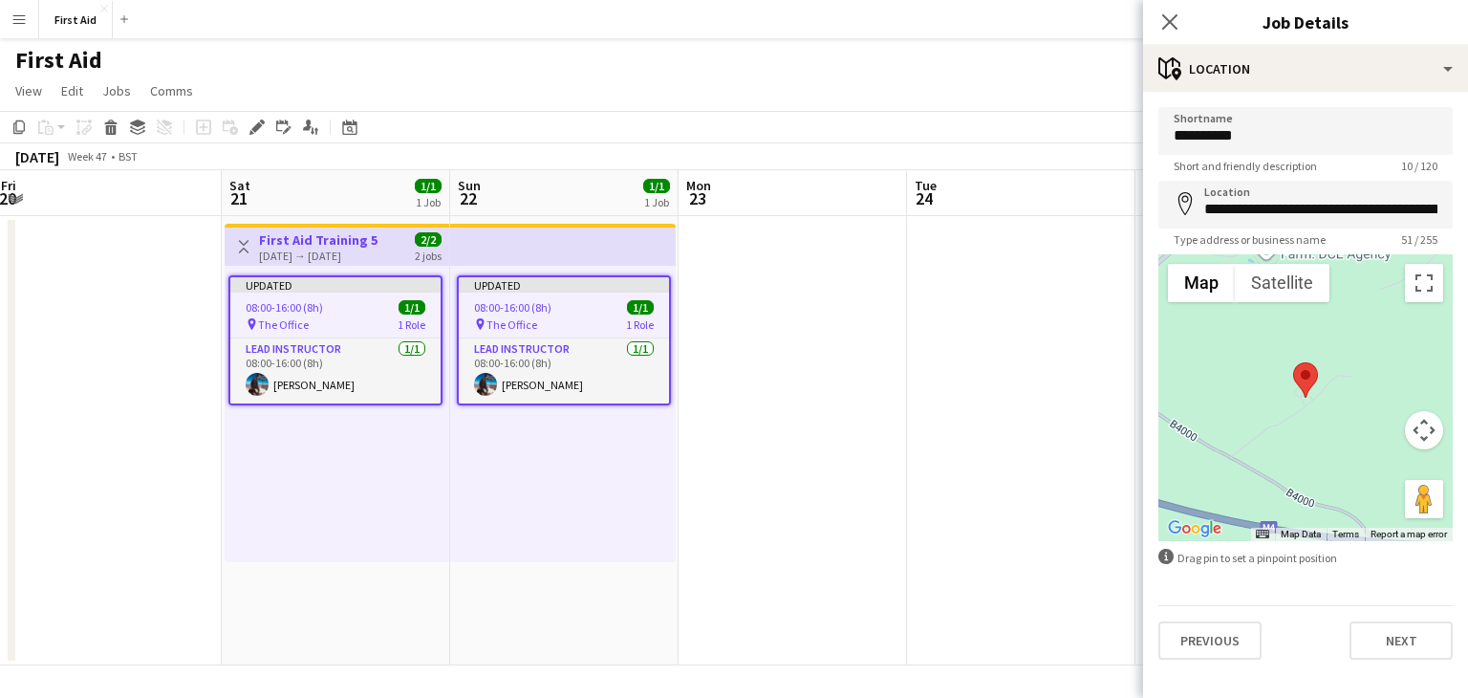
click at [939, 448] on app-date-cell at bounding box center [1021, 440] width 228 height 449
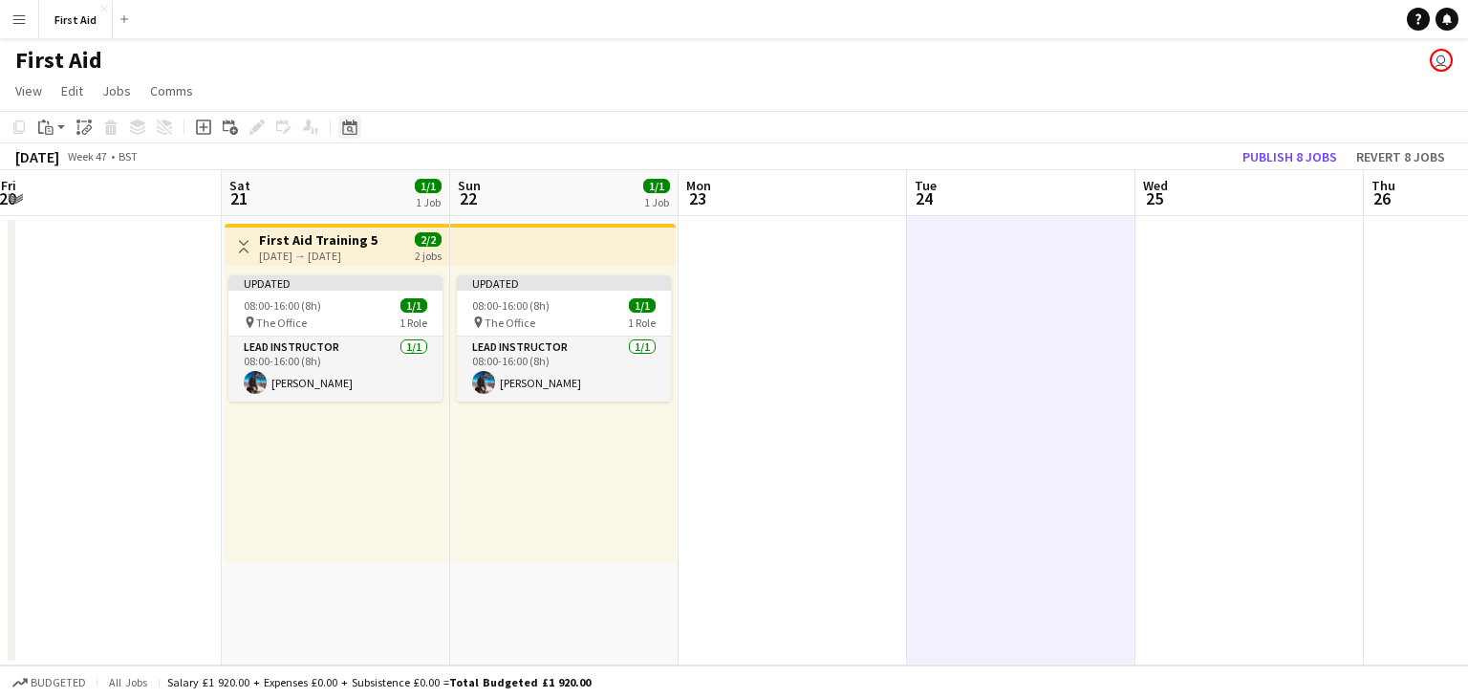
click at [349, 124] on icon at bounding box center [349, 126] width 14 height 15
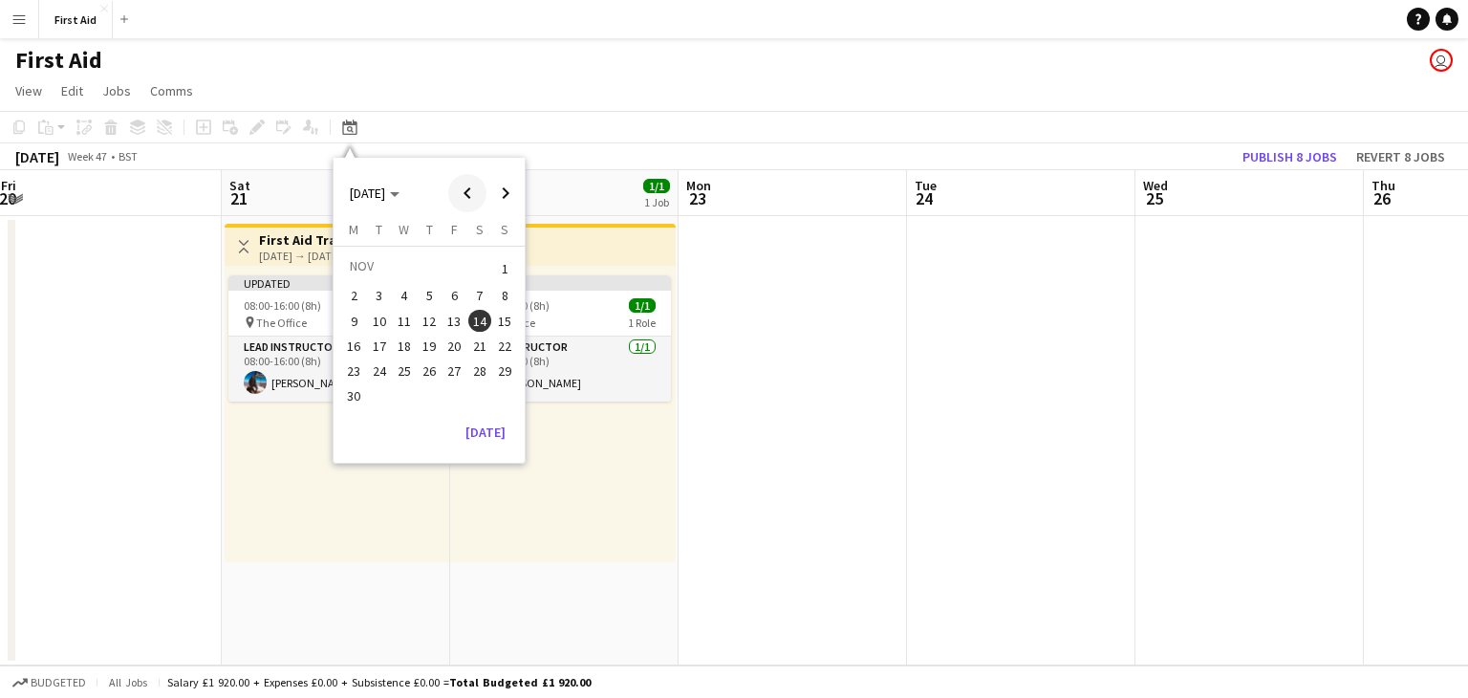
click at [466, 192] on span "Previous month" at bounding box center [467, 193] width 38 height 38
click at [477, 345] on span "18" at bounding box center [479, 341] width 23 height 23
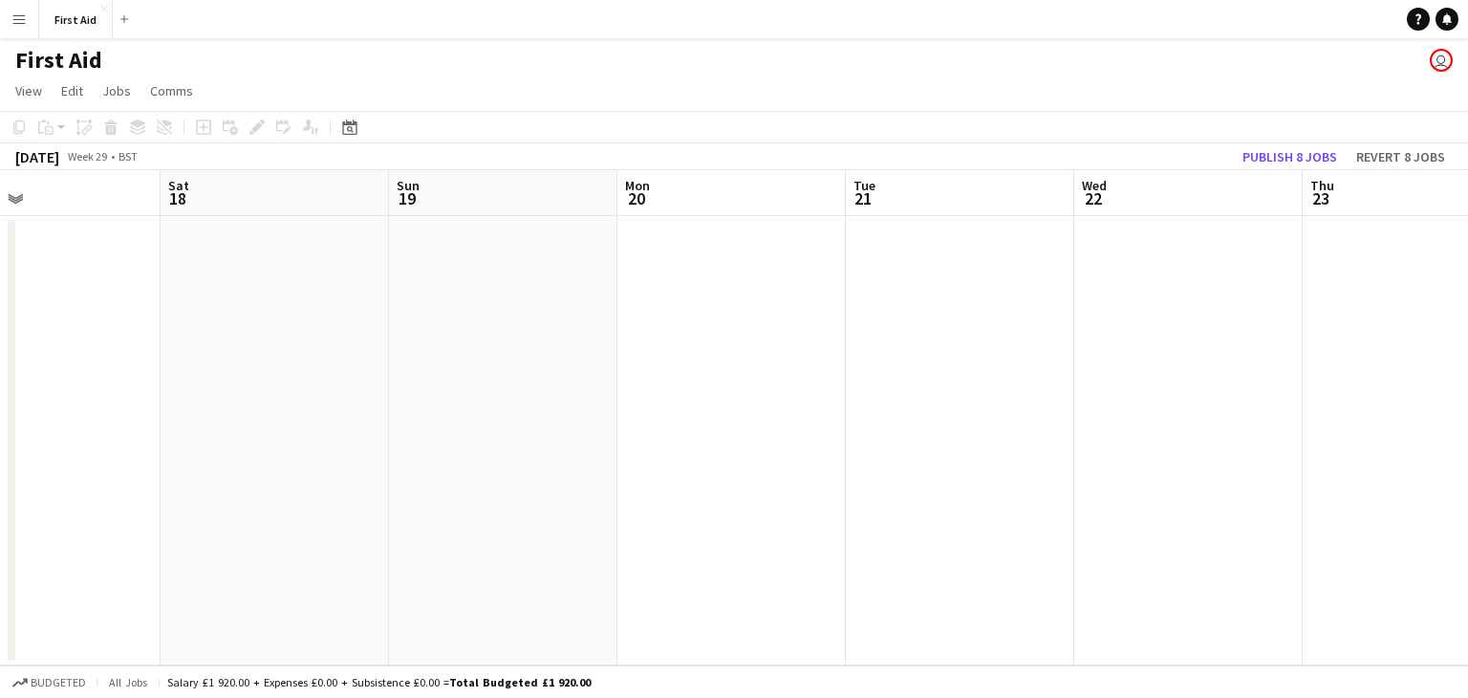
drag, startPoint x: 981, startPoint y: 341, endPoint x: 135, endPoint y: 378, distance: 846.6
click at [139, 378] on app-calendar-viewport "Mon 13 Tue 14 Wed 15 Thu 16 Fri 17 Sat 18 Sun 19 Mon 20 Tue 21 Wed 22 Thu 23 Fr…" at bounding box center [734, 417] width 1468 height 495
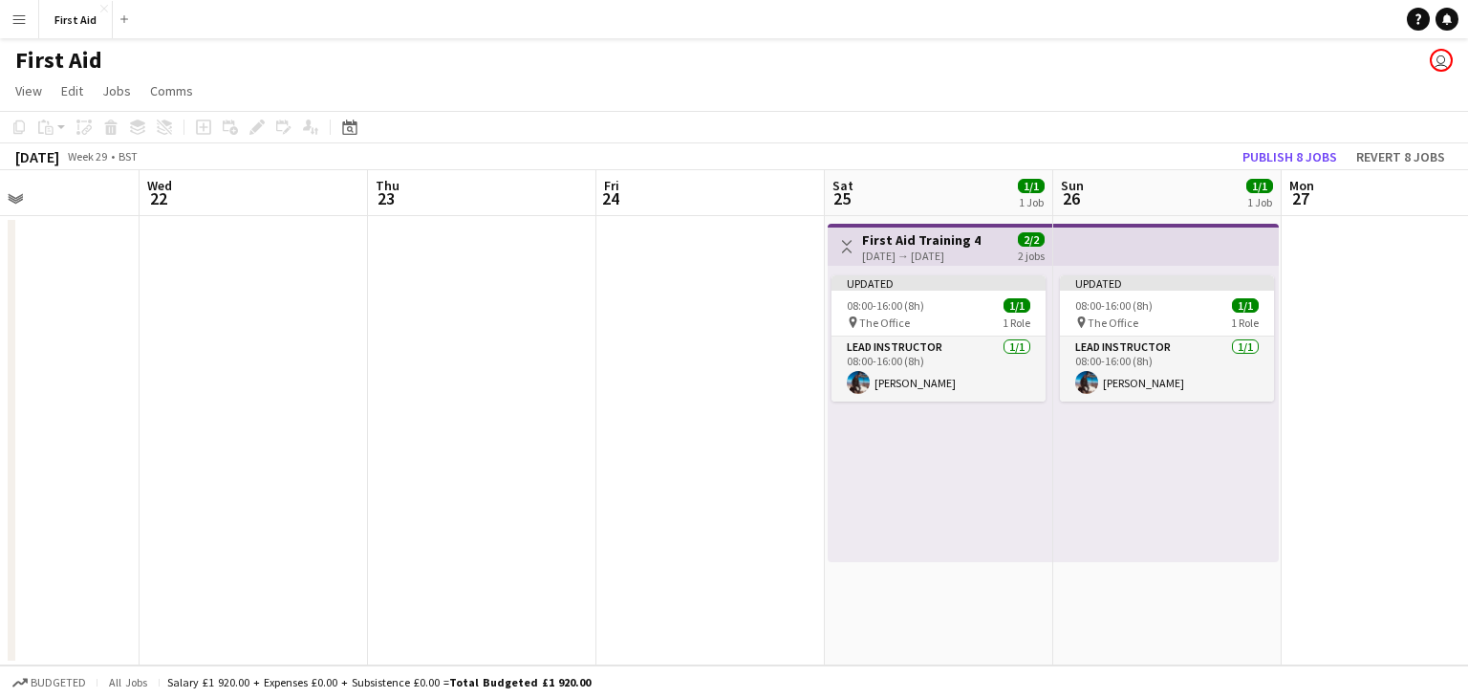
scroll to position [0, 547]
drag, startPoint x: 337, startPoint y: 368, endPoint x: 163, endPoint y: 382, distance: 174.5
click at [163, 382] on app-calendar-viewport "Sun 19 Mon 20 Tue 21 Wed 22 Thu 23 Fri 24 Sat 25 1/1 1 Job Sun 26 1/1 1 Job Mon…" at bounding box center [734, 417] width 1468 height 495
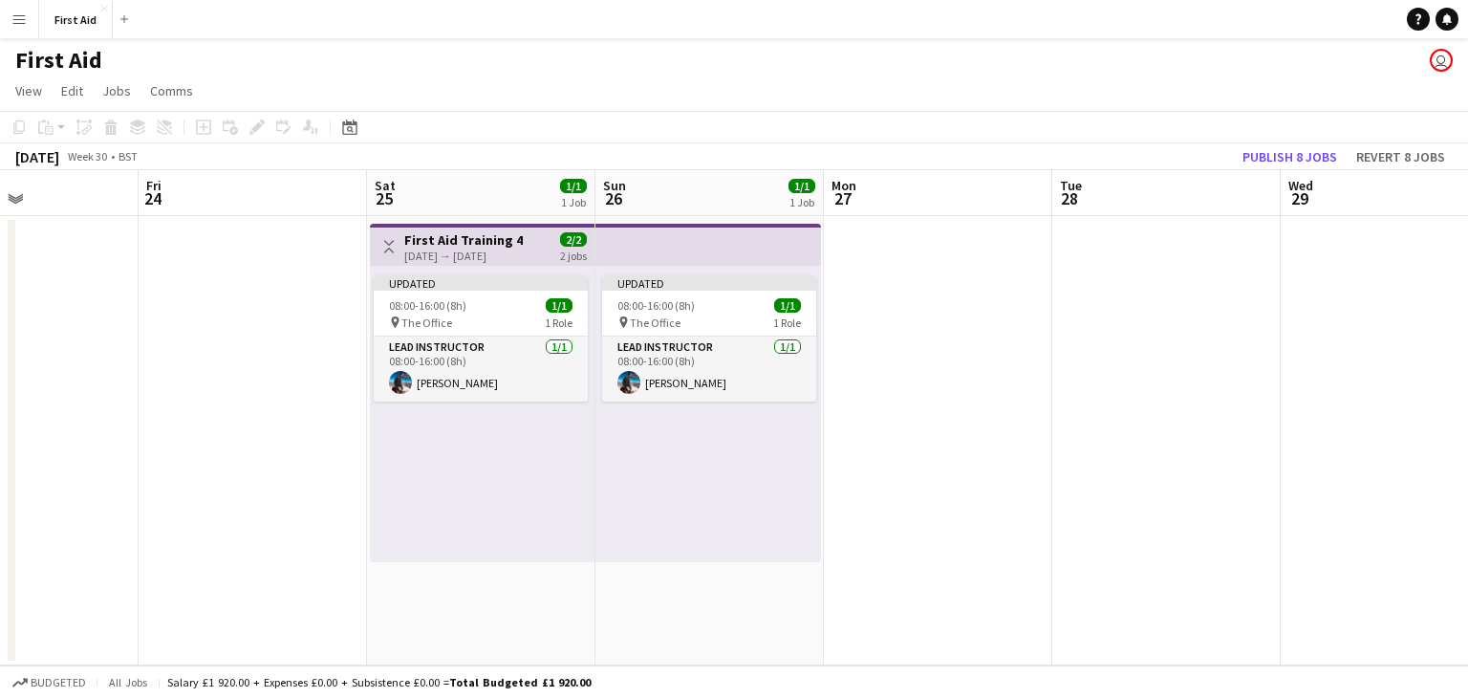
click at [486, 261] on div "[DATE] → [DATE]" at bounding box center [463, 255] width 119 height 14
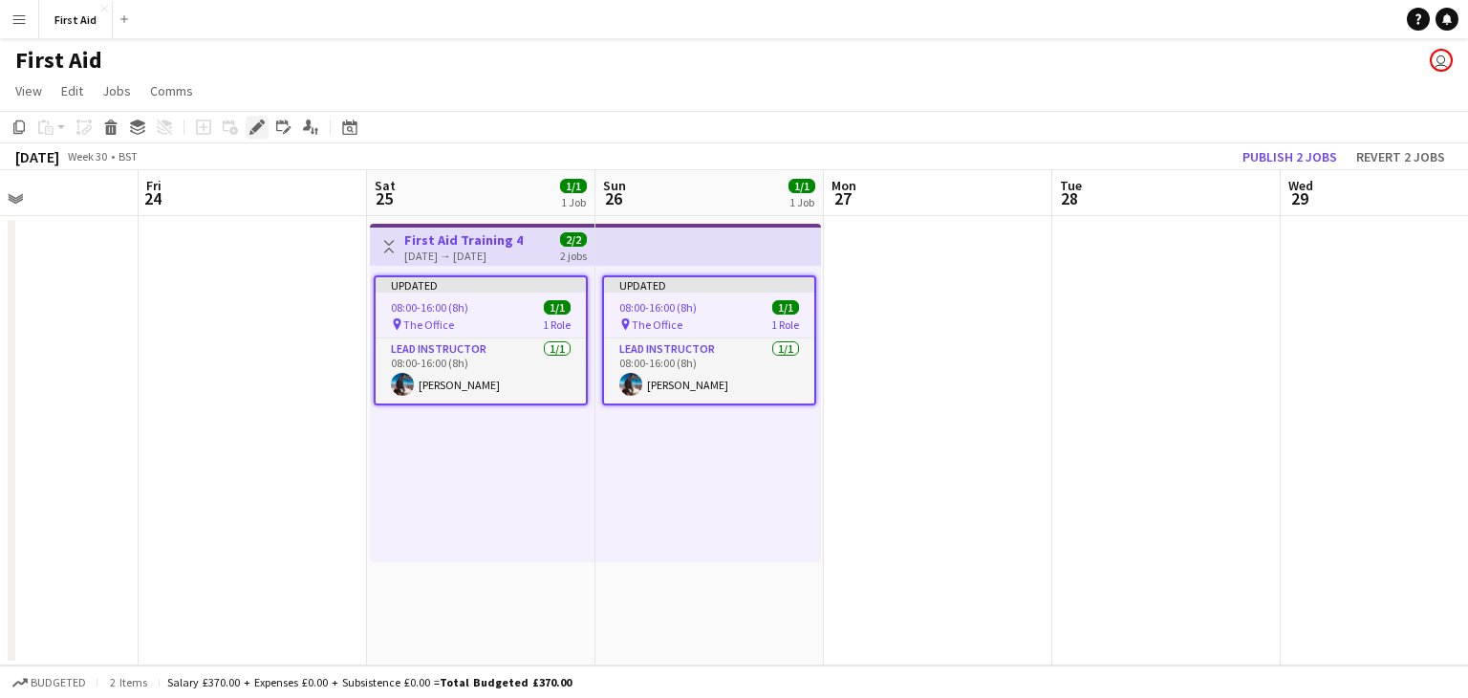
click at [264, 123] on icon "Edit" at bounding box center [256, 126] width 15 height 15
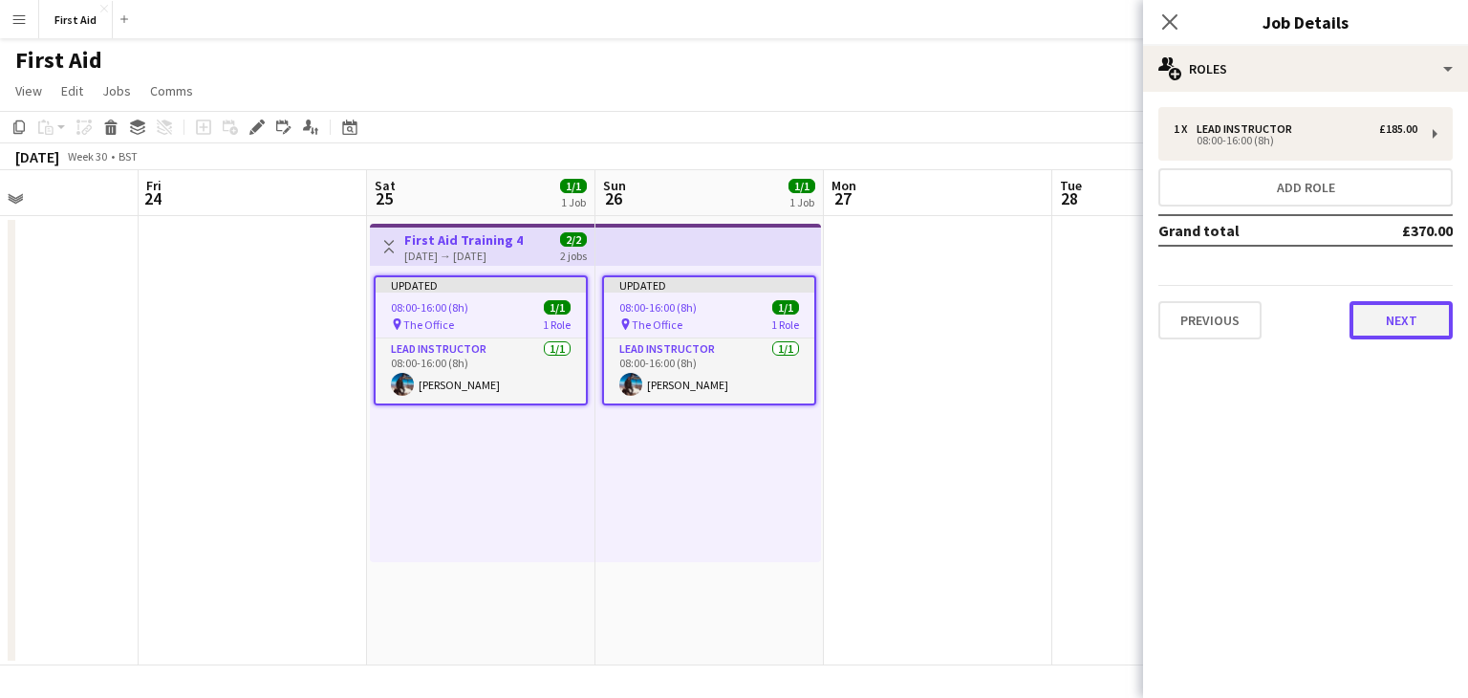
click at [1398, 315] on button "Next" at bounding box center [1401, 320] width 103 height 38
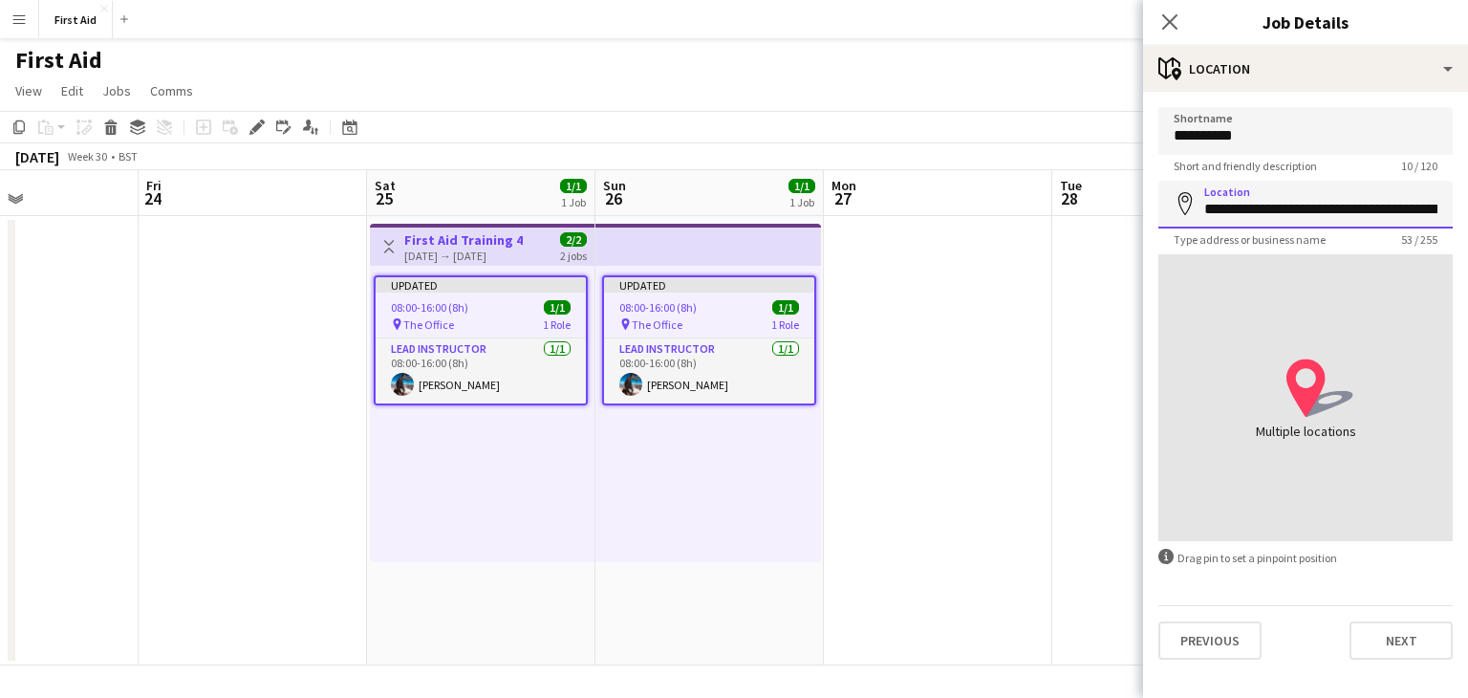
click at [1223, 206] on input "**********" at bounding box center [1305, 205] width 294 height 48
type input "**********"
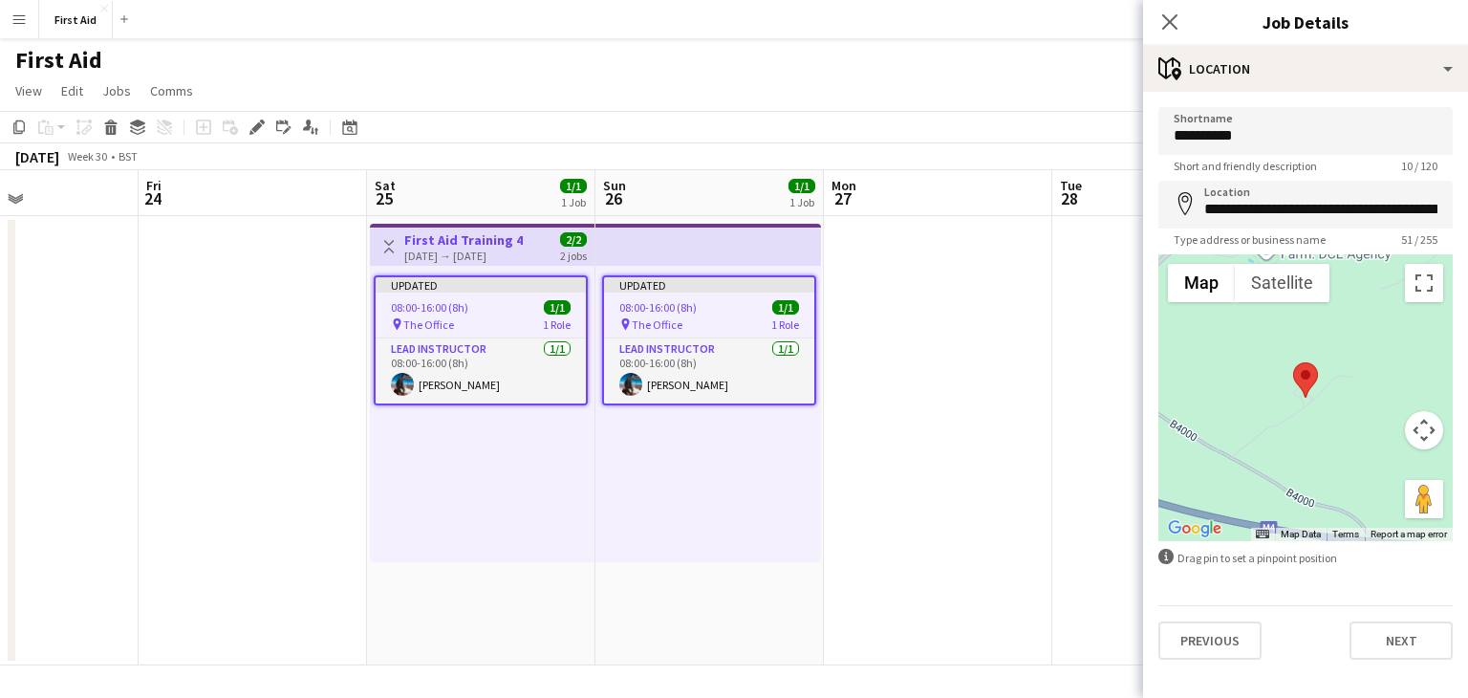
click at [1078, 433] on app-date-cell at bounding box center [1166, 440] width 228 height 449
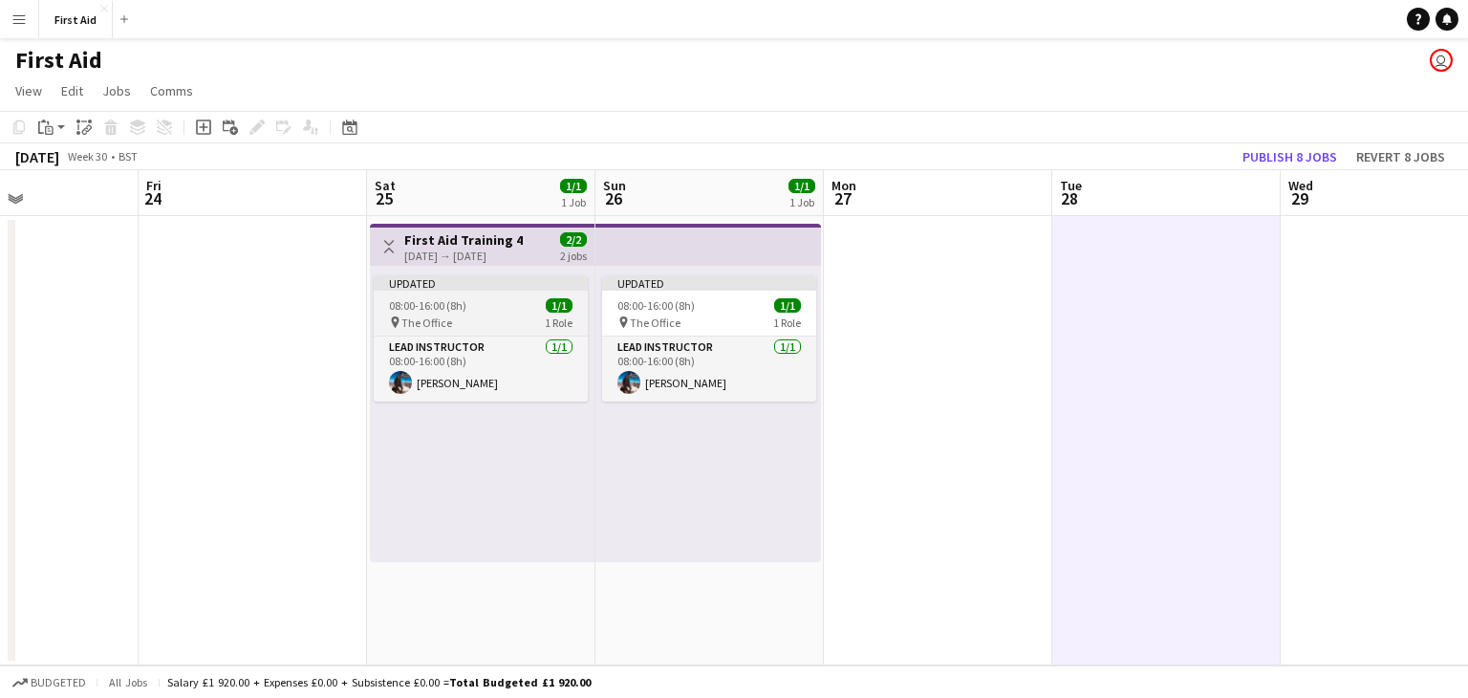
click at [453, 302] on span "08:00-16:00 (8h)" at bounding box center [427, 305] width 77 height 14
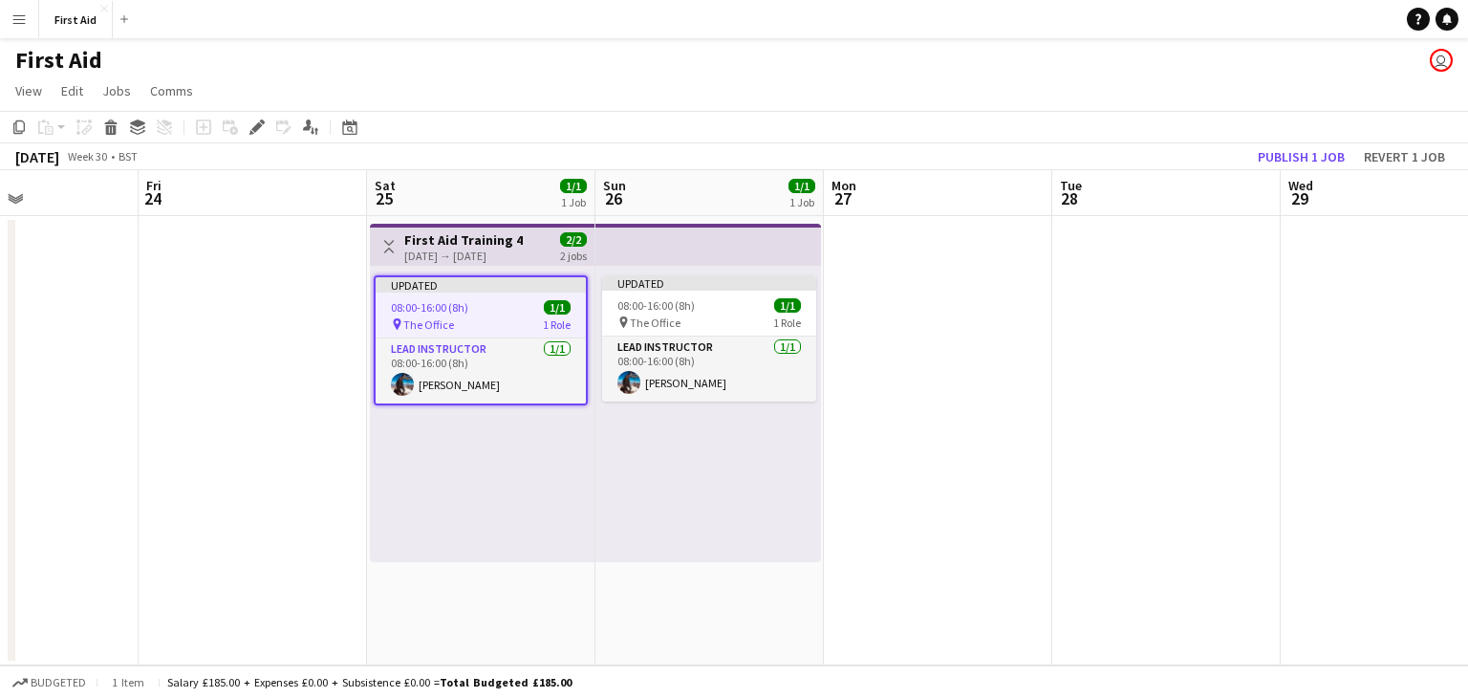
click at [497, 246] on h3 "First Aid Training 4" at bounding box center [463, 239] width 119 height 17
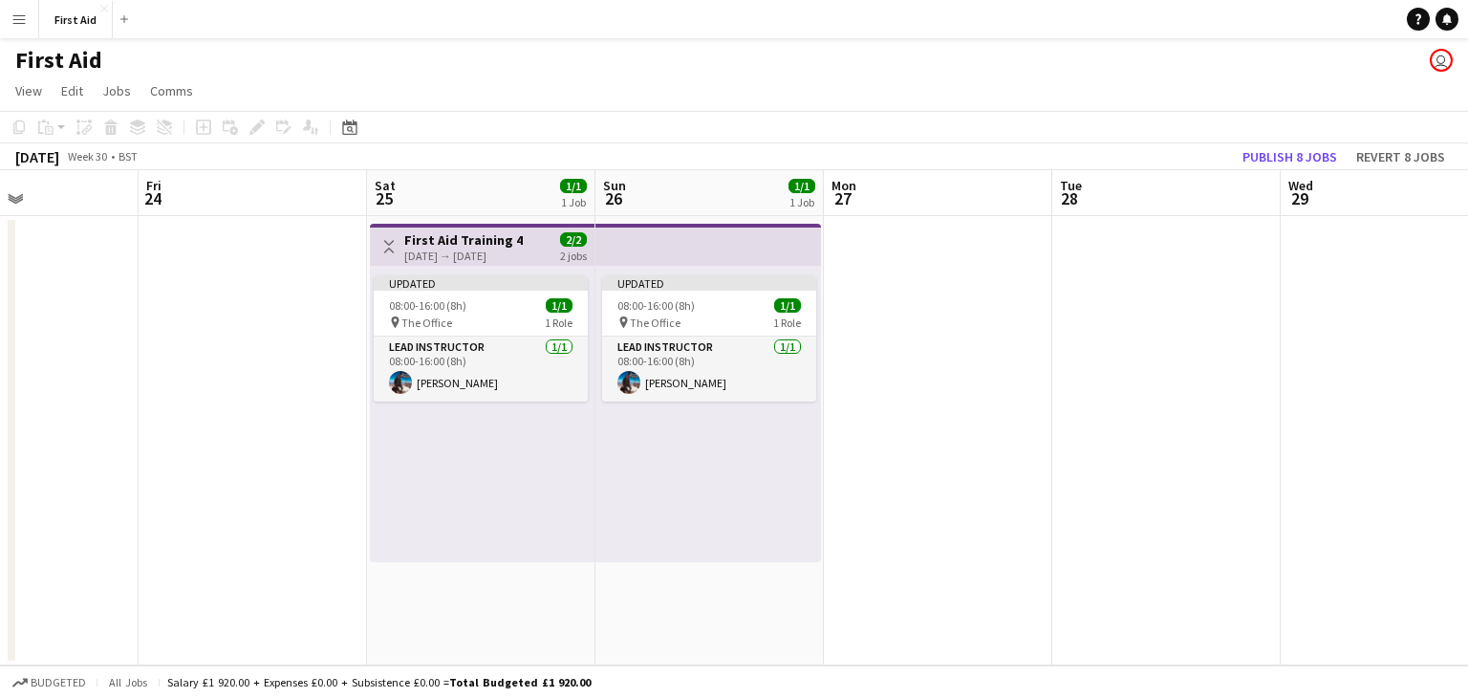
click at [451, 236] on h3 "First Aid Training 4" at bounding box center [463, 239] width 119 height 17
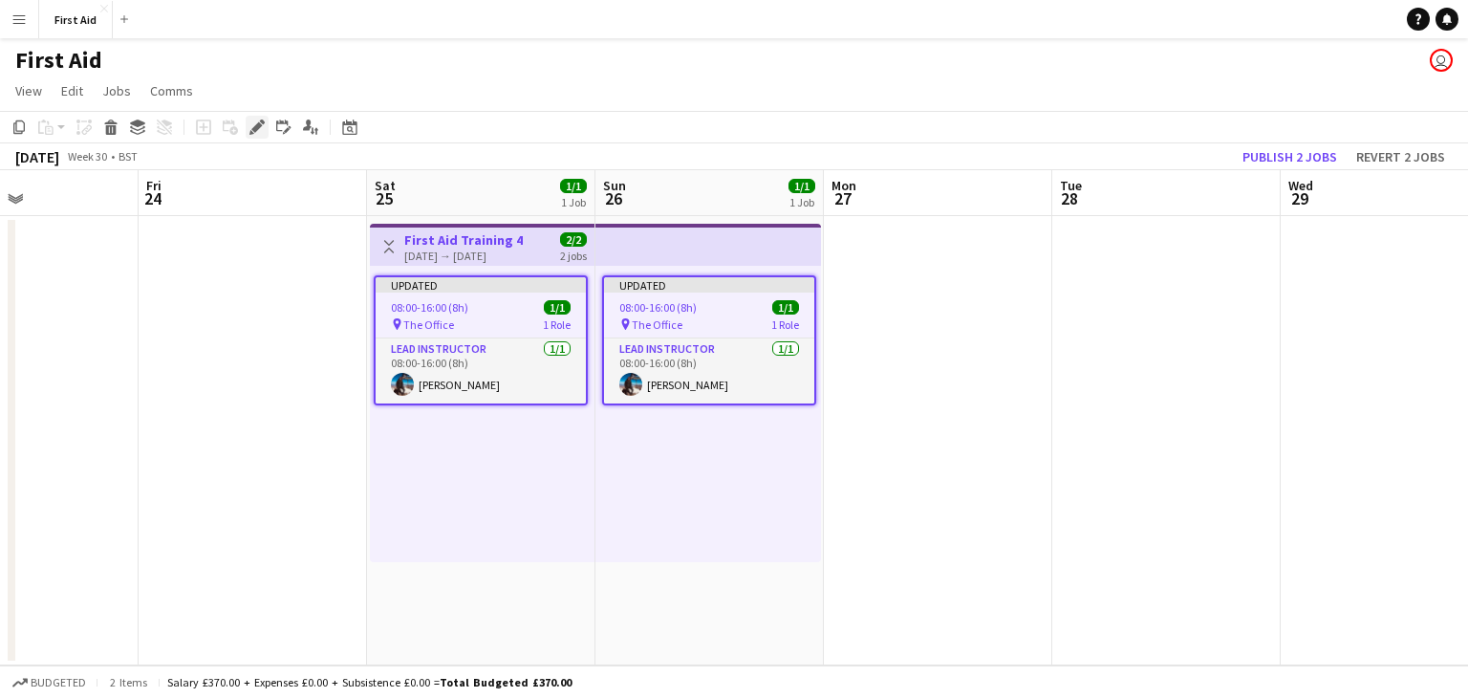
click at [260, 124] on icon at bounding box center [256, 127] width 11 height 11
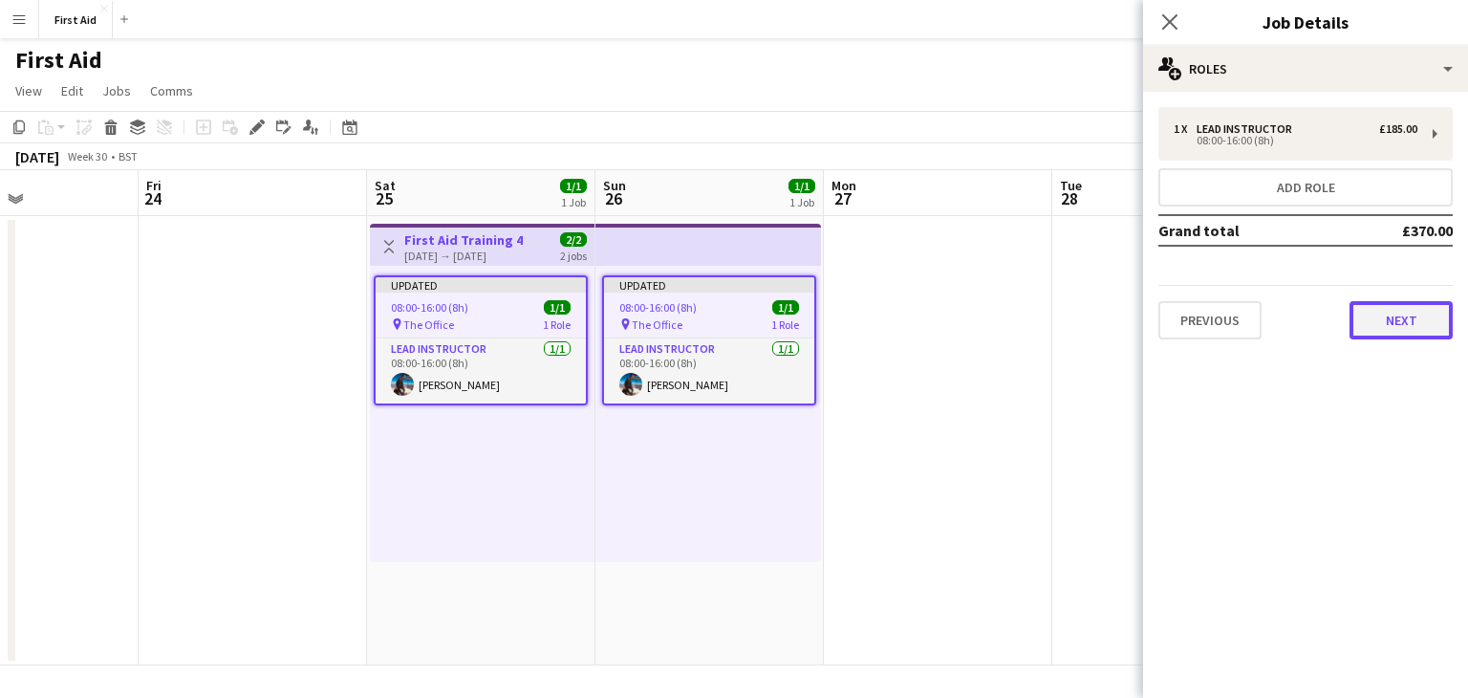
click at [1403, 308] on button "Next" at bounding box center [1401, 320] width 103 height 38
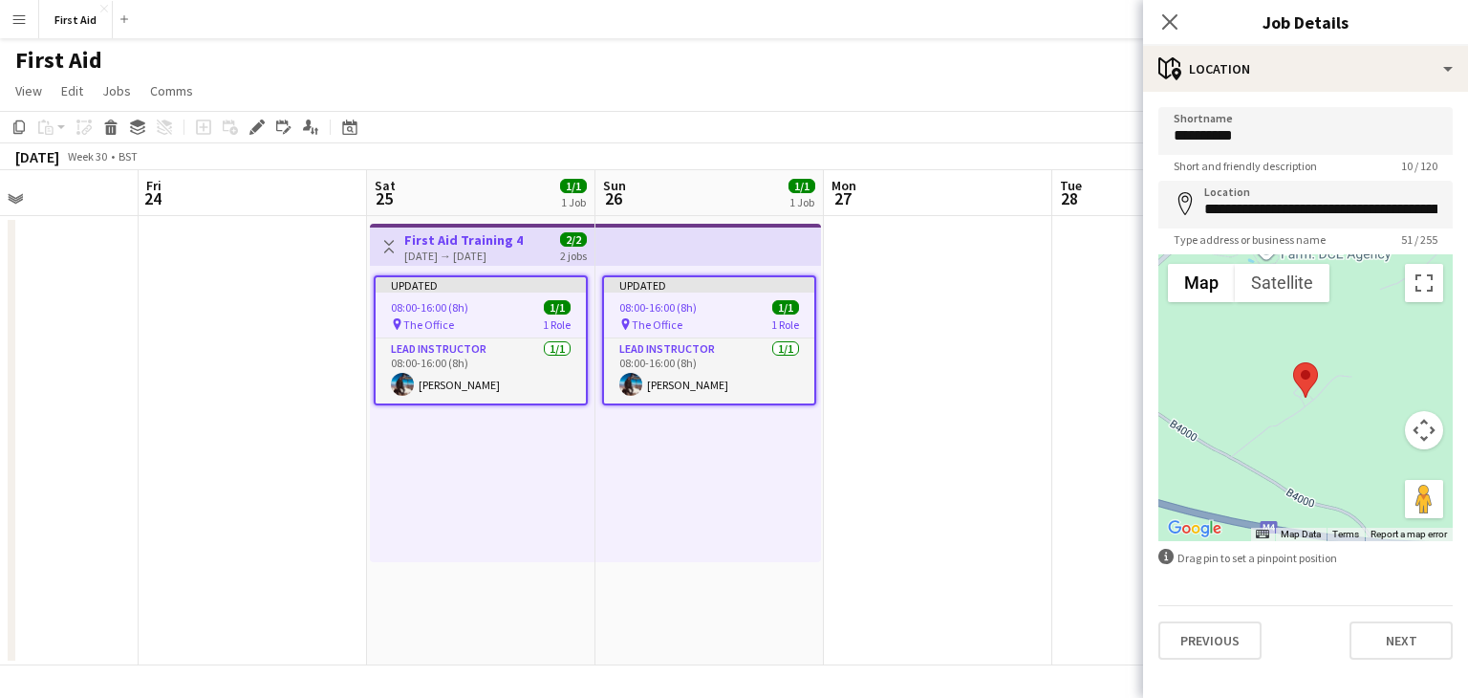
click at [1052, 510] on app-date-cell at bounding box center [1166, 440] width 228 height 449
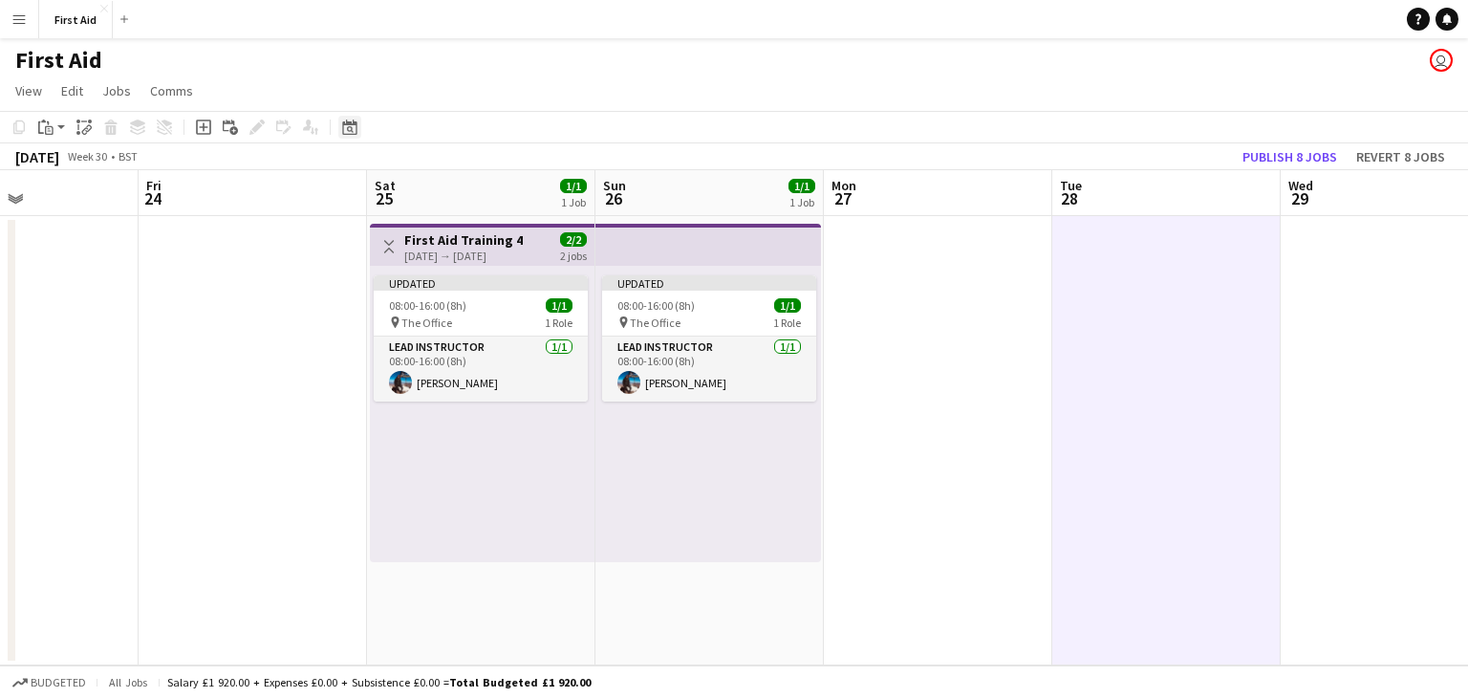
click at [353, 129] on icon "Date picker" at bounding box center [349, 126] width 15 height 15
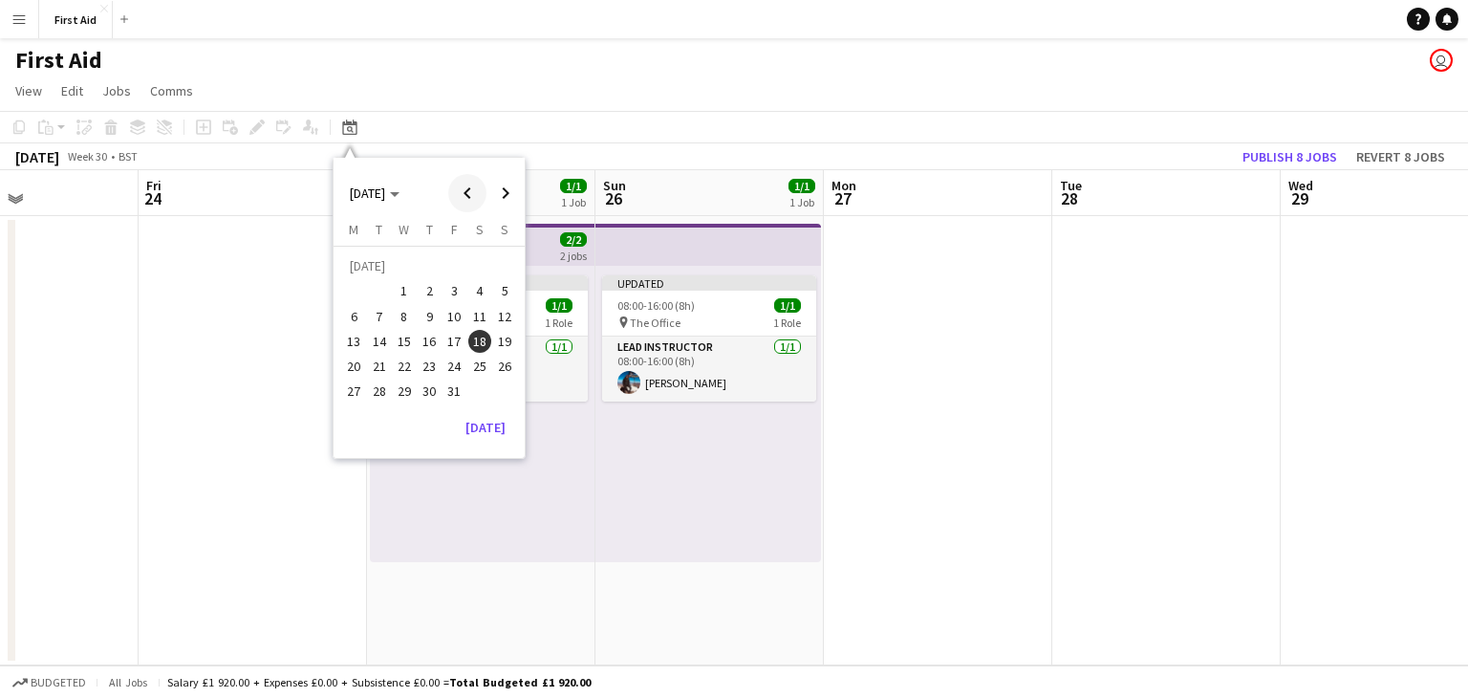
click at [469, 191] on span "Previous month" at bounding box center [467, 193] width 38 height 38
click at [472, 323] on span "11" at bounding box center [479, 316] width 23 height 23
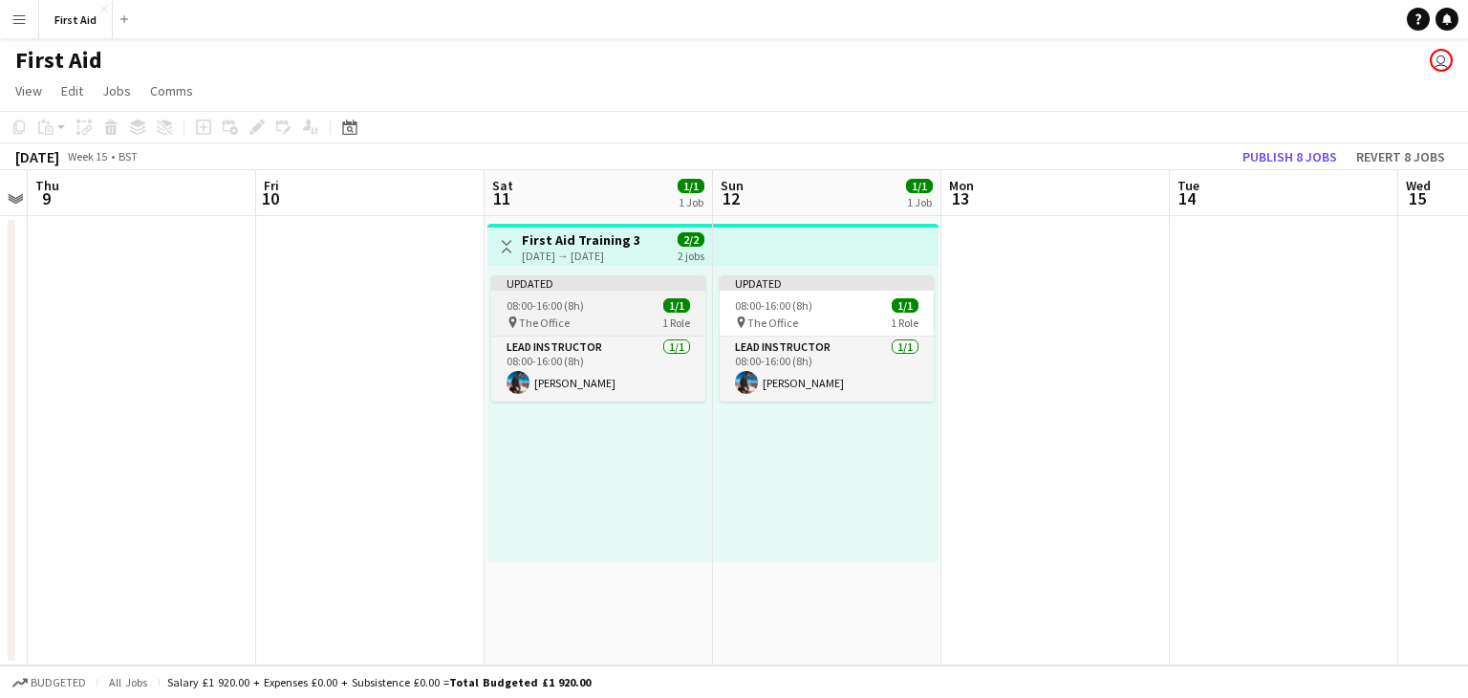
click at [581, 308] on span "08:00-16:00 (8h)" at bounding box center [545, 305] width 77 height 14
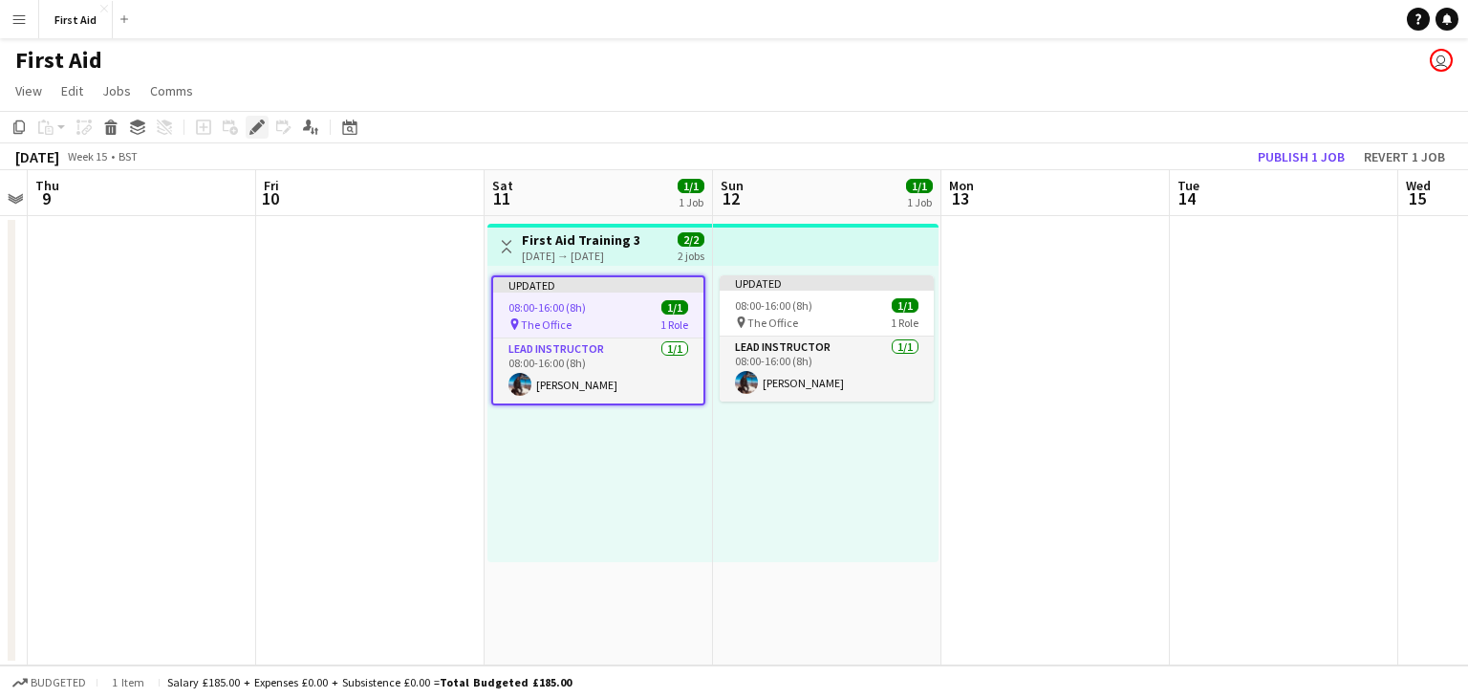
click at [256, 126] on icon at bounding box center [256, 127] width 11 height 11
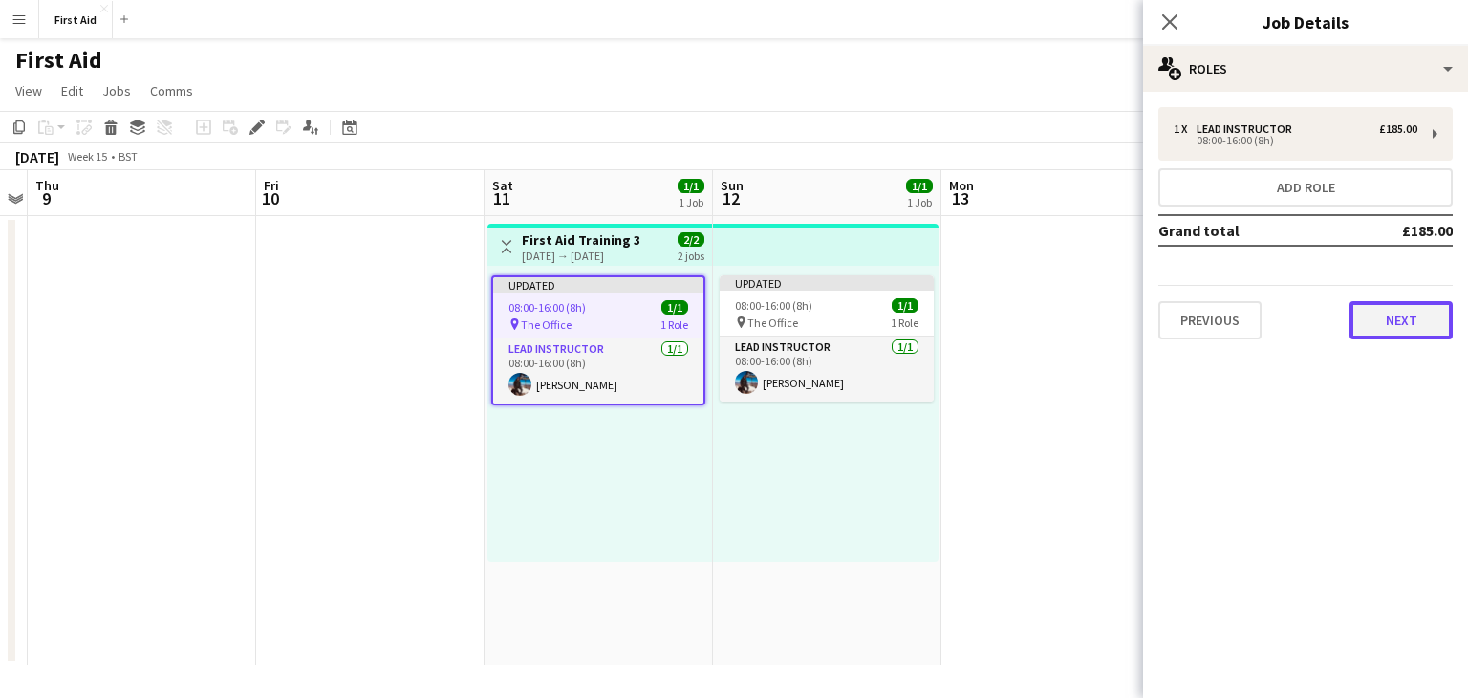
click at [1424, 314] on button "Next" at bounding box center [1401, 320] width 103 height 38
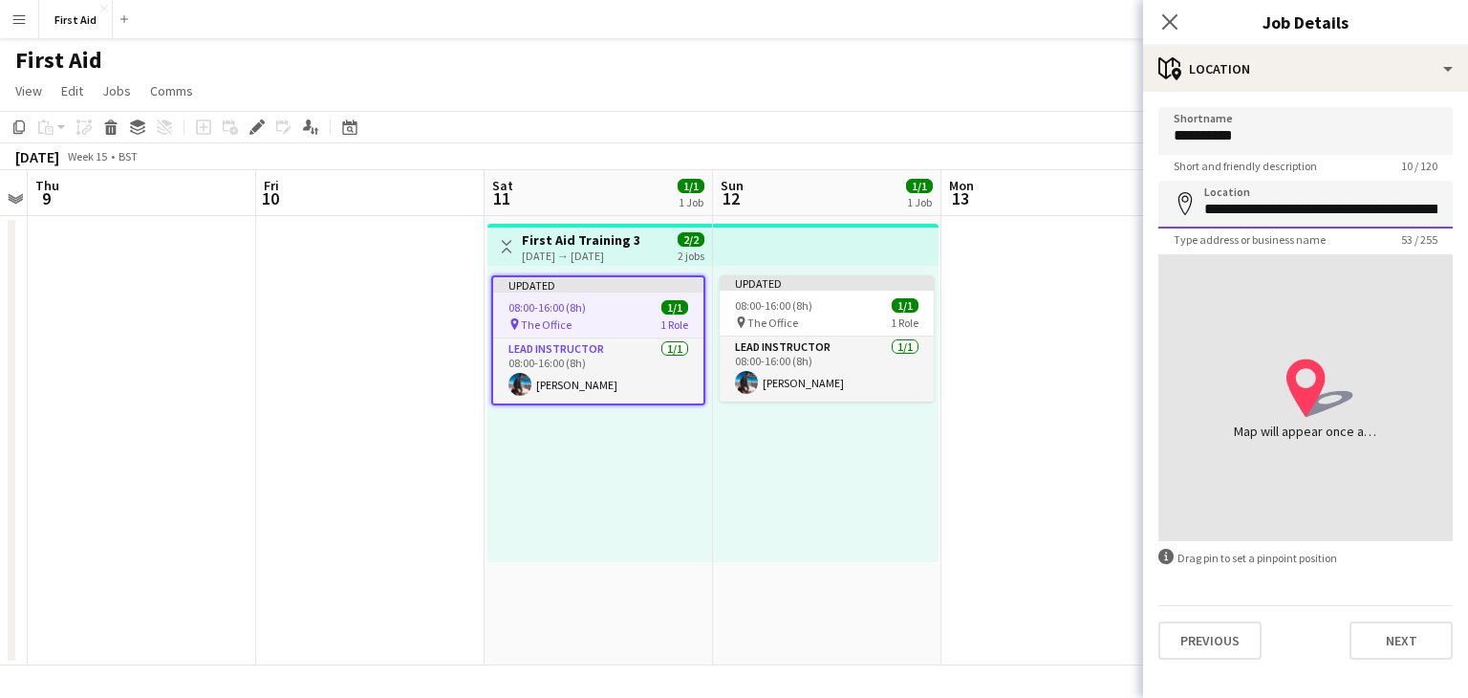
click at [1348, 209] on input "**********" at bounding box center [1305, 205] width 294 height 48
type input "**********"
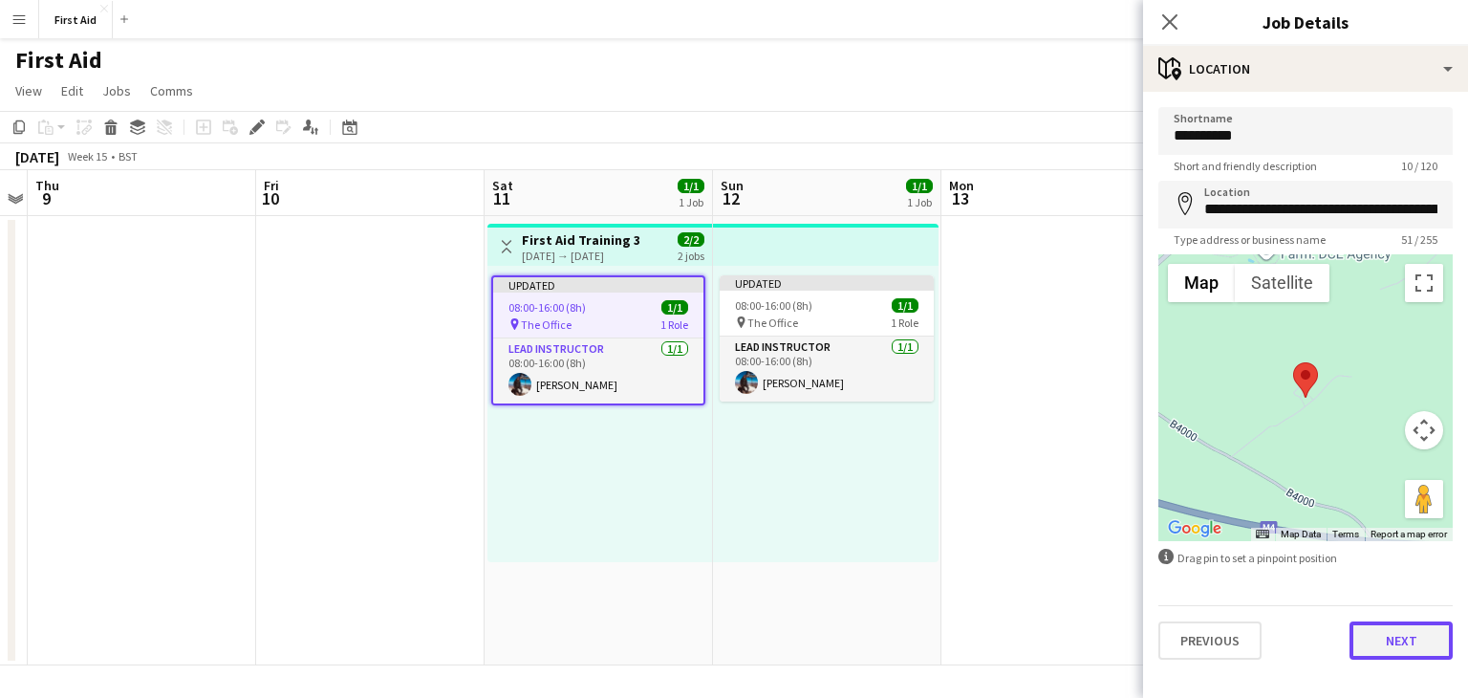
click at [1409, 645] on button "Next" at bounding box center [1401, 640] width 103 height 38
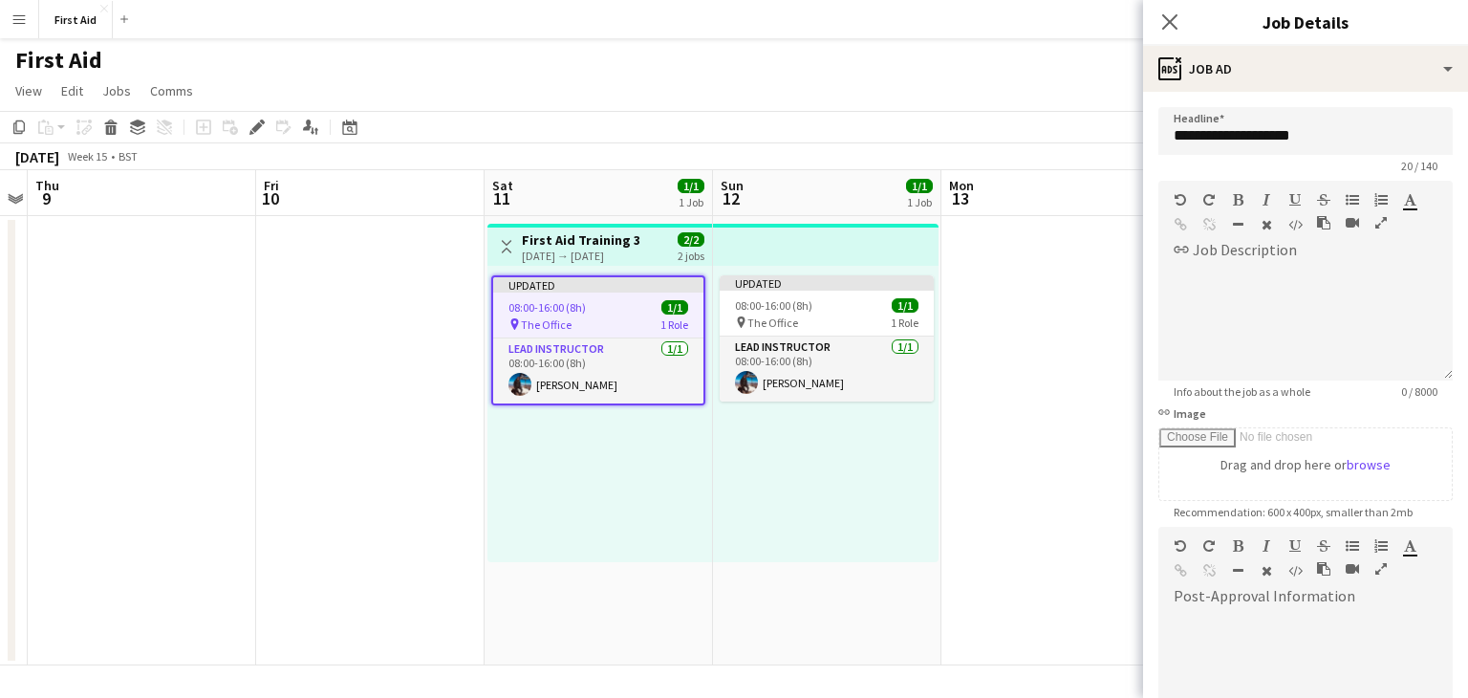
click at [1020, 352] on app-date-cell at bounding box center [1055, 440] width 228 height 449
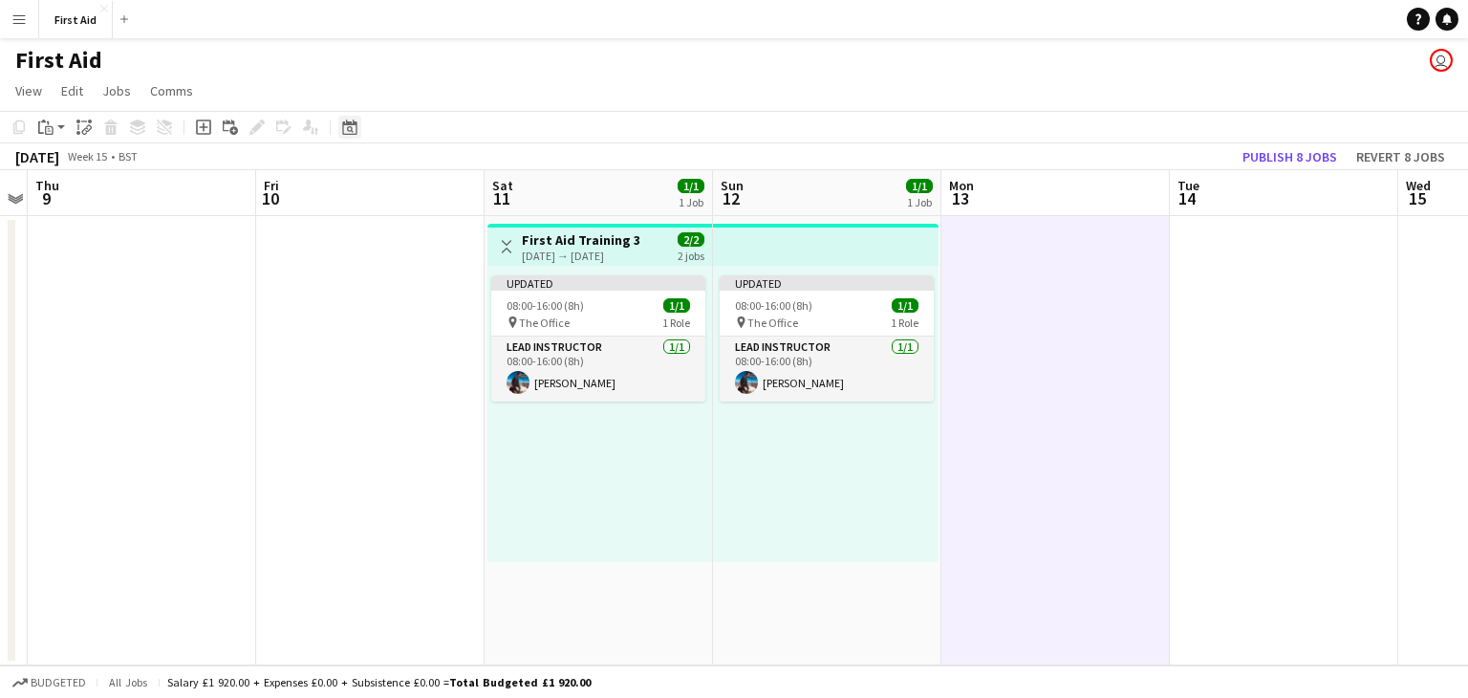
click at [356, 131] on icon at bounding box center [349, 126] width 14 height 15
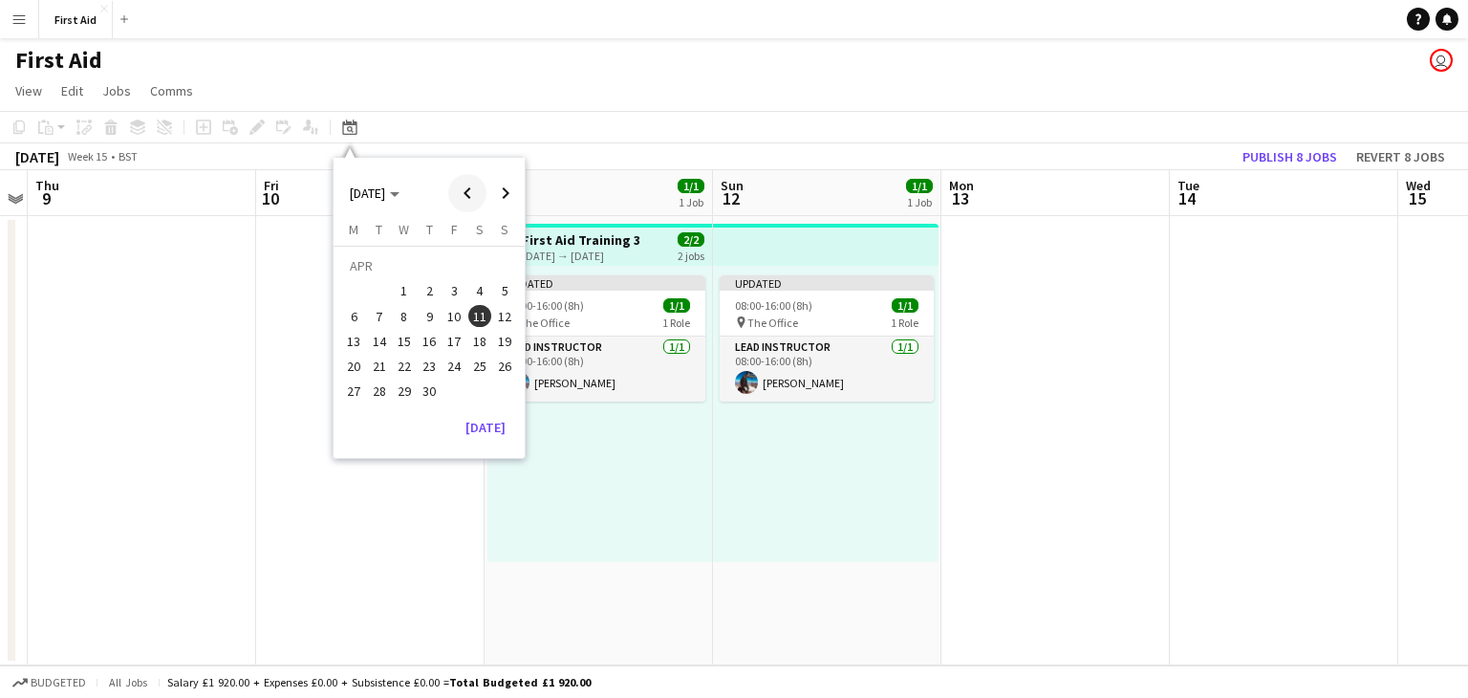
click at [473, 195] on span "Previous month" at bounding box center [467, 193] width 38 height 38
click at [472, 294] on span "7" at bounding box center [479, 296] width 23 height 23
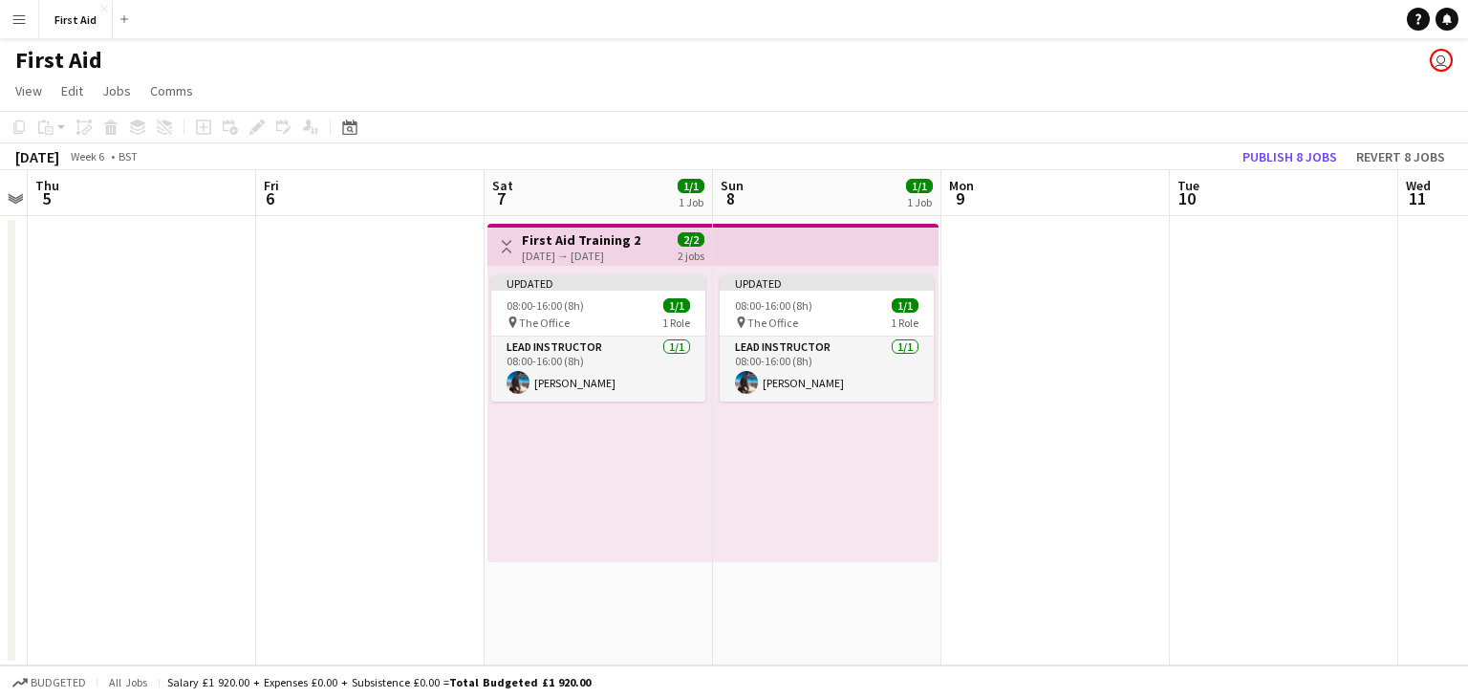
click at [556, 245] on h3 "First Aid Training 2" at bounding box center [581, 239] width 119 height 17
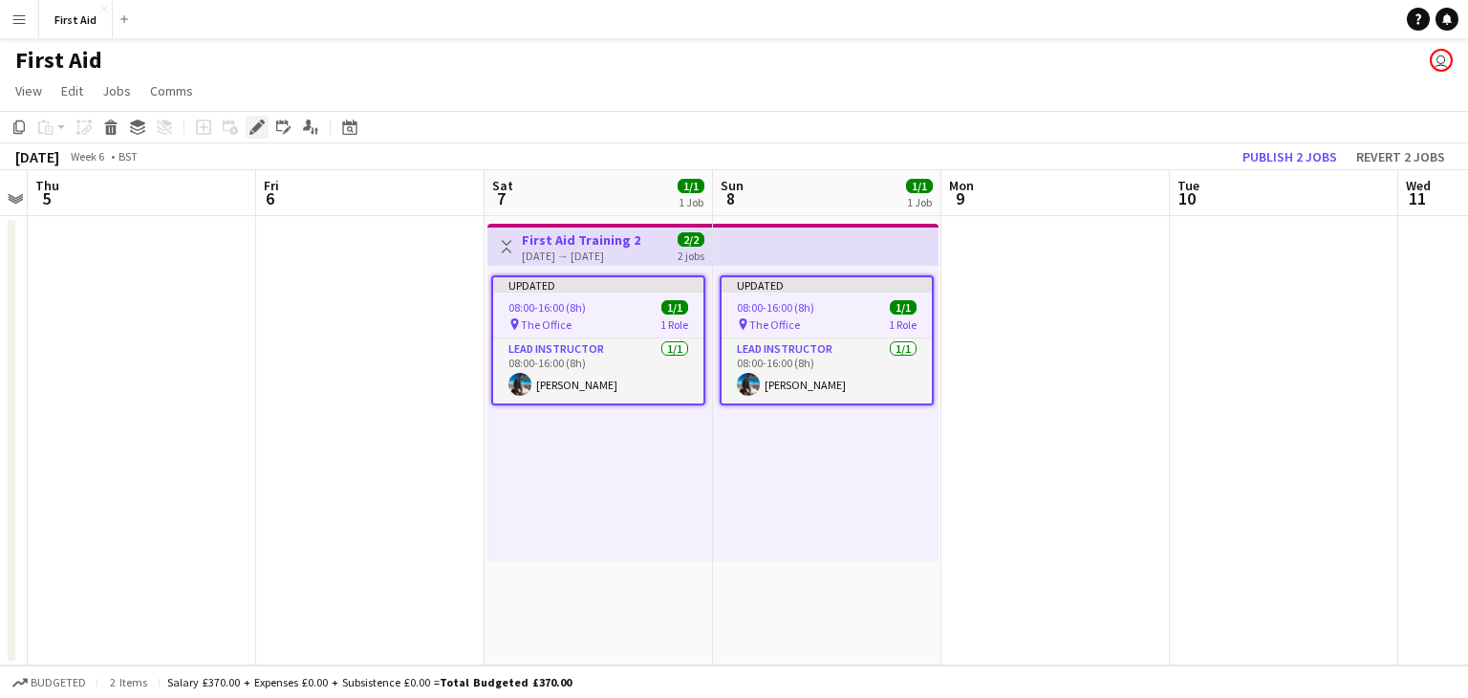
click at [254, 126] on icon at bounding box center [256, 127] width 11 height 11
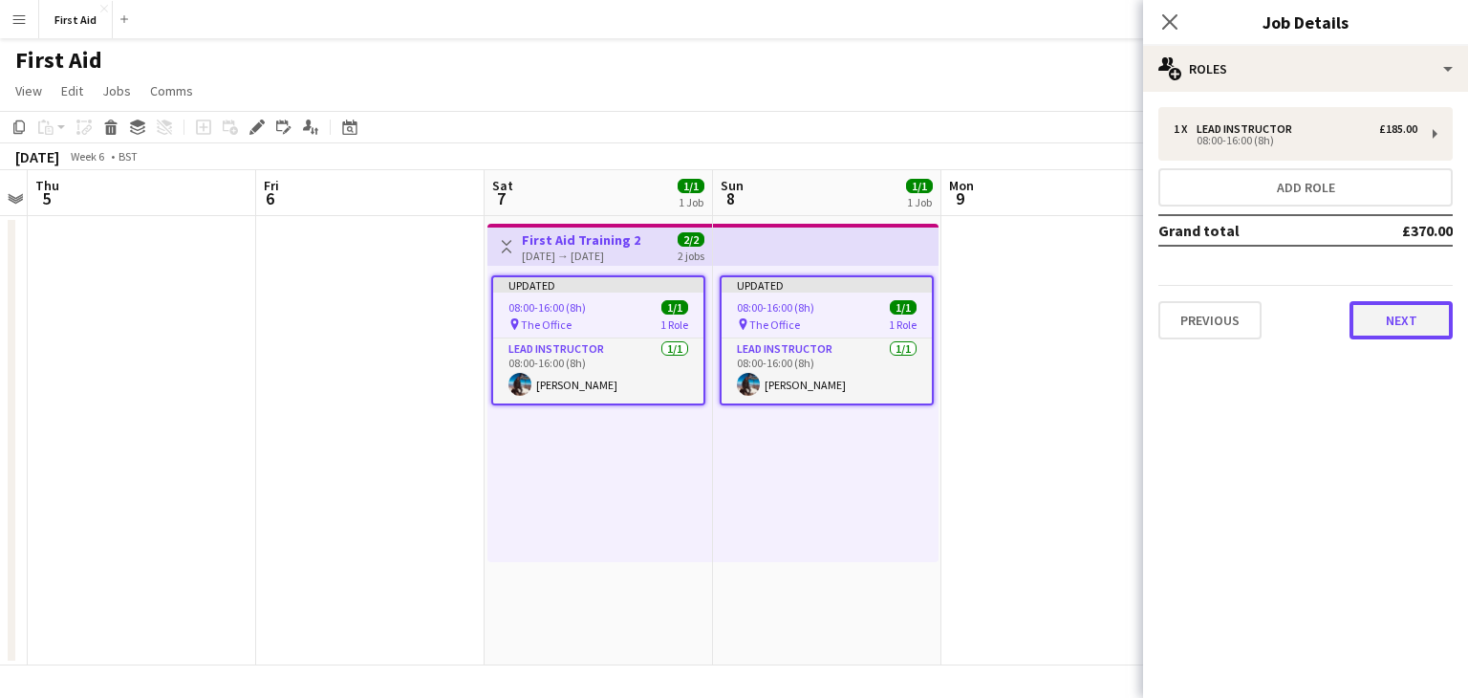
click at [1358, 319] on button "Next" at bounding box center [1401, 320] width 103 height 38
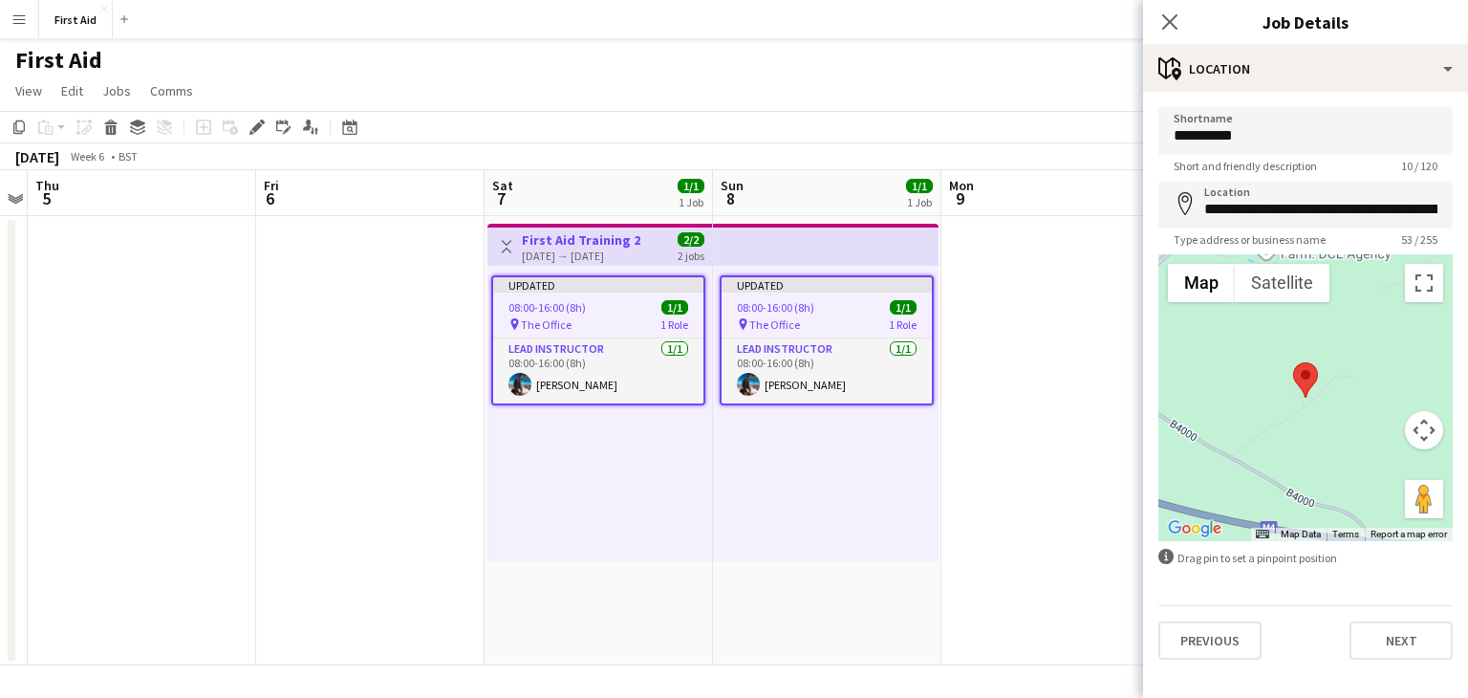
click at [1039, 354] on app-date-cell at bounding box center [1055, 440] width 228 height 449
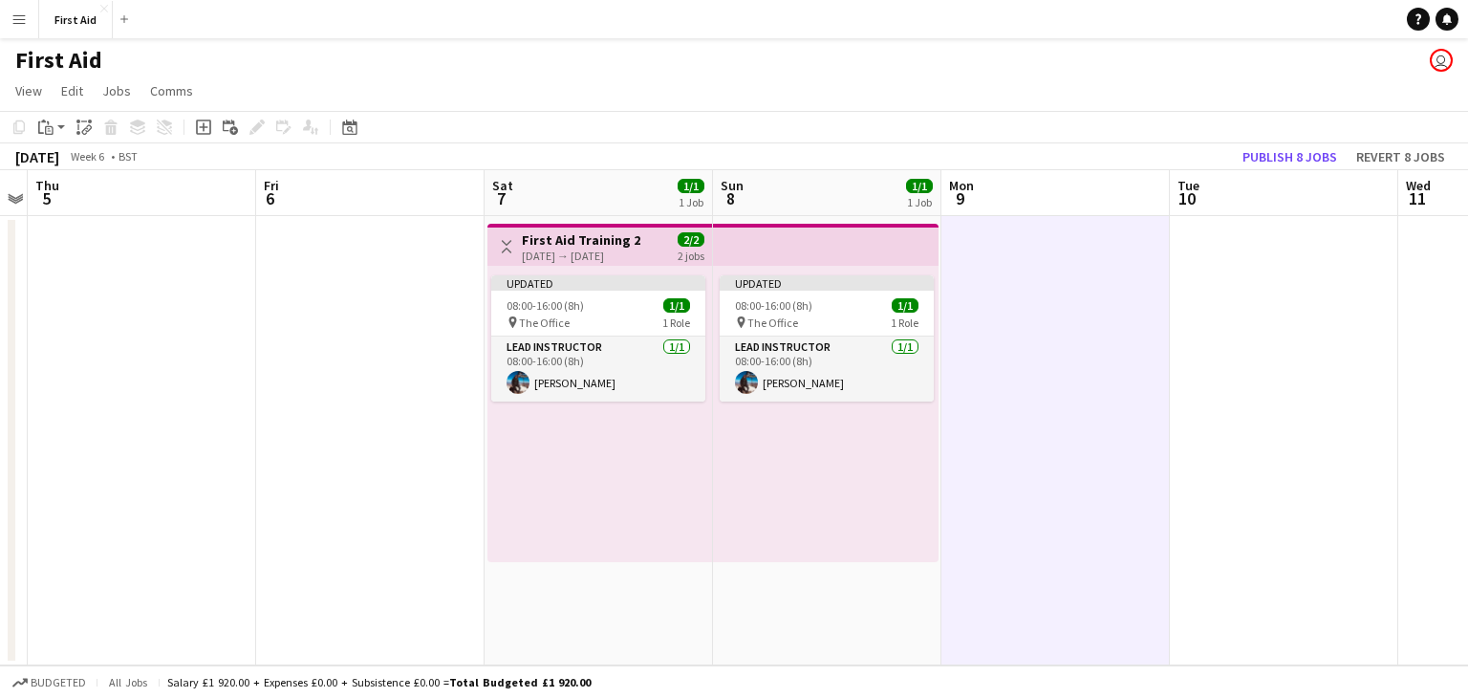
click at [1036, 117] on app-toolbar "Copy Paste Paste Ctrl+V Paste with crew Ctrl+Shift+V Paste linked Job [GEOGRAPH…" at bounding box center [734, 127] width 1468 height 32
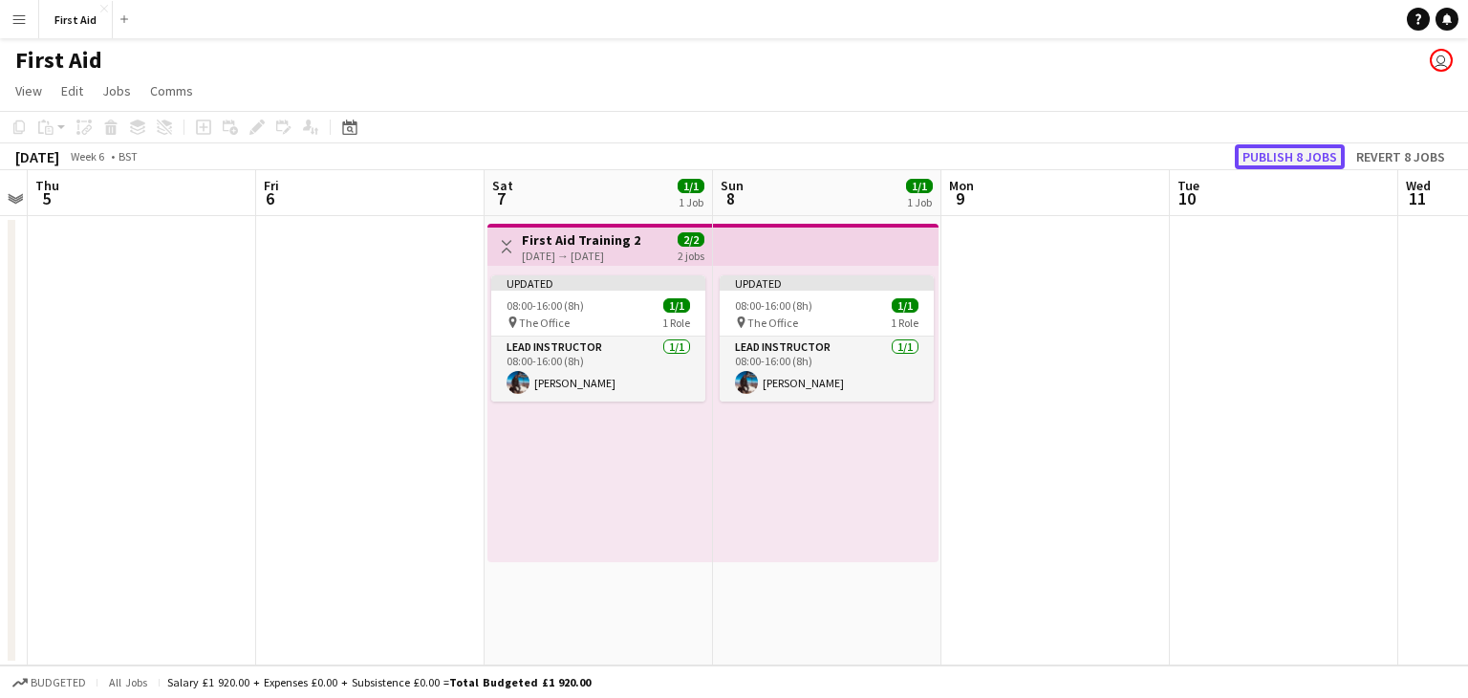
click at [1293, 161] on button "Publish 8 jobs" at bounding box center [1290, 156] width 110 height 25
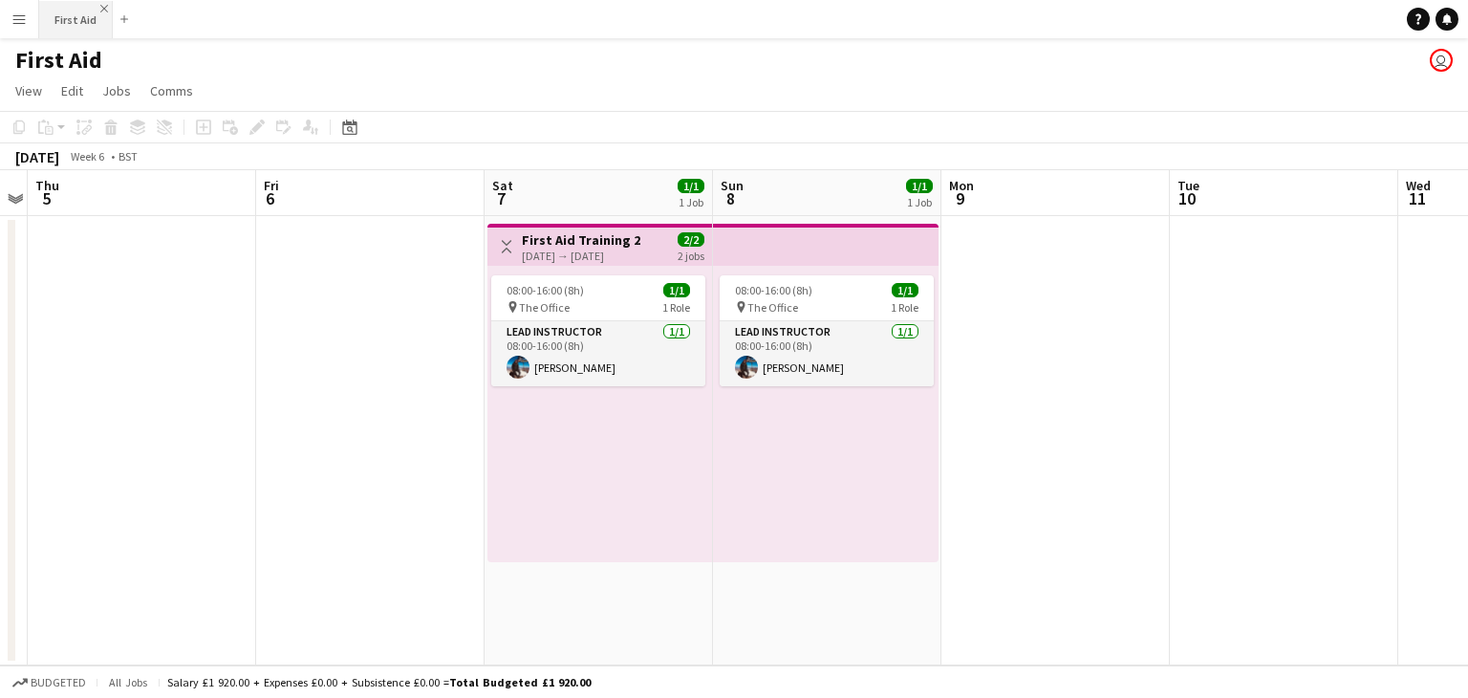
click at [100, 9] on app-icon "Close" at bounding box center [104, 9] width 8 height 8
